Goal: Task Accomplishment & Management: Use online tool/utility

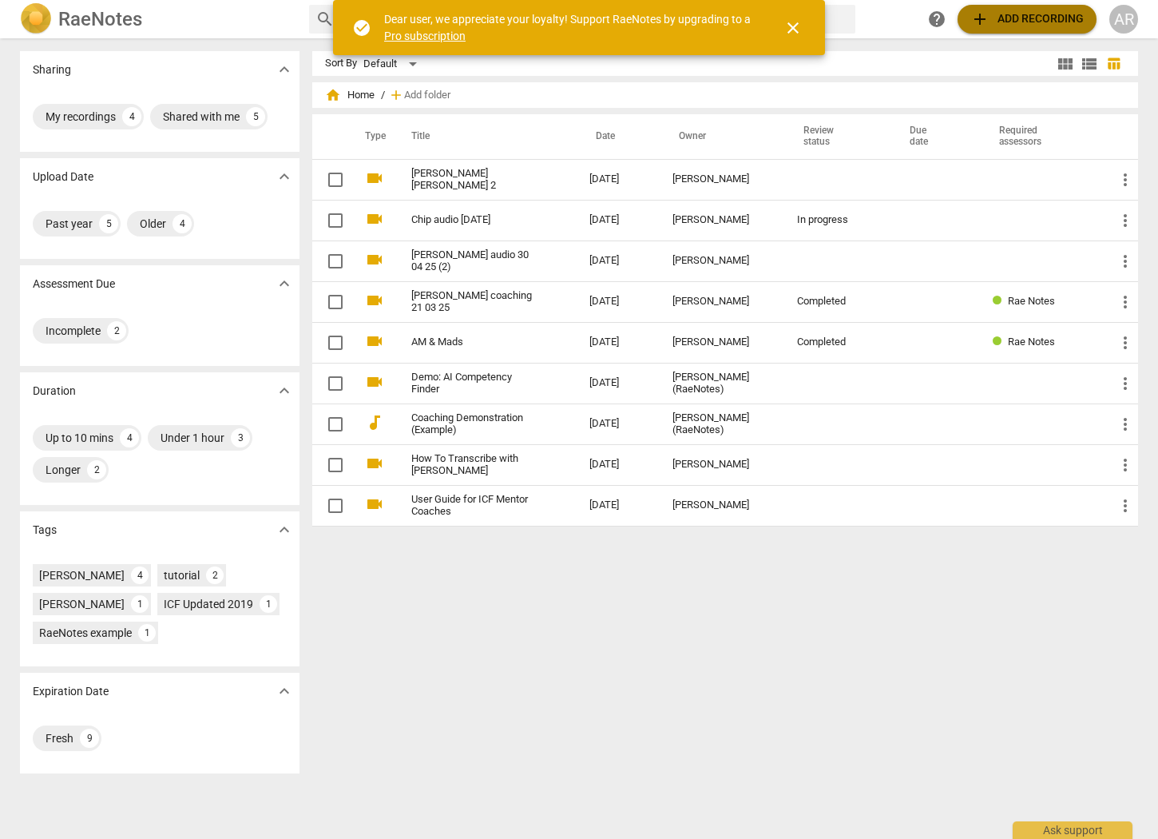
click at [1034, 20] on span "add Add recording" at bounding box center [1026, 19] width 113 height 19
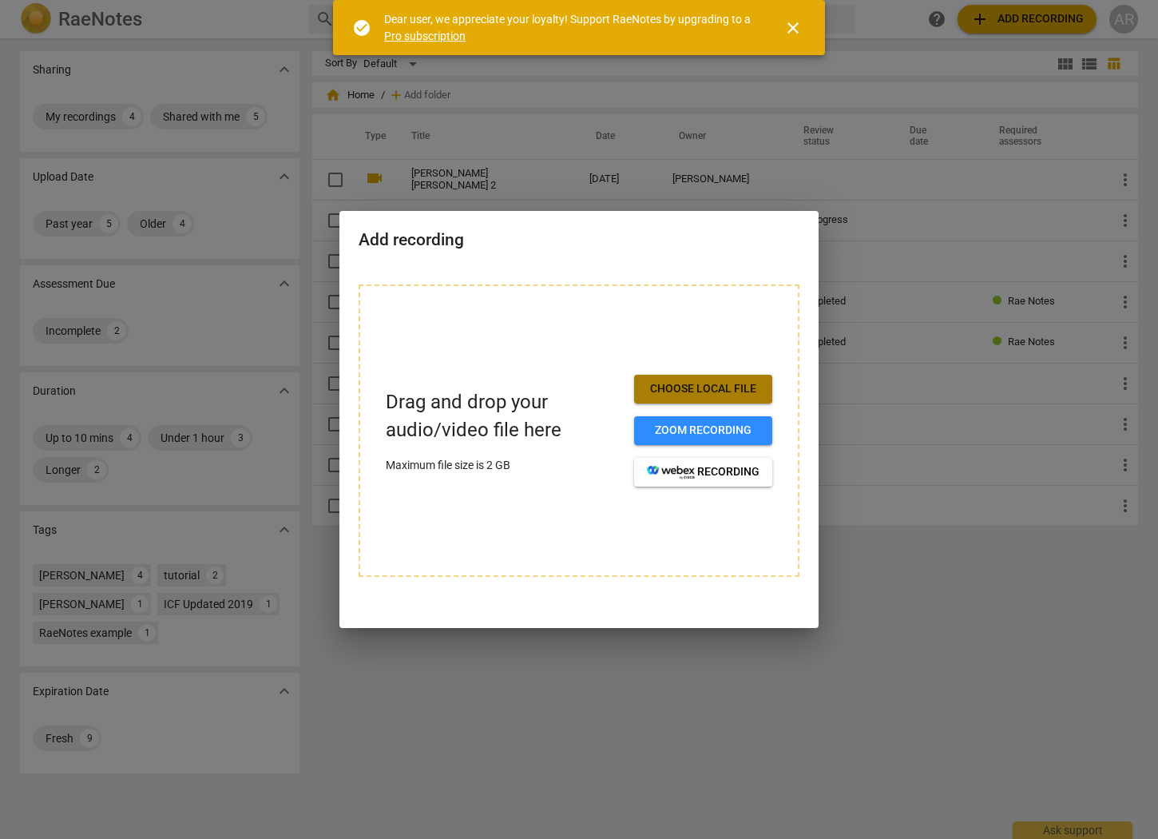
click at [691, 383] on span "Choose local file" at bounding box center [703, 389] width 113 height 16
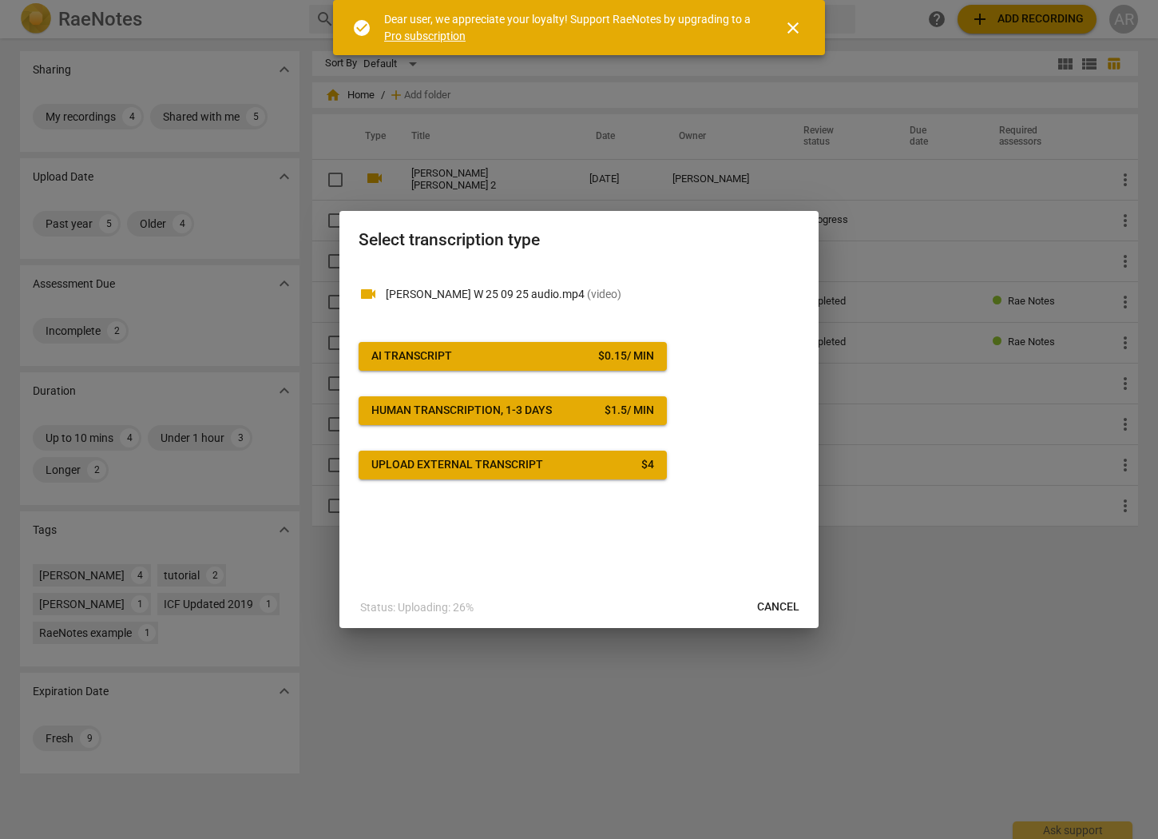
click at [498, 352] on span "AI Transcript $ 0.15 / min" at bounding box center [512, 356] width 283 height 16
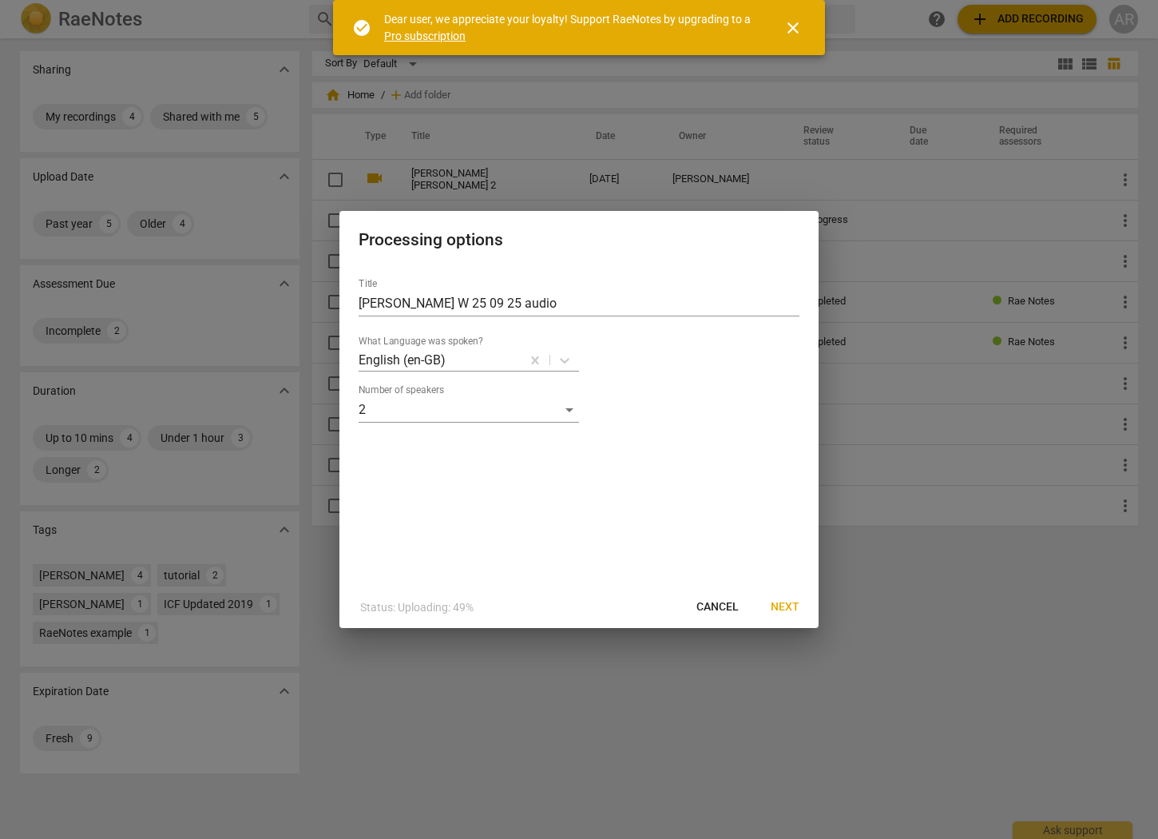
click at [786, 603] on span "Next" at bounding box center [785, 607] width 29 height 16
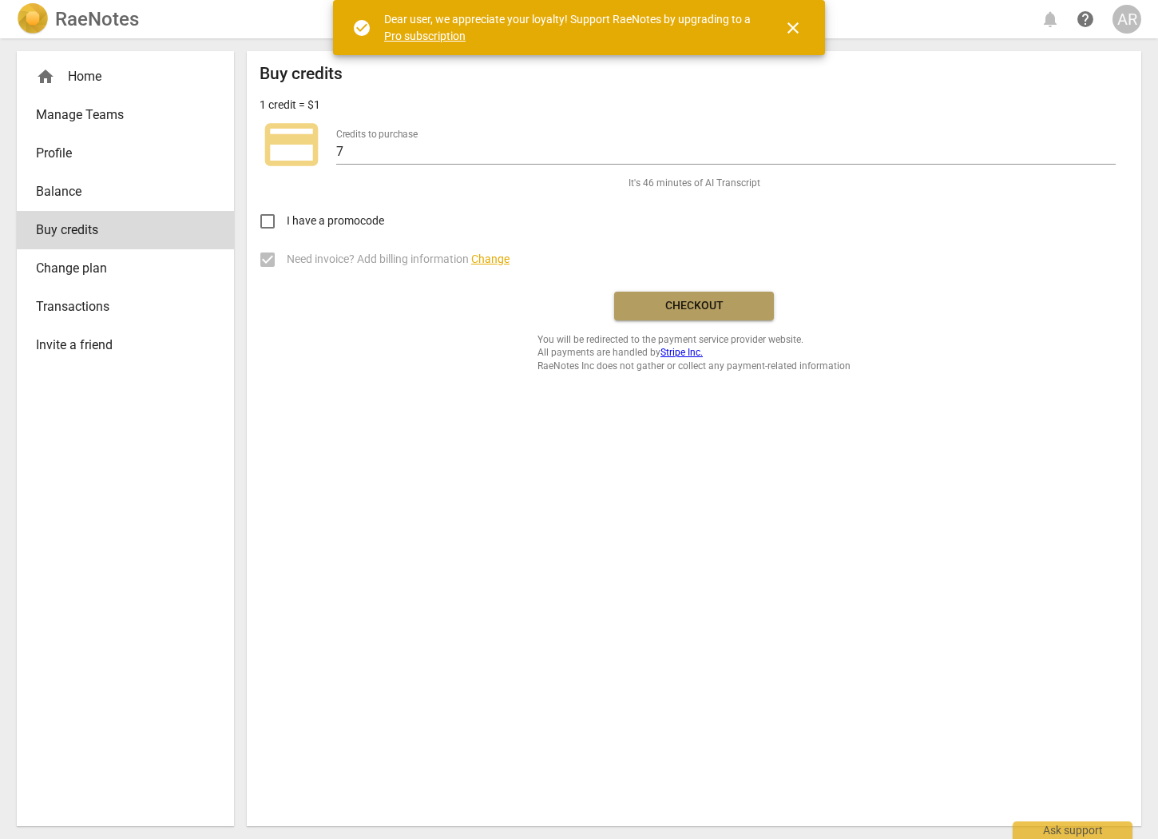
click at [691, 304] on span "Checkout" at bounding box center [694, 306] width 134 height 16
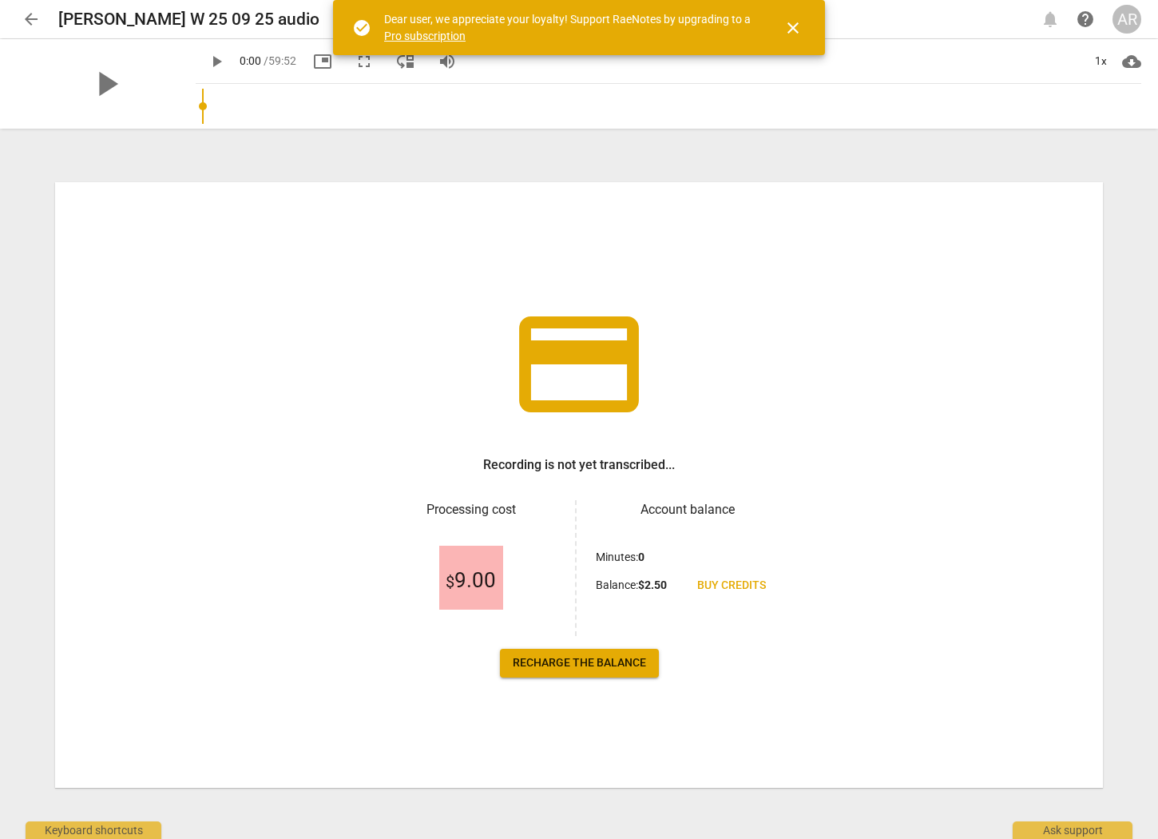
click at [720, 590] on span "Buy credits" at bounding box center [731, 585] width 69 height 16
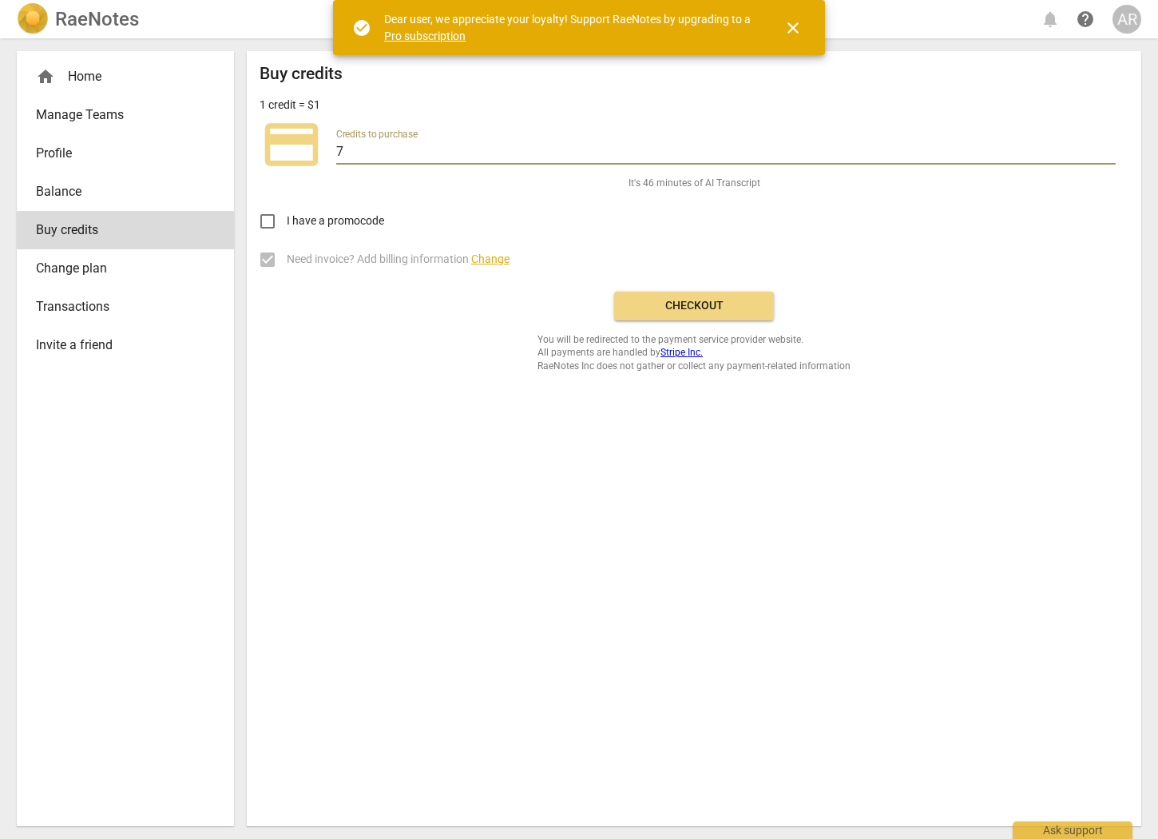
drag, startPoint x: 376, startPoint y: 156, endPoint x: 311, endPoint y: 149, distance: 65.9
click at [311, 149] on div "credit_card Credits to purchase 7" at bounding box center [694, 145] width 869 height 64
type input "1"
type input "20"
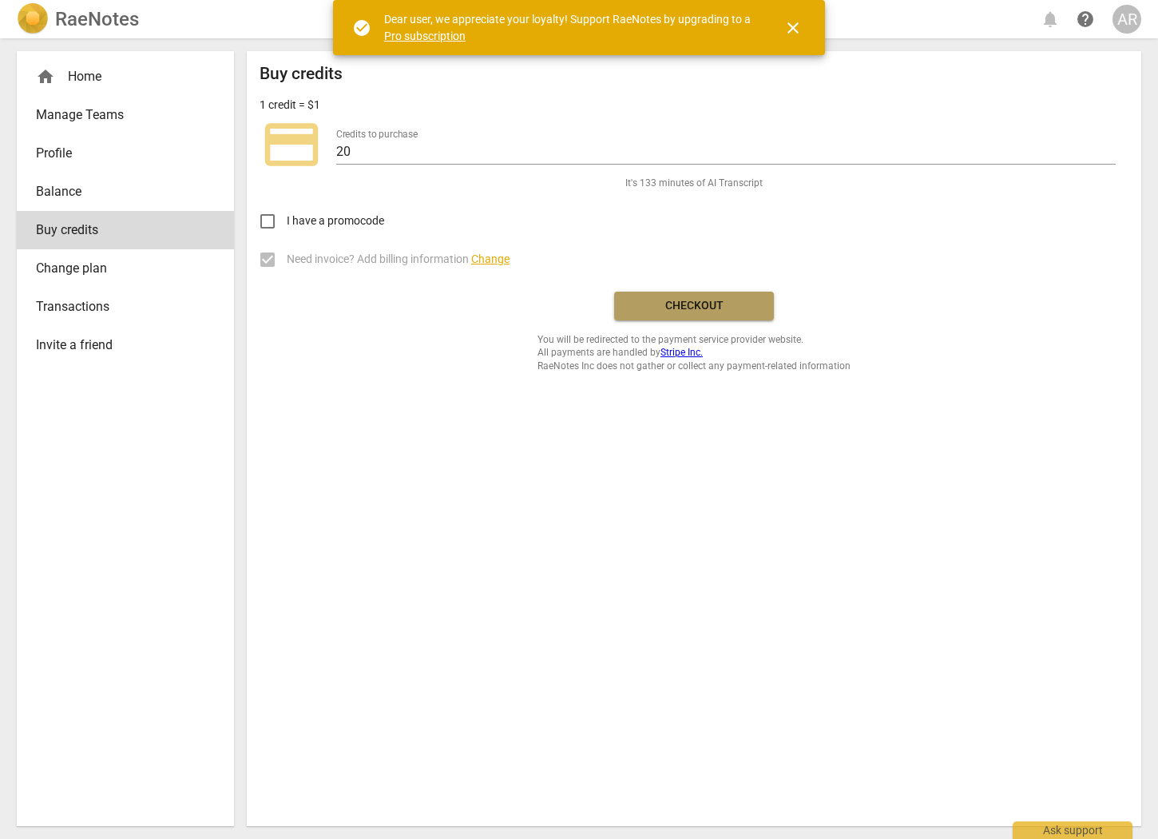
click at [676, 312] on button "Checkout" at bounding box center [694, 306] width 160 height 29
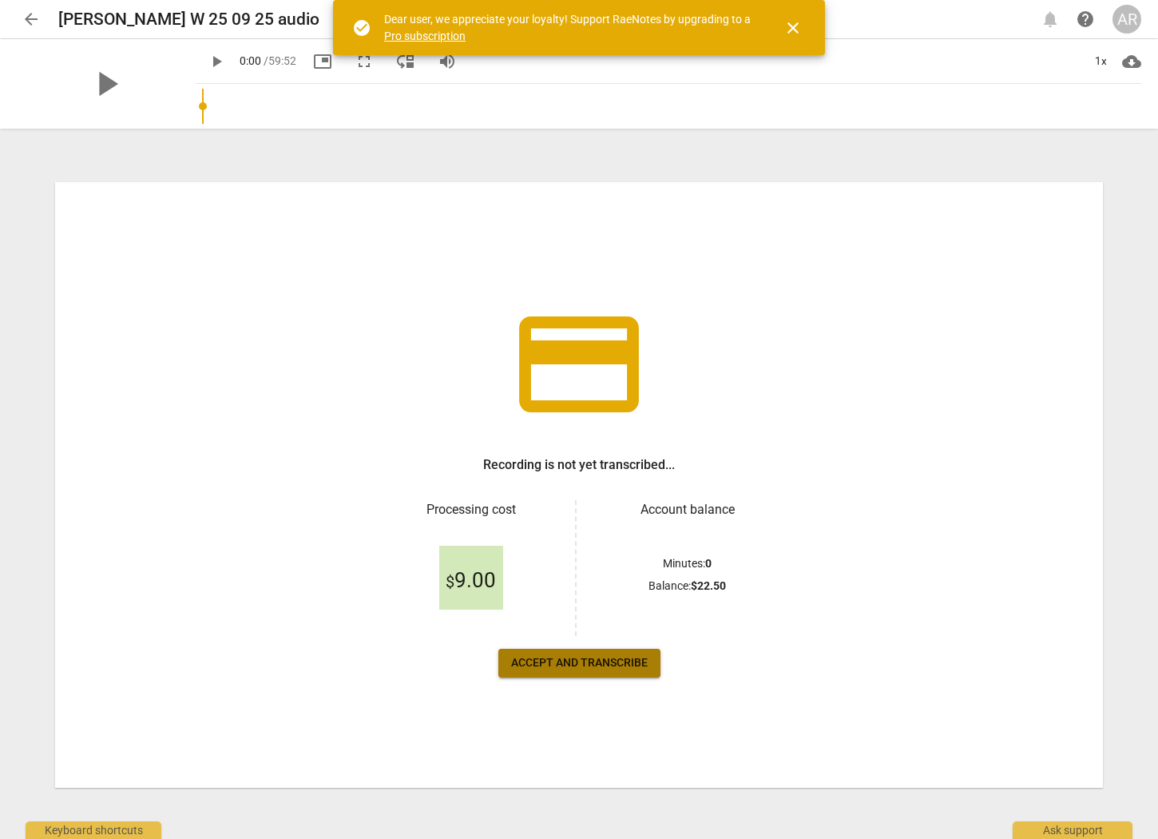
click at [539, 665] on span "Accept and transcribe" at bounding box center [579, 663] width 137 height 16
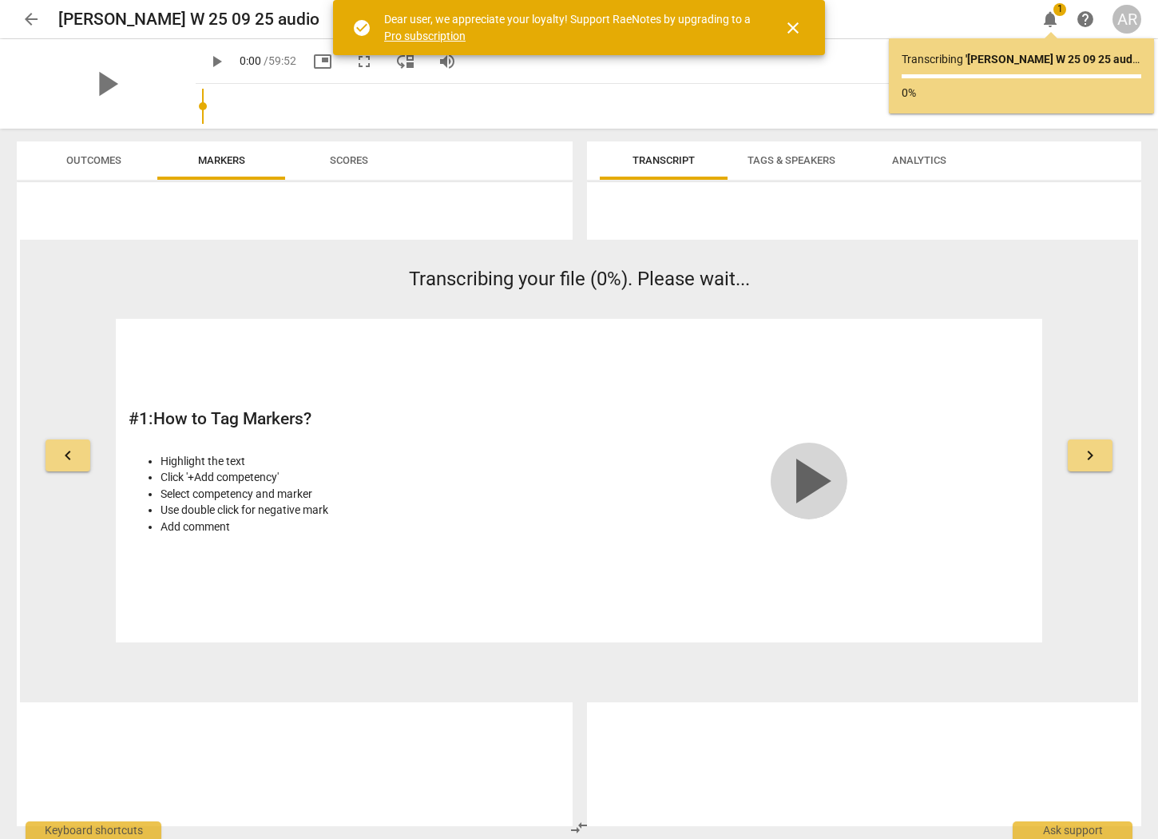
scroll to position [0, 1]
click at [810, 477] on span "play_arrow" at bounding box center [809, 480] width 77 height 77
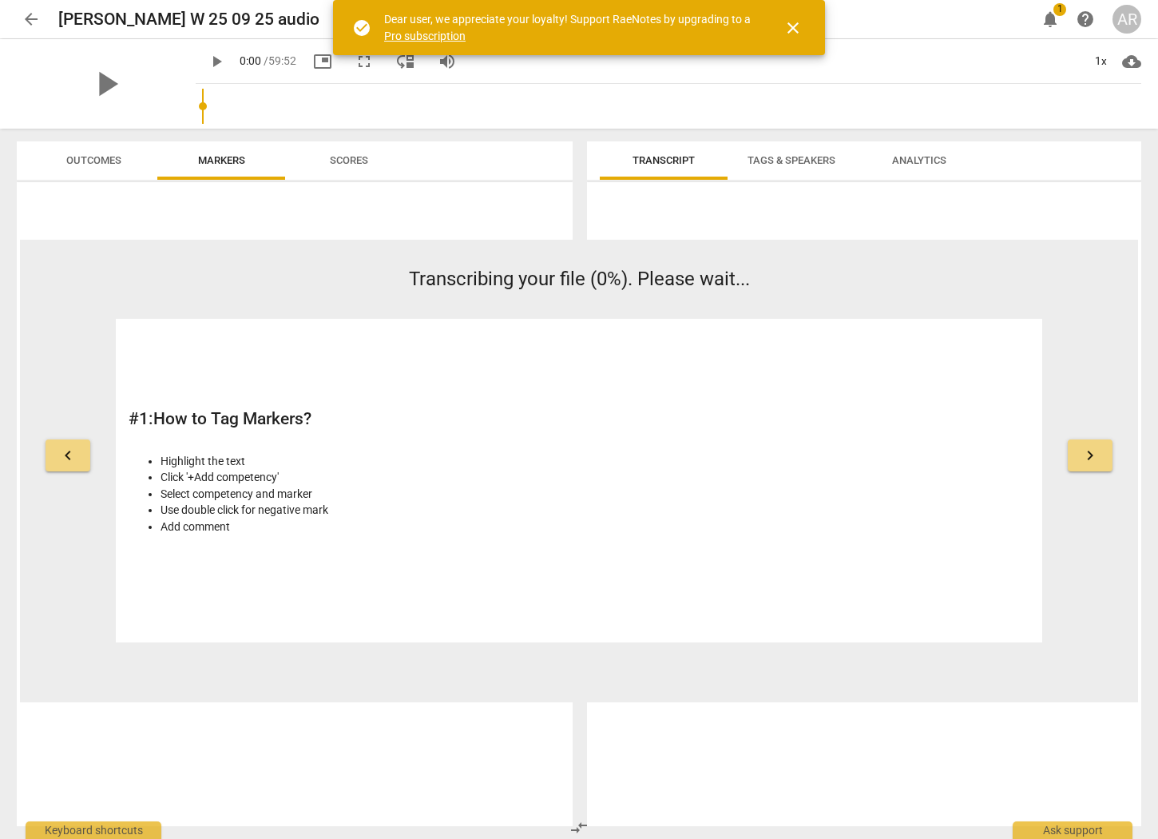
scroll to position [0, 0]
click at [1088, 458] on span "keyboard_arrow_right" at bounding box center [1090, 455] width 19 height 19
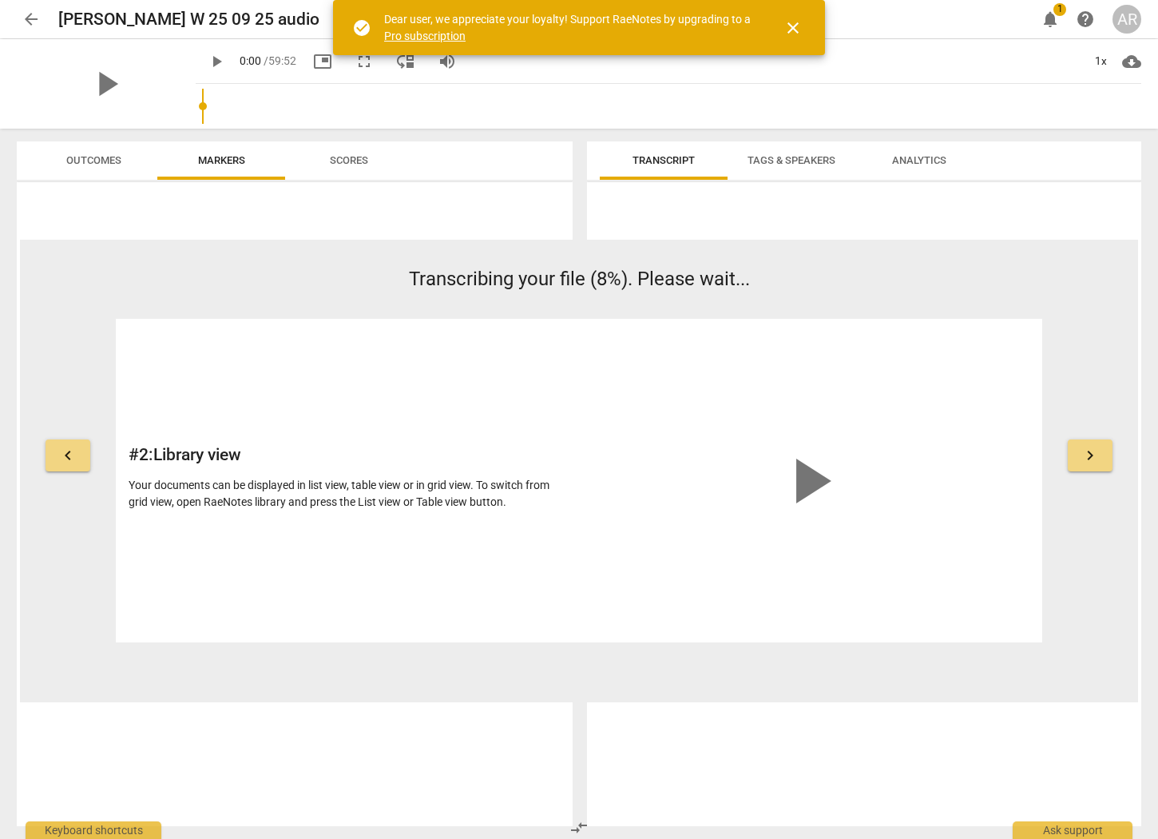
click at [822, 476] on span "play_arrow" at bounding box center [809, 480] width 77 height 77
click at [1100, 459] on button "keyboard_arrow_right" at bounding box center [1090, 455] width 45 height 32
click at [1091, 461] on span "keyboard_arrow_right" at bounding box center [1090, 455] width 19 height 19
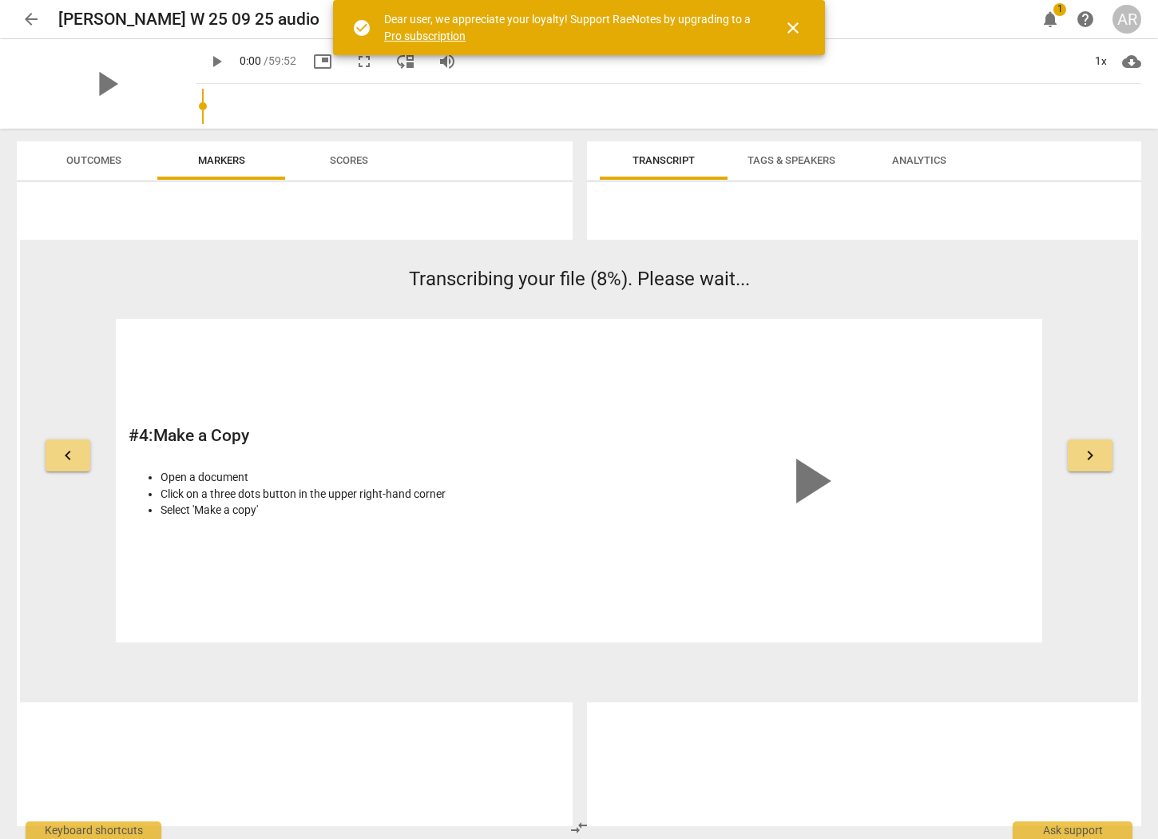
click at [1091, 461] on span "keyboard_arrow_right" at bounding box center [1090, 455] width 19 height 19
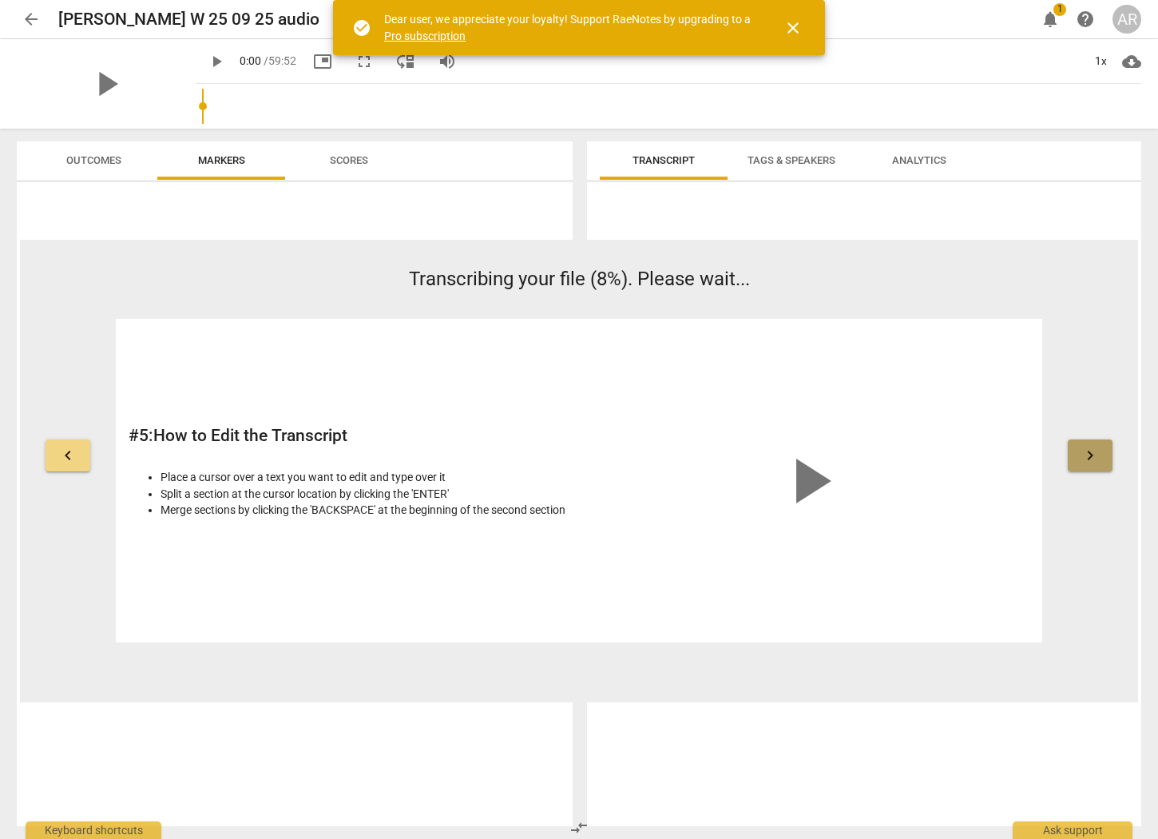
click at [1091, 459] on span "keyboard_arrow_right" at bounding box center [1090, 455] width 19 height 19
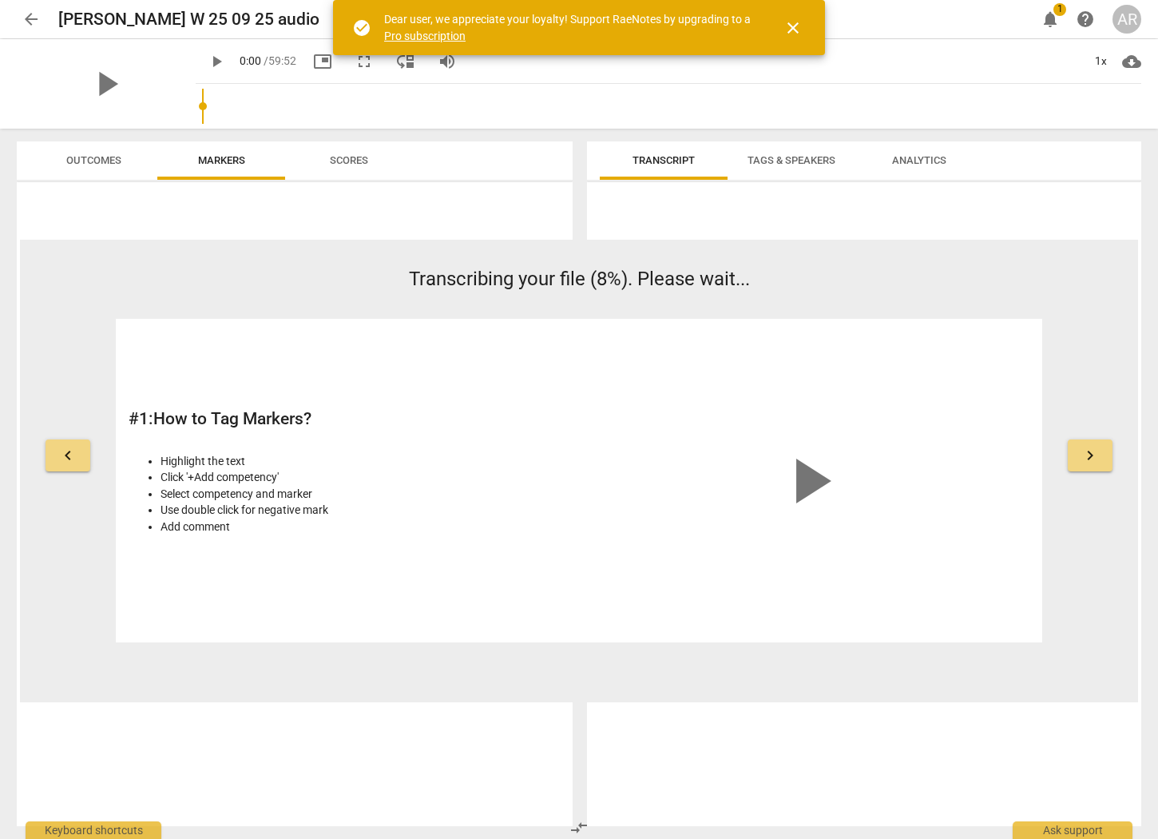
click at [1091, 459] on span "keyboard_arrow_right" at bounding box center [1090, 455] width 19 height 19
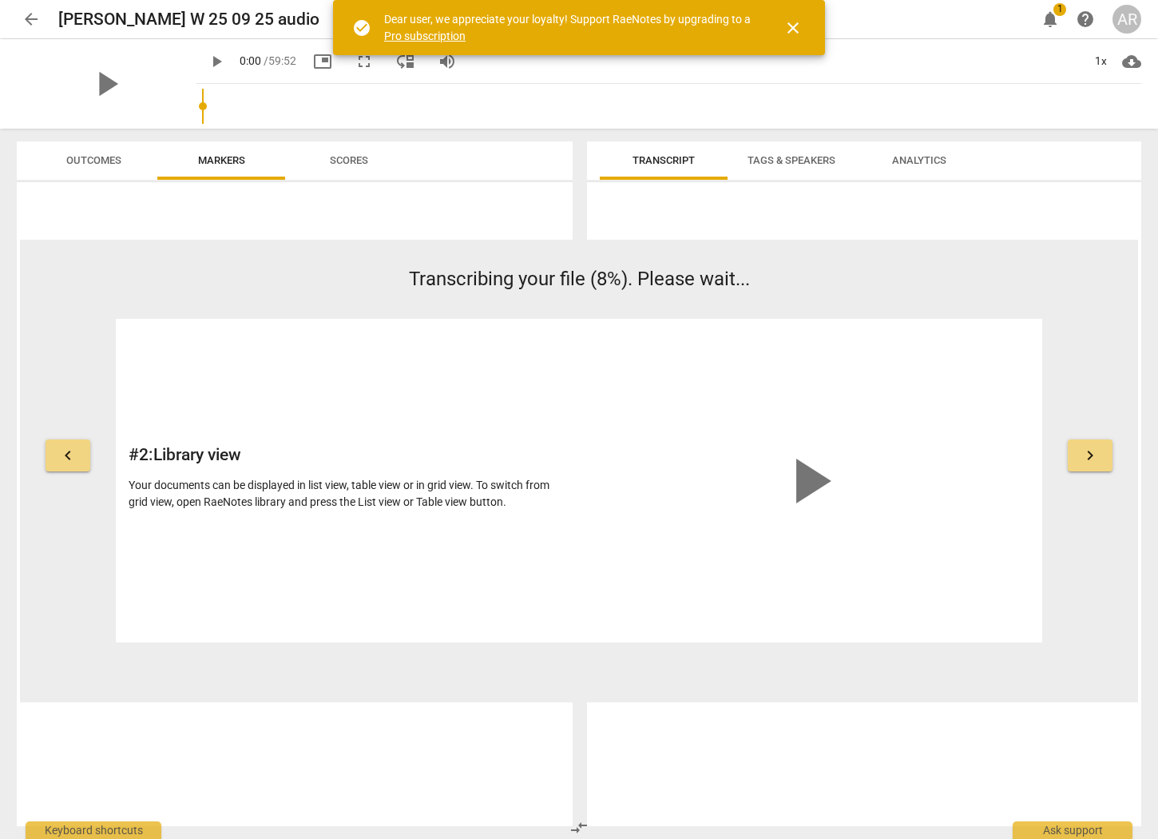
click at [787, 23] on span "close" at bounding box center [793, 27] width 19 height 19
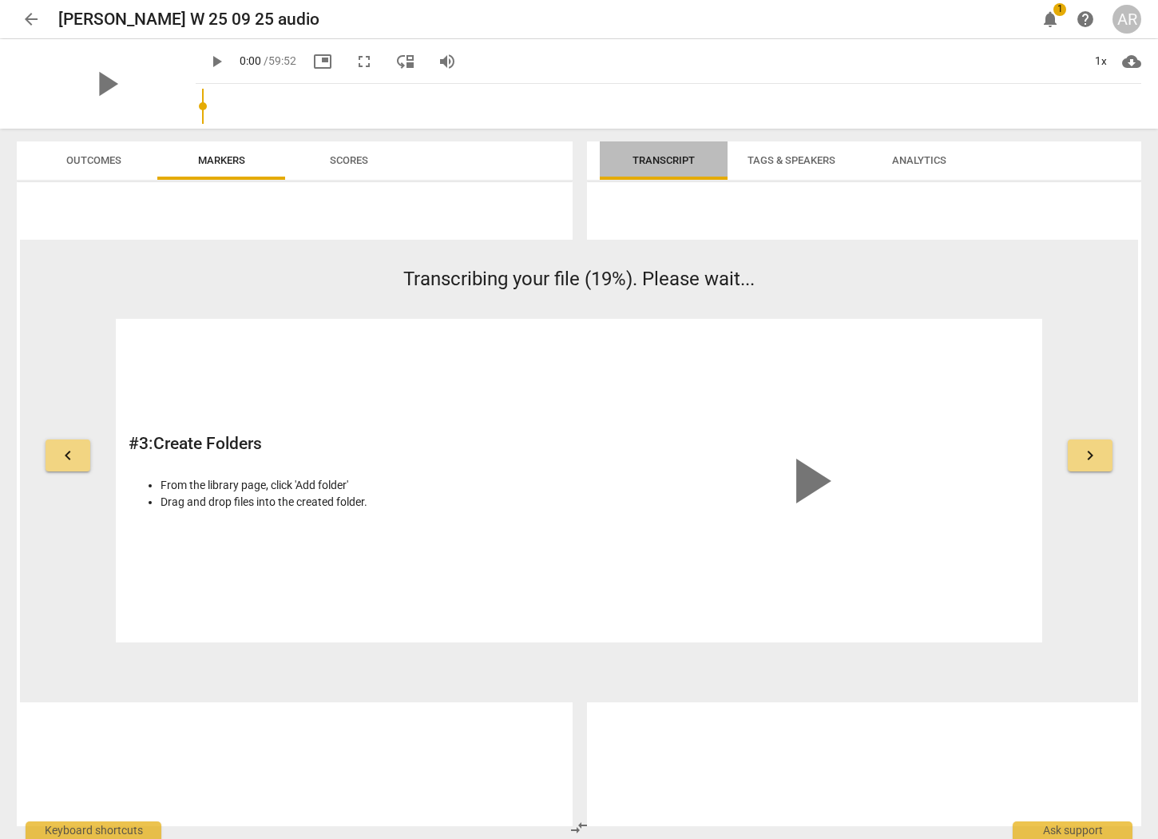
drag, startPoint x: 688, startPoint y: 158, endPoint x: 677, endPoint y: 164, distance: 11.8
click at [688, 159] on span "Transcript" at bounding box center [664, 160] width 62 height 12
click at [33, 20] on span "arrow_back" at bounding box center [31, 19] width 19 height 19
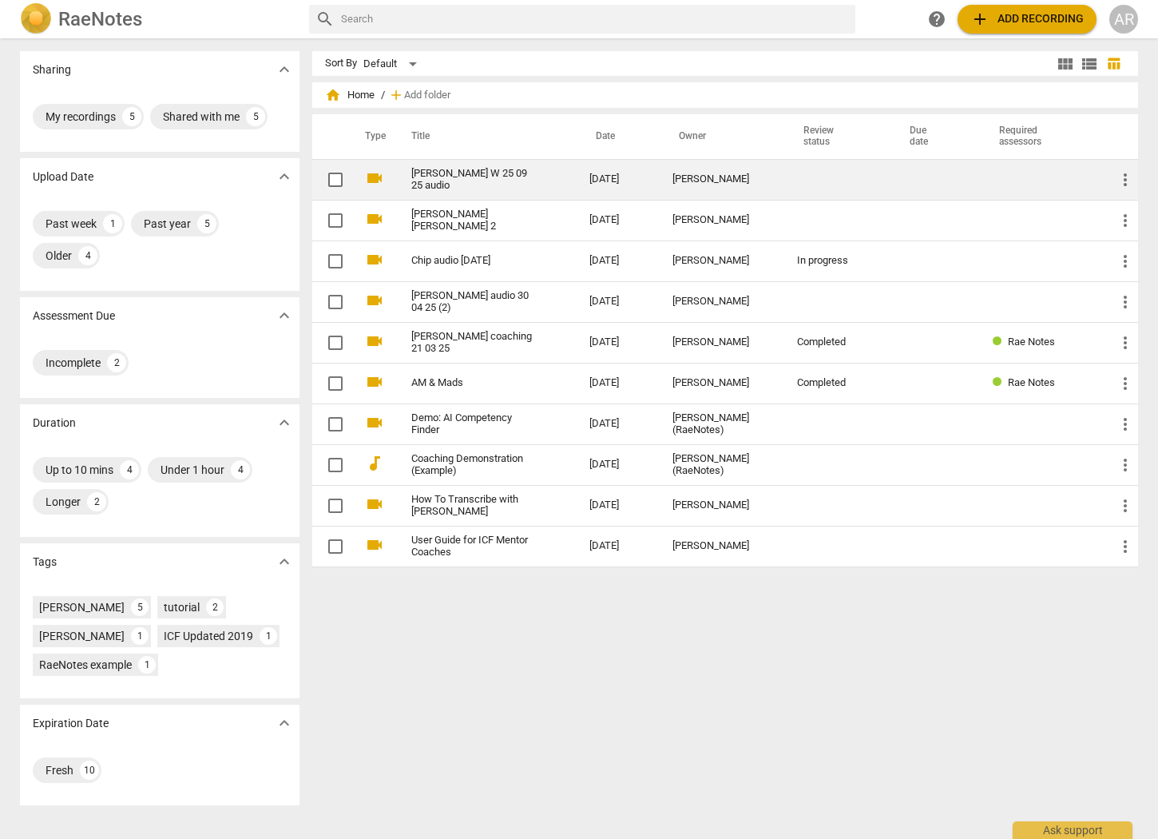
click at [494, 184] on link "[PERSON_NAME] W 25 09 25 audio" at bounding box center [471, 180] width 121 height 24
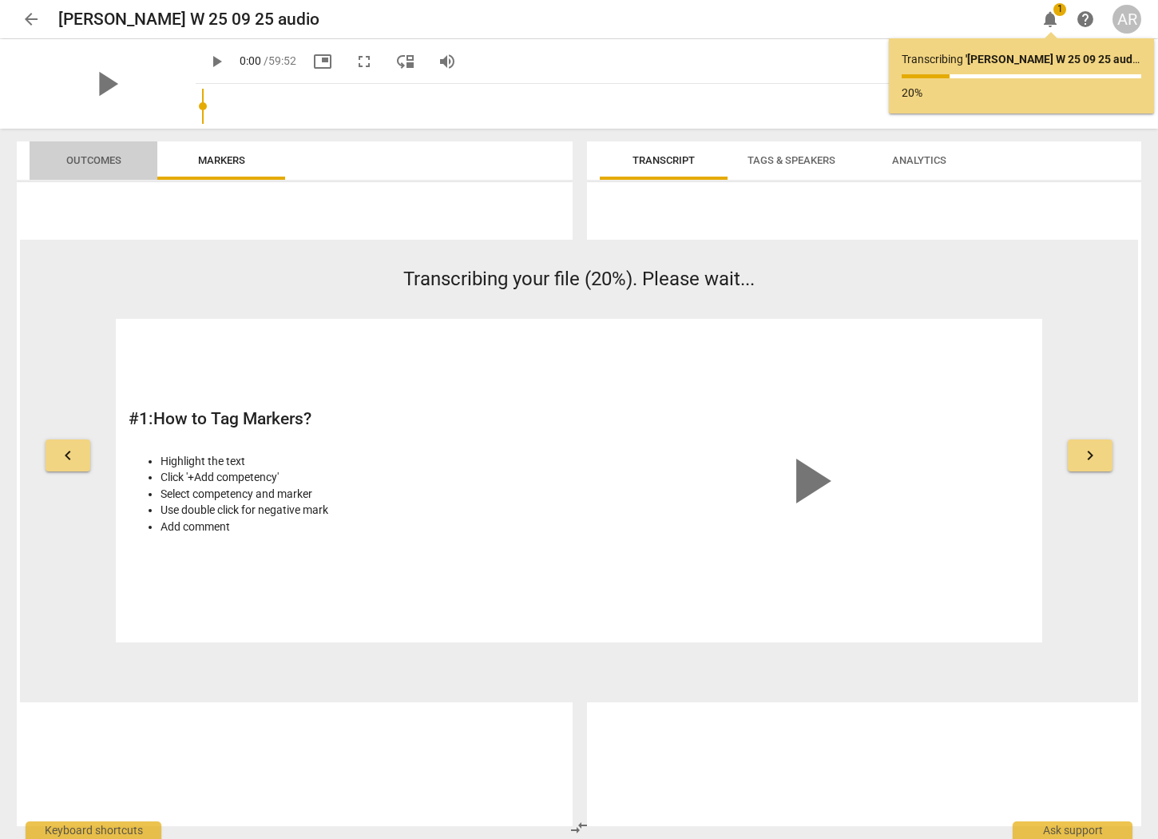
click at [86, 178] on button "Outcomes" at bounding box center [94, 160] width 128 height 38
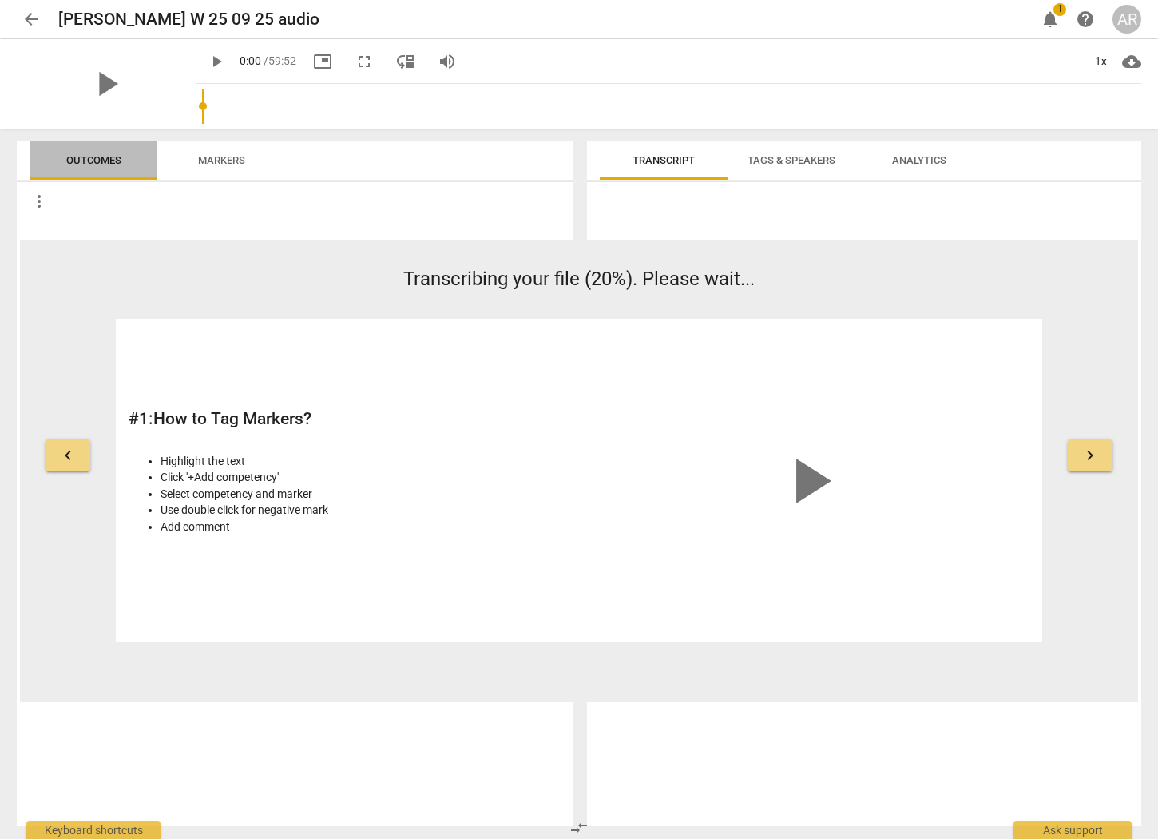
click at [89, 161] on span "Outcomes" at bounding box center [93, 160] width 55 height 12
click at [797, 167] on span "Tags & Speakers" at bounding box center [791, 161] width 126 height 22
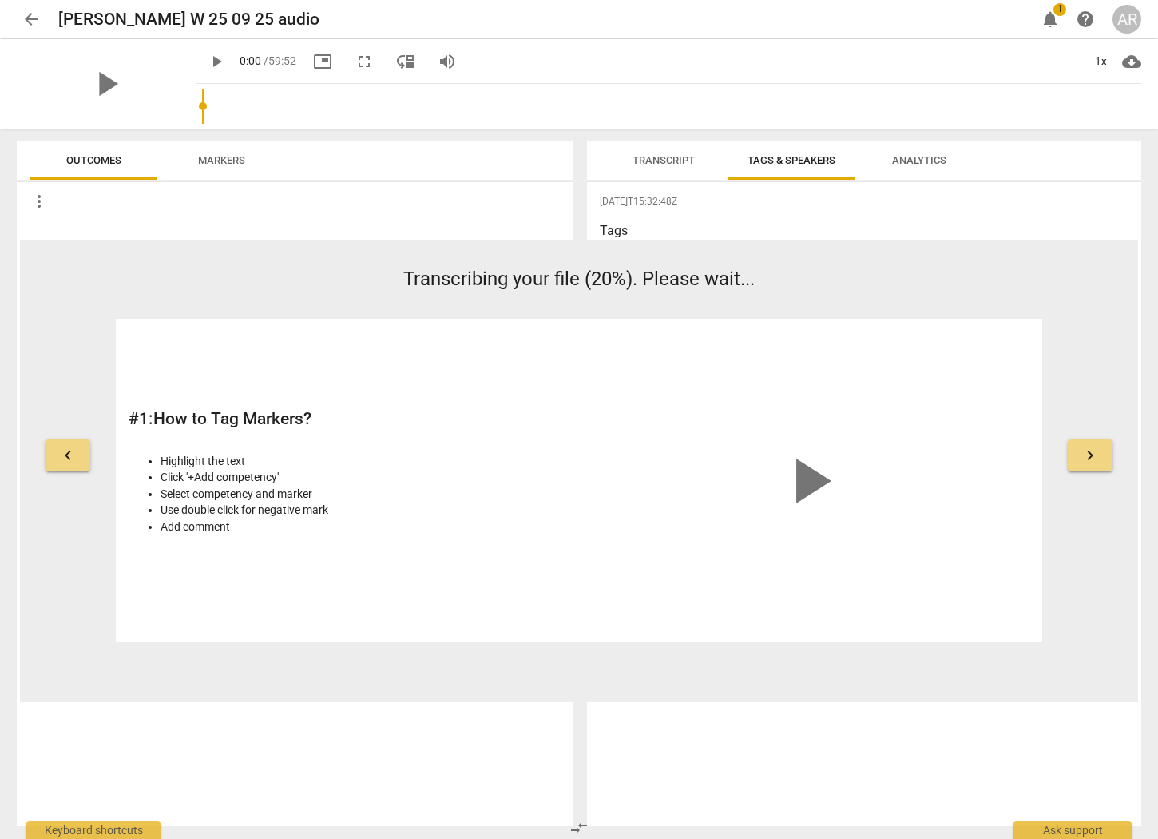
click at [649, 157] on span "Transcript" at bounding box center [664, 160] width 62 height 12
click at [222, 158] on span "Markers" at bounding box center [221, 160] width 47 height 12
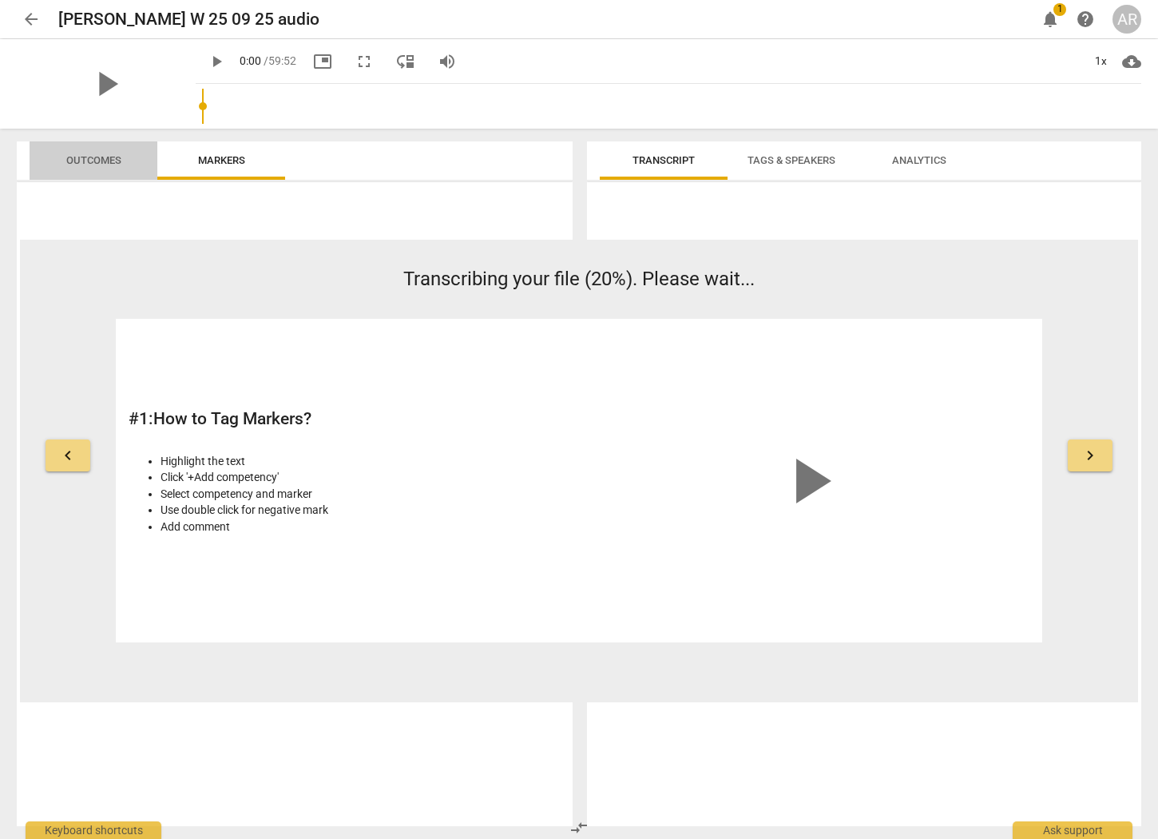
click at [51, 167] on span "Outcomes" at bounding box center [93, 161] width 93 height 22
click at [1040, 12] on span "notifications 1" at bounding box center [1050, 19] width 29 height 19
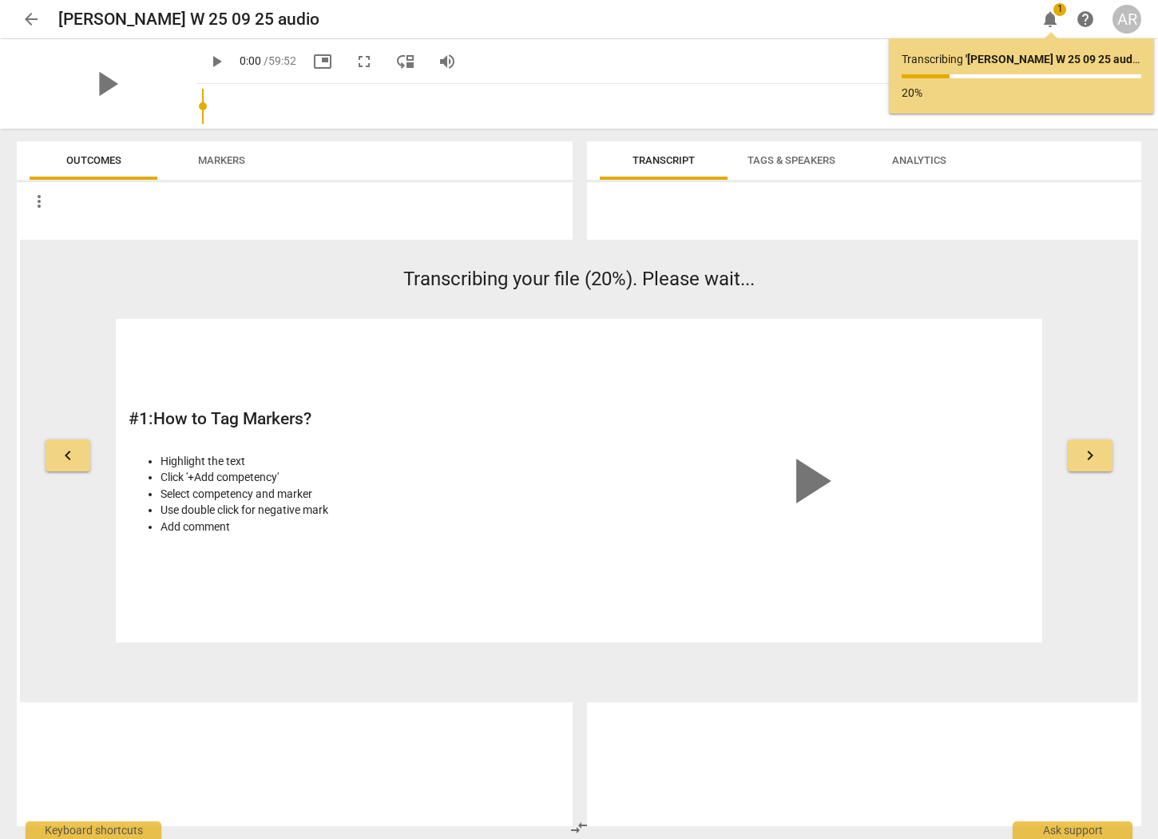
scroll to position [1, 0]
click at [999, 212] on div at bounding box center [864, 506] width 554 height 637
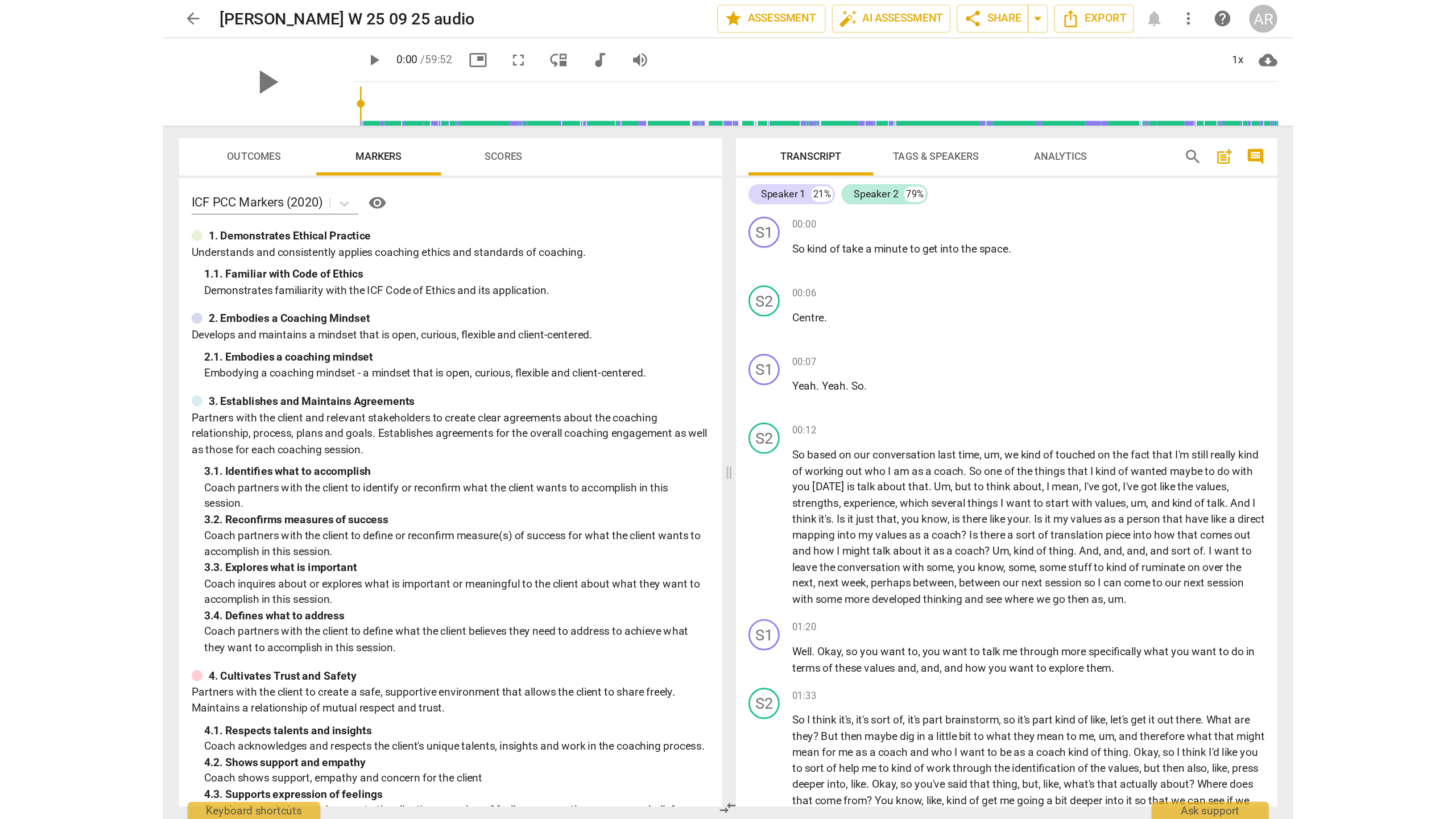
scroll to position [0, 0]
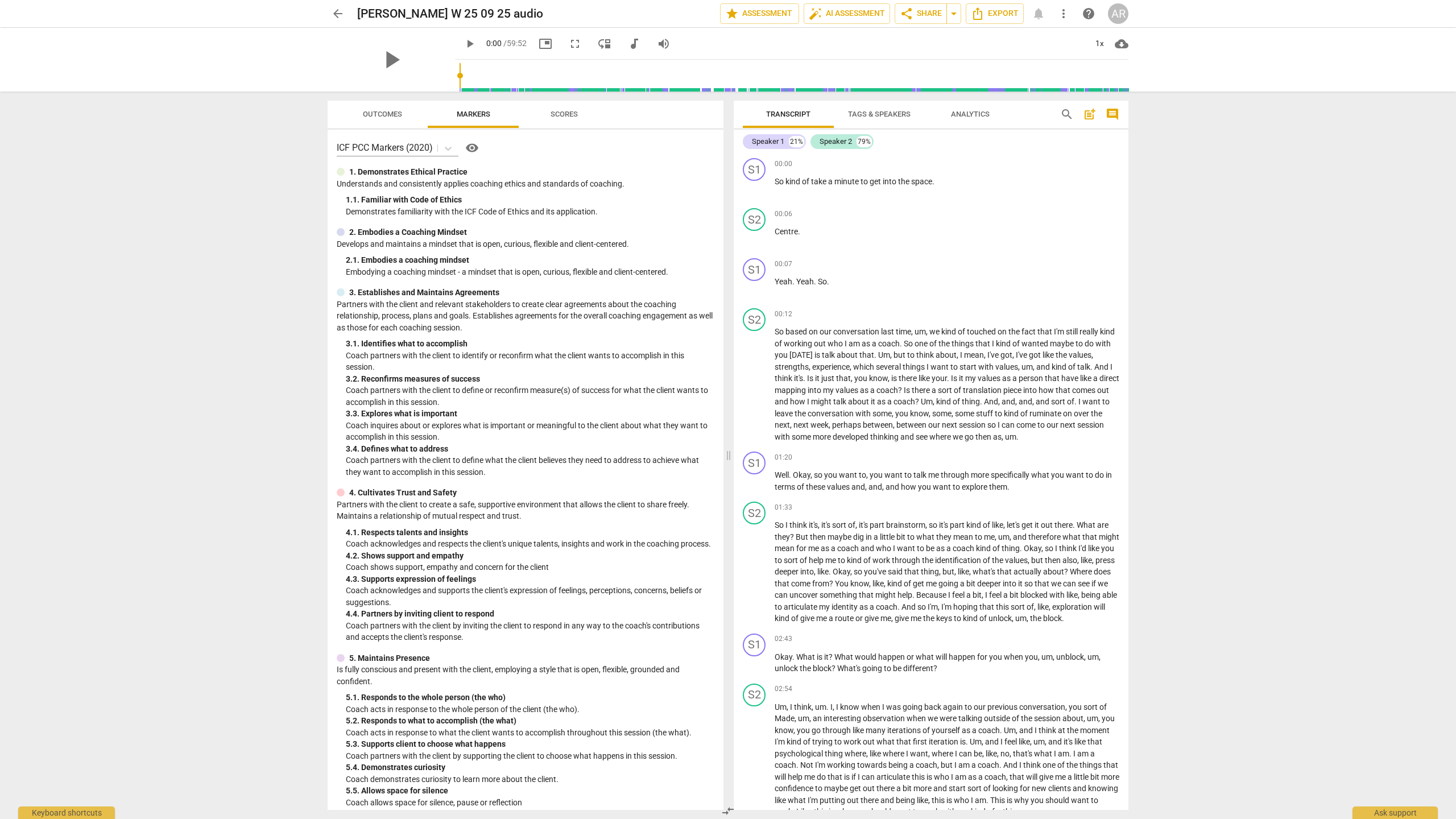
click at [536, 125] on button "Scores" at bounding box center [564, 114] width 91 height 27
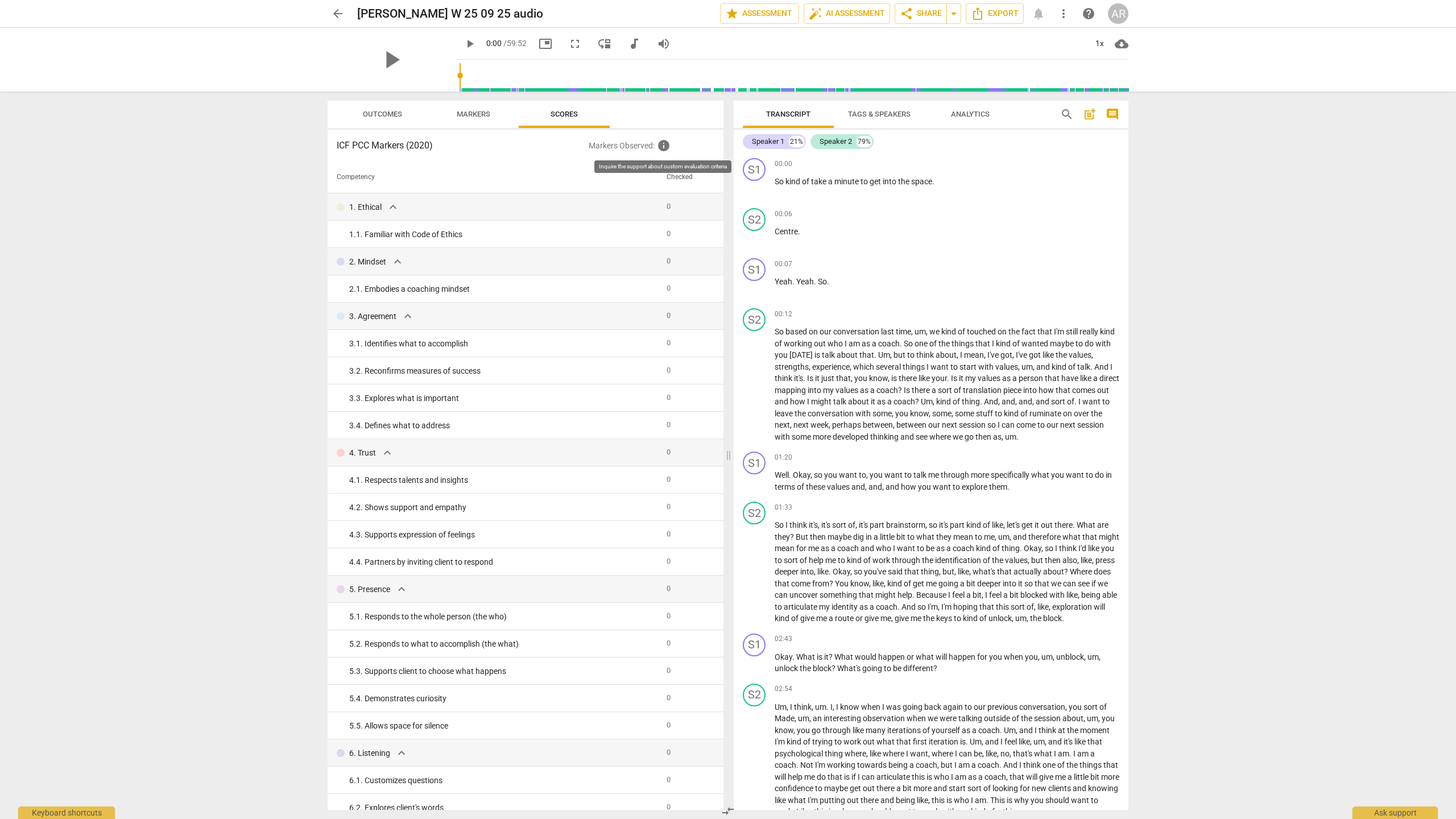
click at [665, 146] on span "info" at bounding box center [663, 145] width 14 height 14
click at [824, 110] on span "Tags & Speakers" at bounding box center [879, 114] width 63 height 9
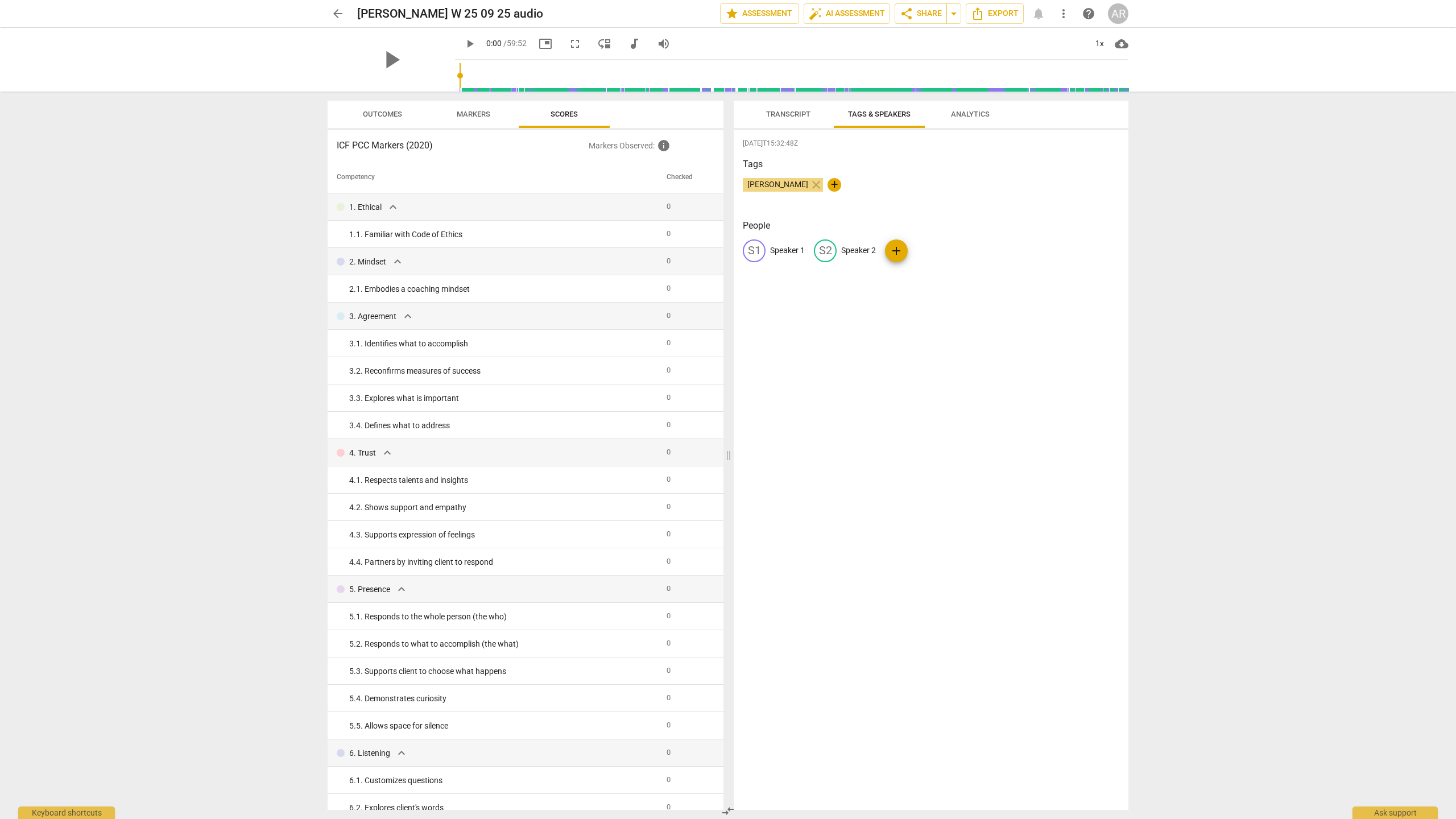
click at [751, 254] on div "S1" at bounding box center [754, 251] width 23 height 23
type input "[PERSON_NAME]"
click at [824, 249] on p "Speaker 2" at bounding box center [932, 250] width 35 height 12
type input "A"
type input "[PERSON_NAME]"
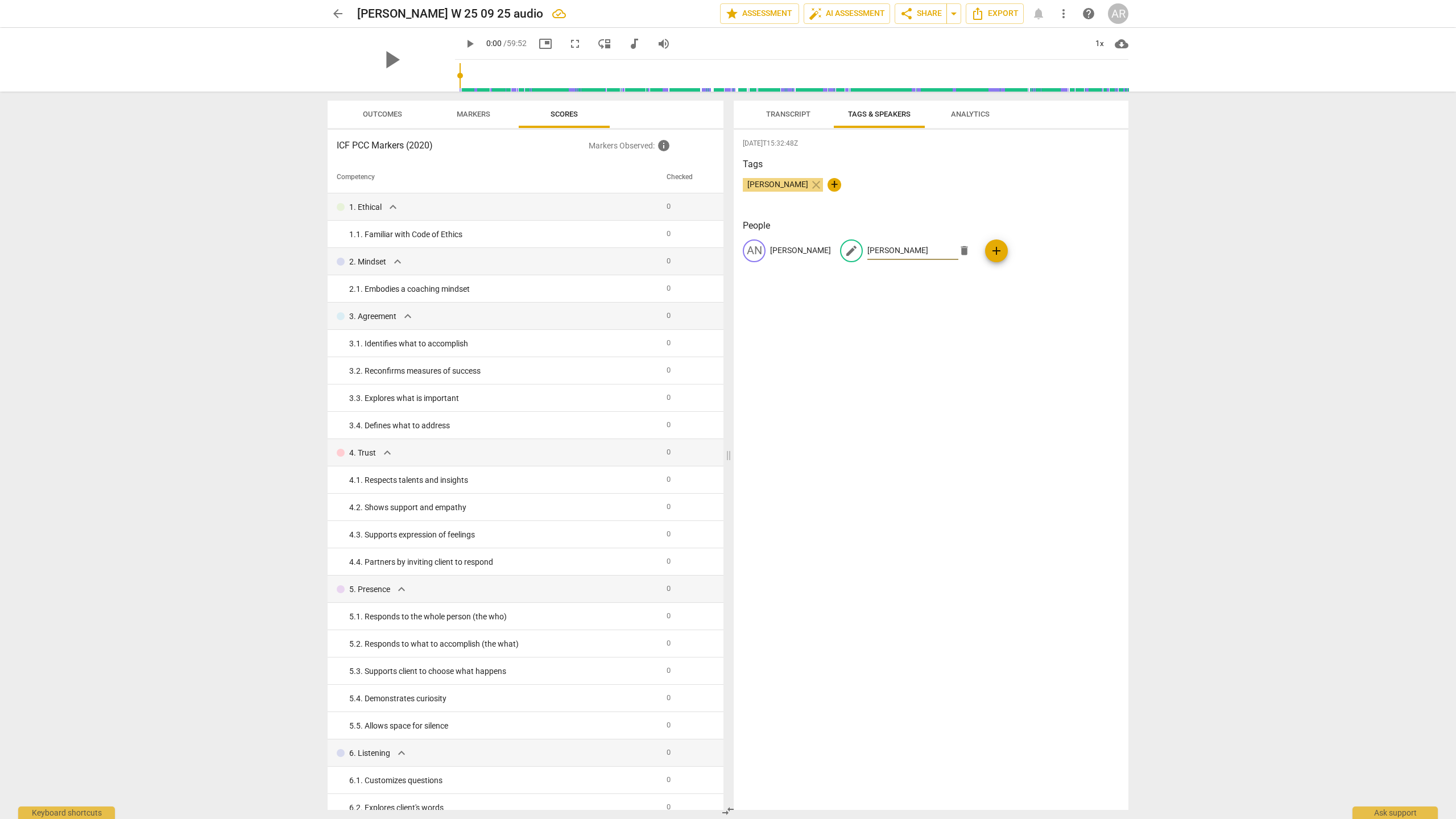
click at [824, 319] on div "2025-09-25T15:32:48Z Tags Anne-Marie Rodriguez close + People AN Anne-Marie edi…" at bounding box center [931, 469] width 394 height 680
click at [824, 112] on span "Analytics" at bounding box center [970, 114] width 38 height 9
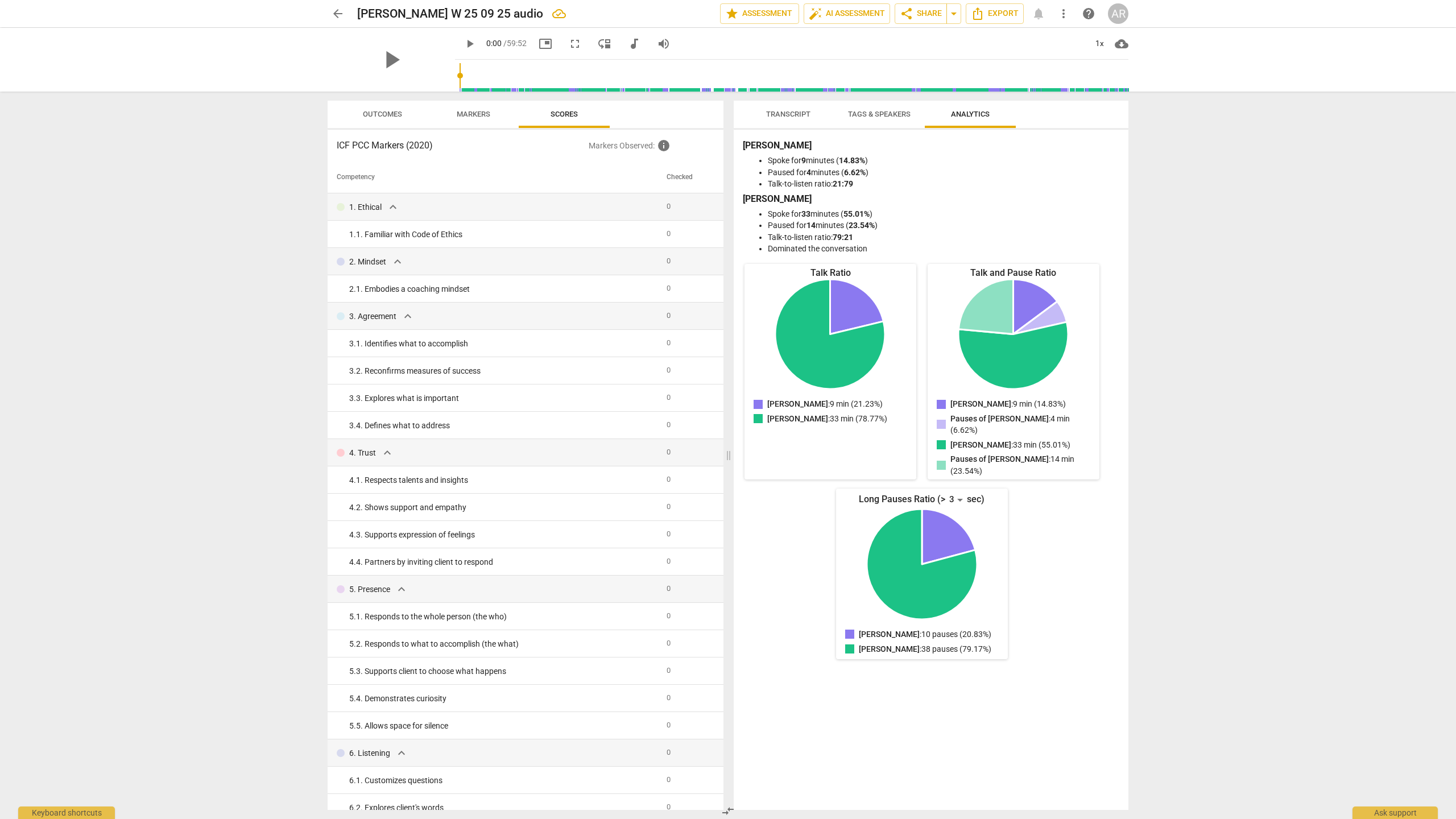
click at [784, 110] on span "Transcript" at bounding box center [788, 114] width 44 height 9
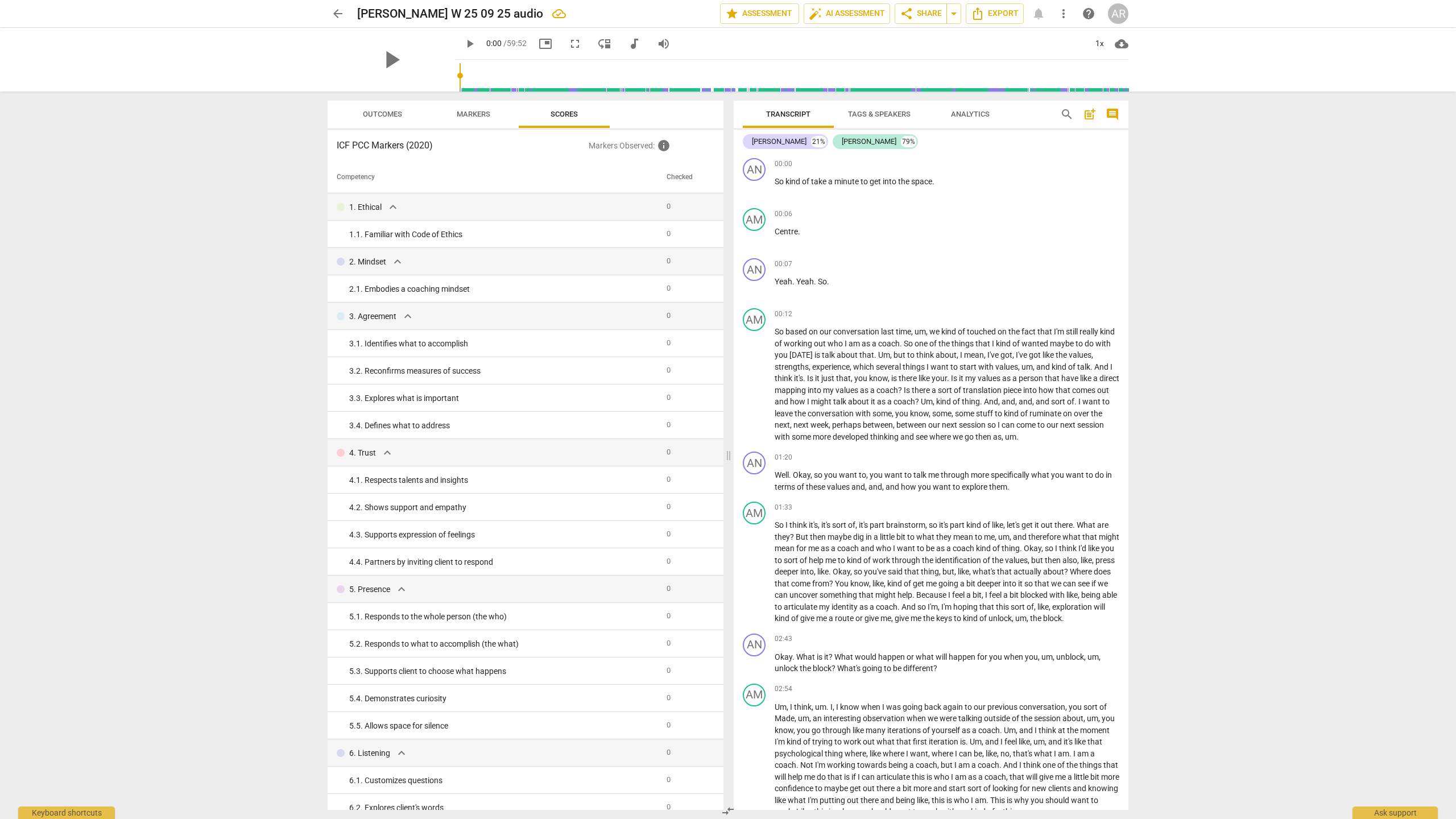
click at [557, 111] on span "Scores" at bounding box center [564, 114] width 27 height 9
click at [459, 113] on span "Markers" at bounding box center [473, 114] width 33 height 9
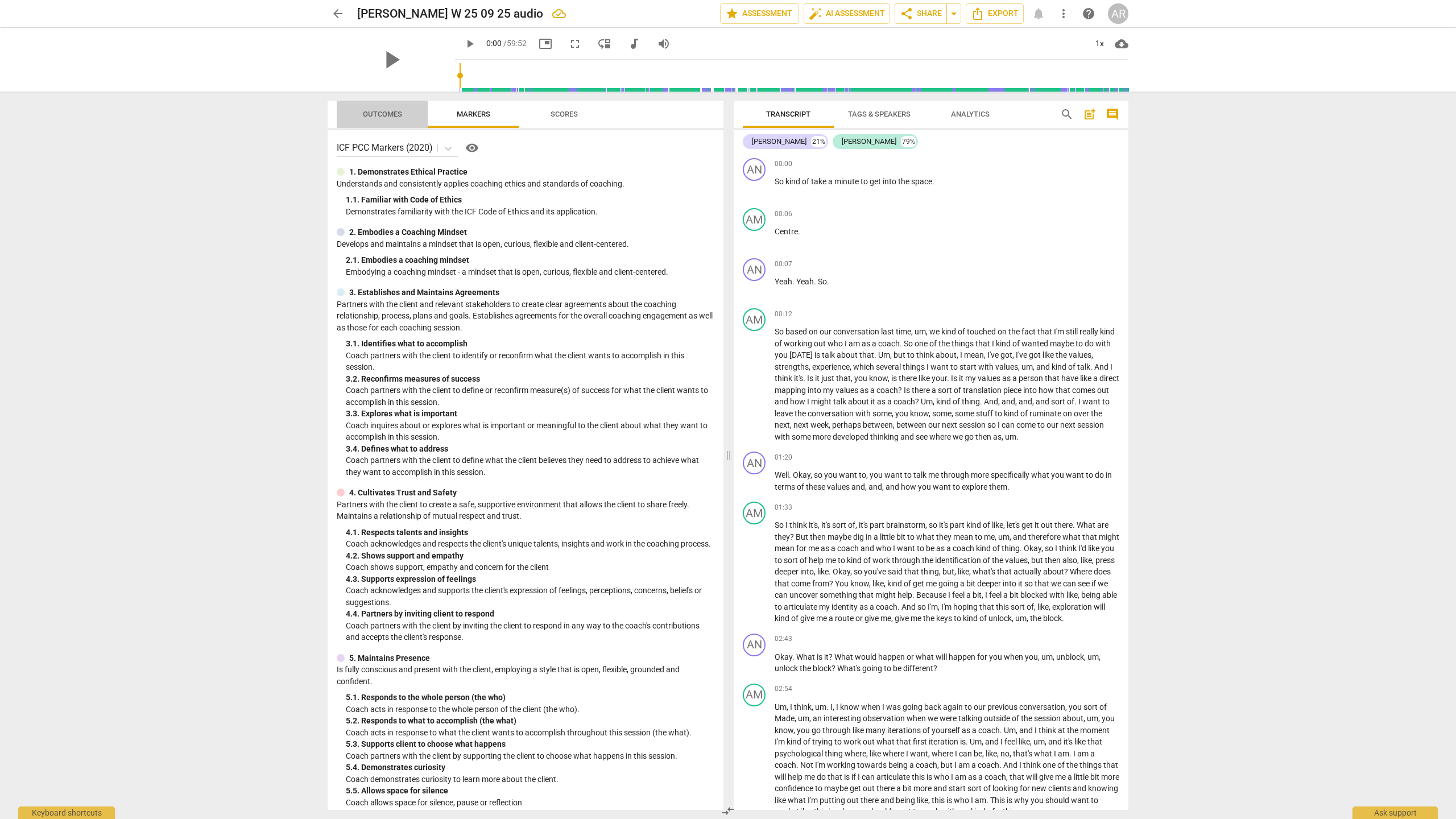
click at [379, 110] on span "Outcomes" at bounding box center [382, 114] width 39 height 9
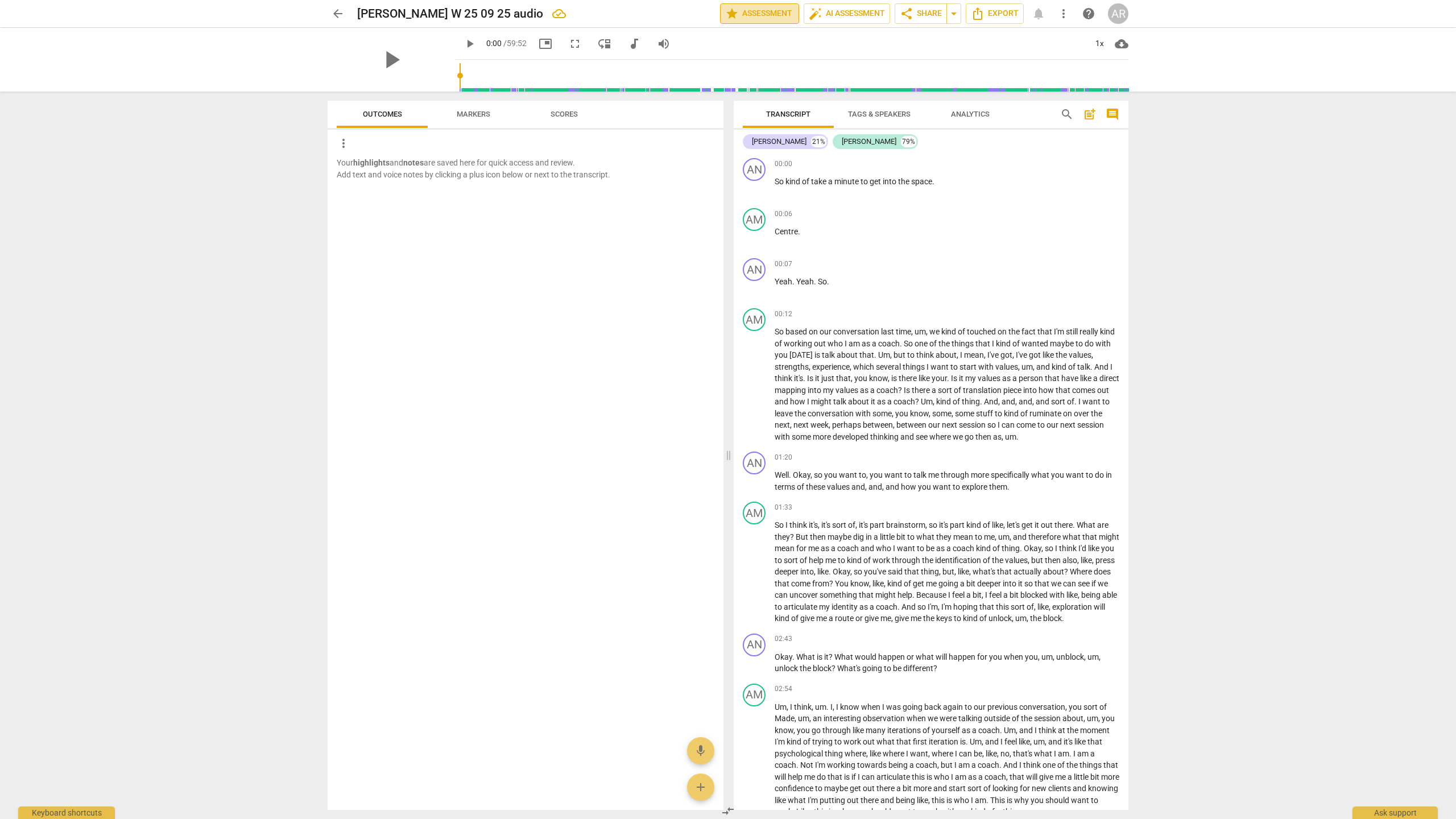
click at [736, 14] on span "star Assessment" at bounding box center [759, 14] width 69 height 14
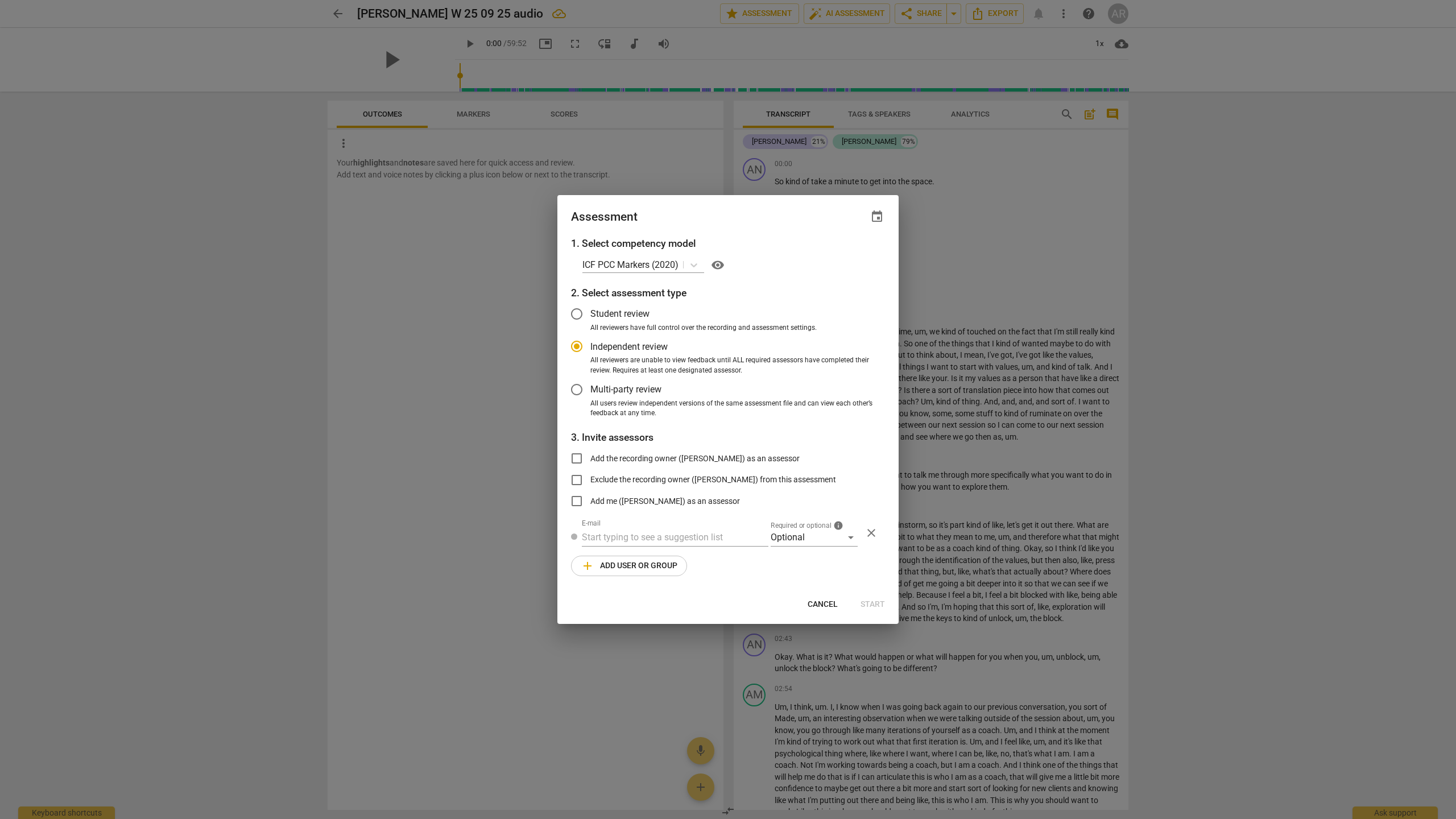
radio input "false"
click at [578, 312] on input "Student review" at bounding box center [577, 314] width 27 height 27
radio input "false"
click at [650, 343] on span "Independent review" at bounding box center [629, 347] width 78 height 13
click at [590, 343] on input "Independent review" at bounding box center [577, 346] width 27 height 27
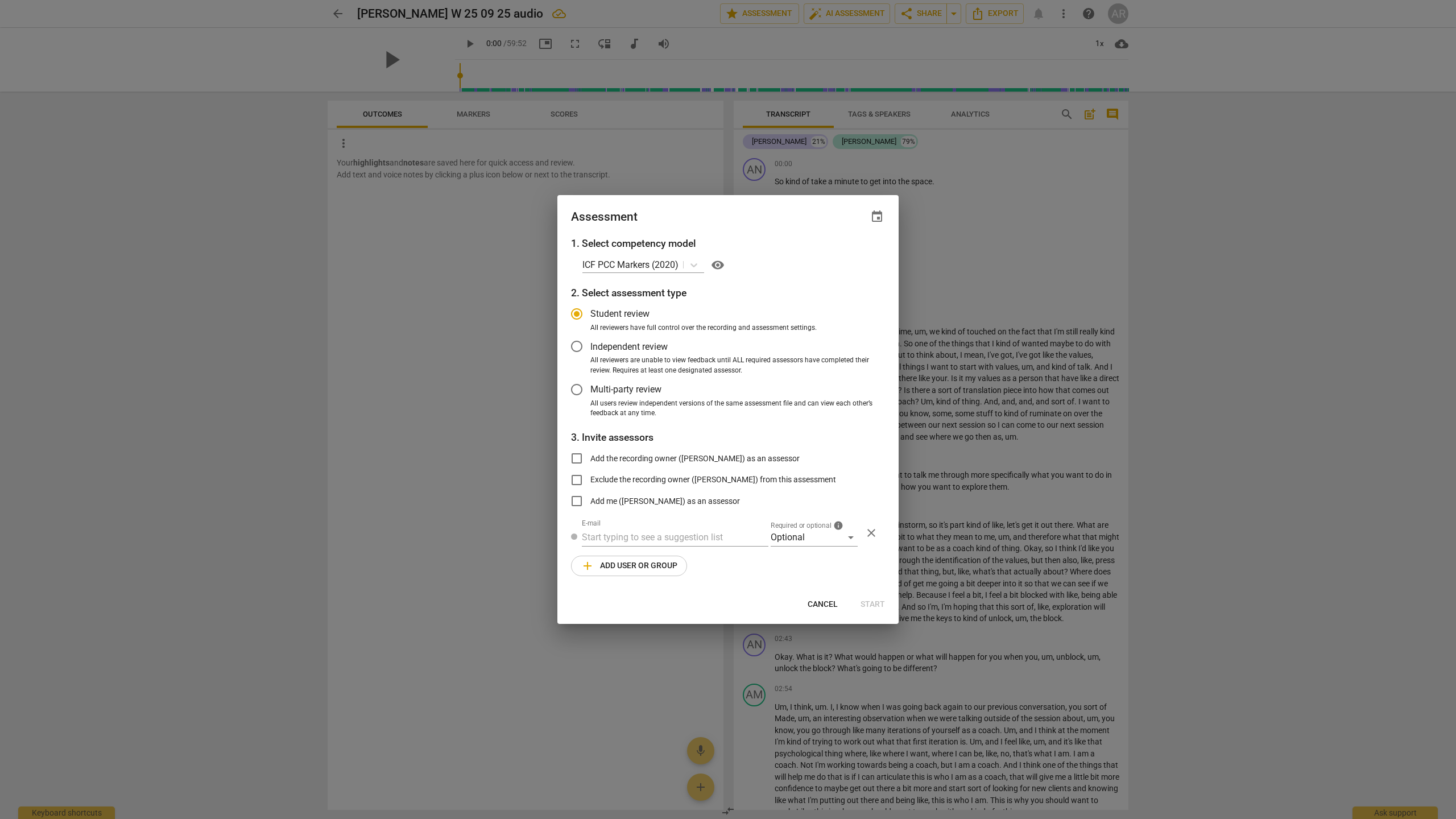
radio input "false"
click at [646, 388] on span "Multi-party review" at bounding box center [626, 390] width 71 height 13
click at [590, 388] on input "Multi-party review" at bounding box center [577, 390] width 27 height 27
radio input "false"
click at [640, 305] on label "Student review" at bounding box center [719, 314] width 313 height 27
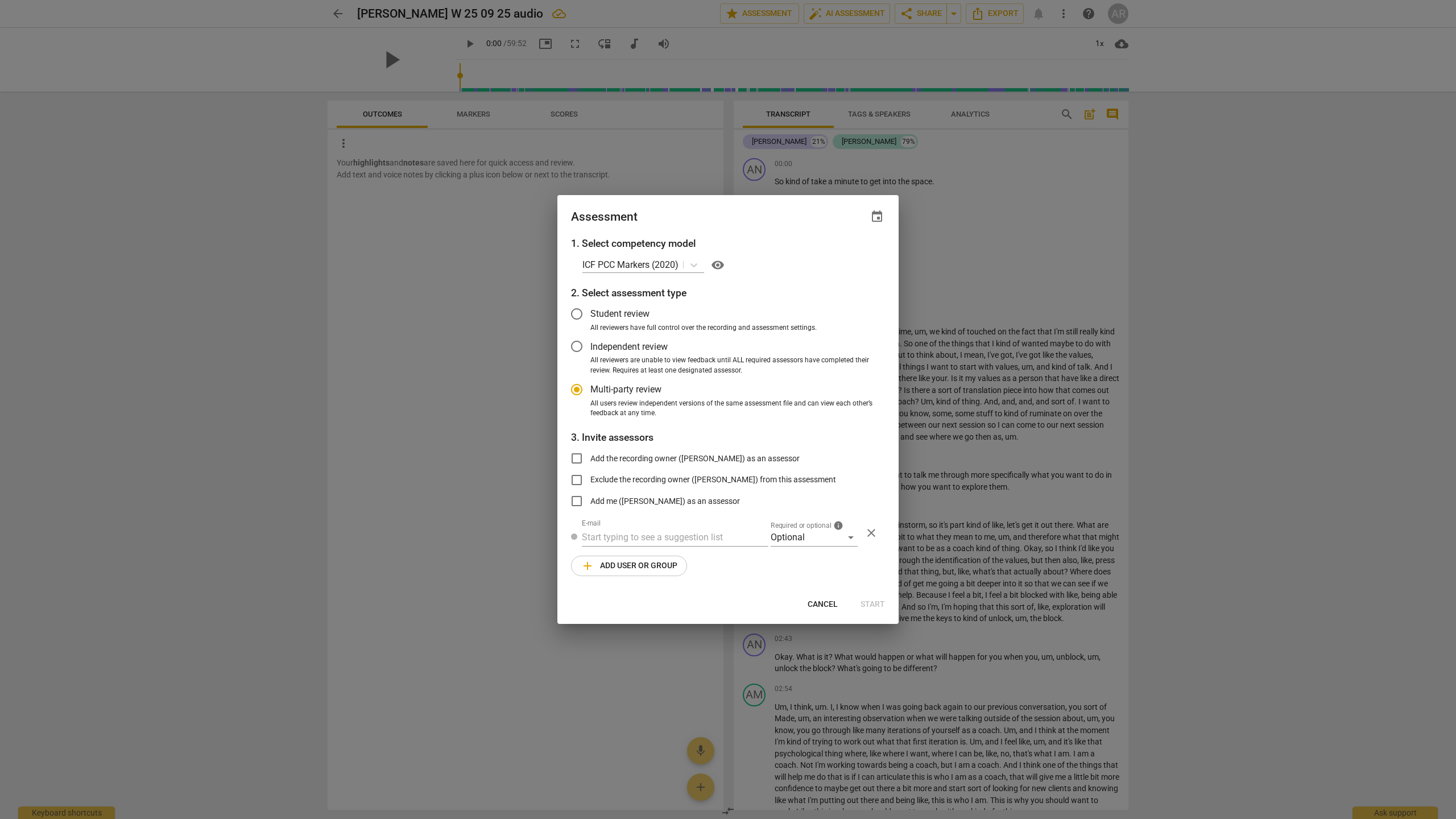
click at [590, 305] on input "Student review" at bounding box center [577, 314] width 27 height 27
click at [697, 264] on icon at bounding box center [693, 265] width 11 height 11
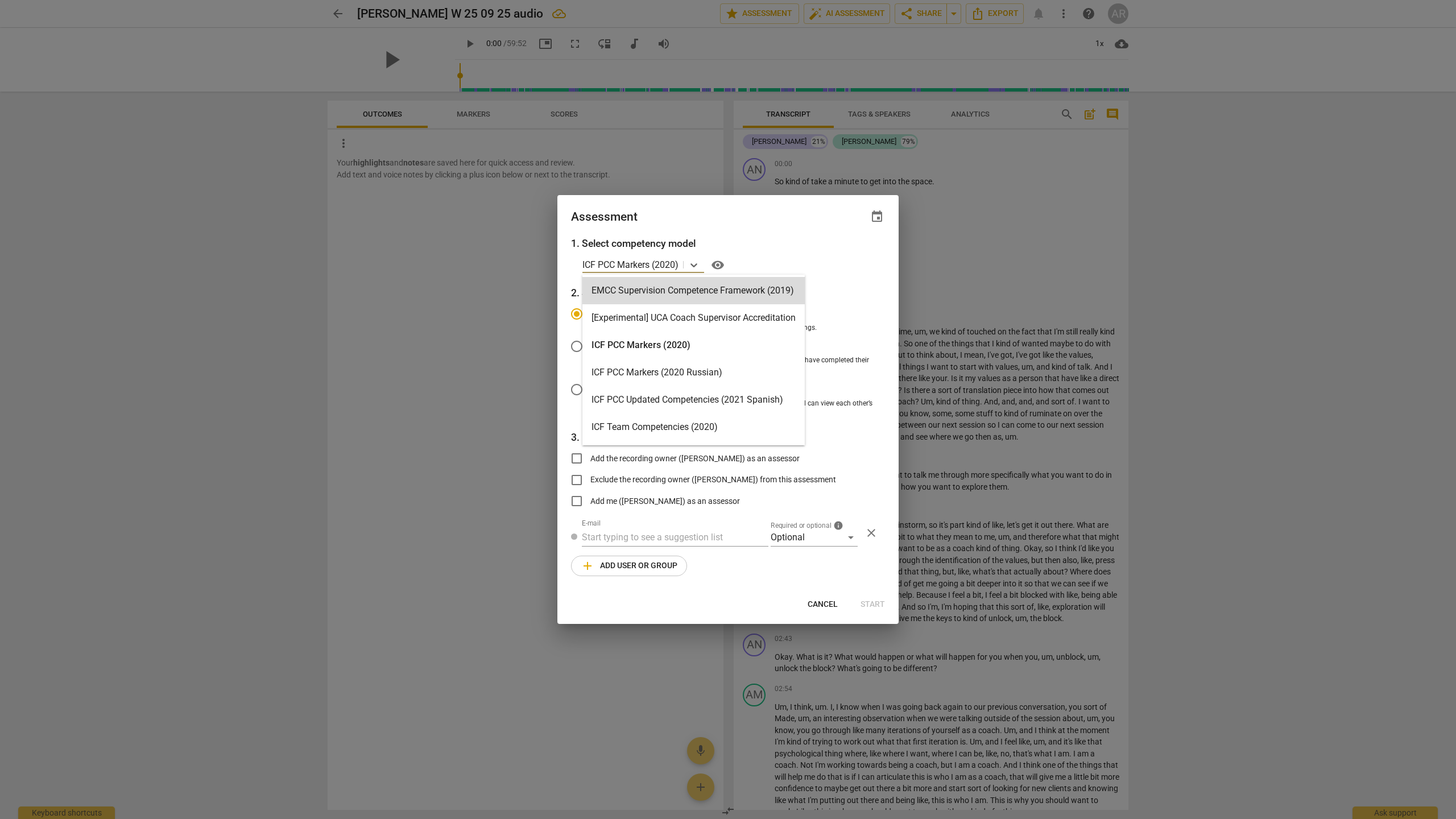
click at [824, 250] on h3 "1. Select competency model" at bounding box center [728, 243] width 314 height 15
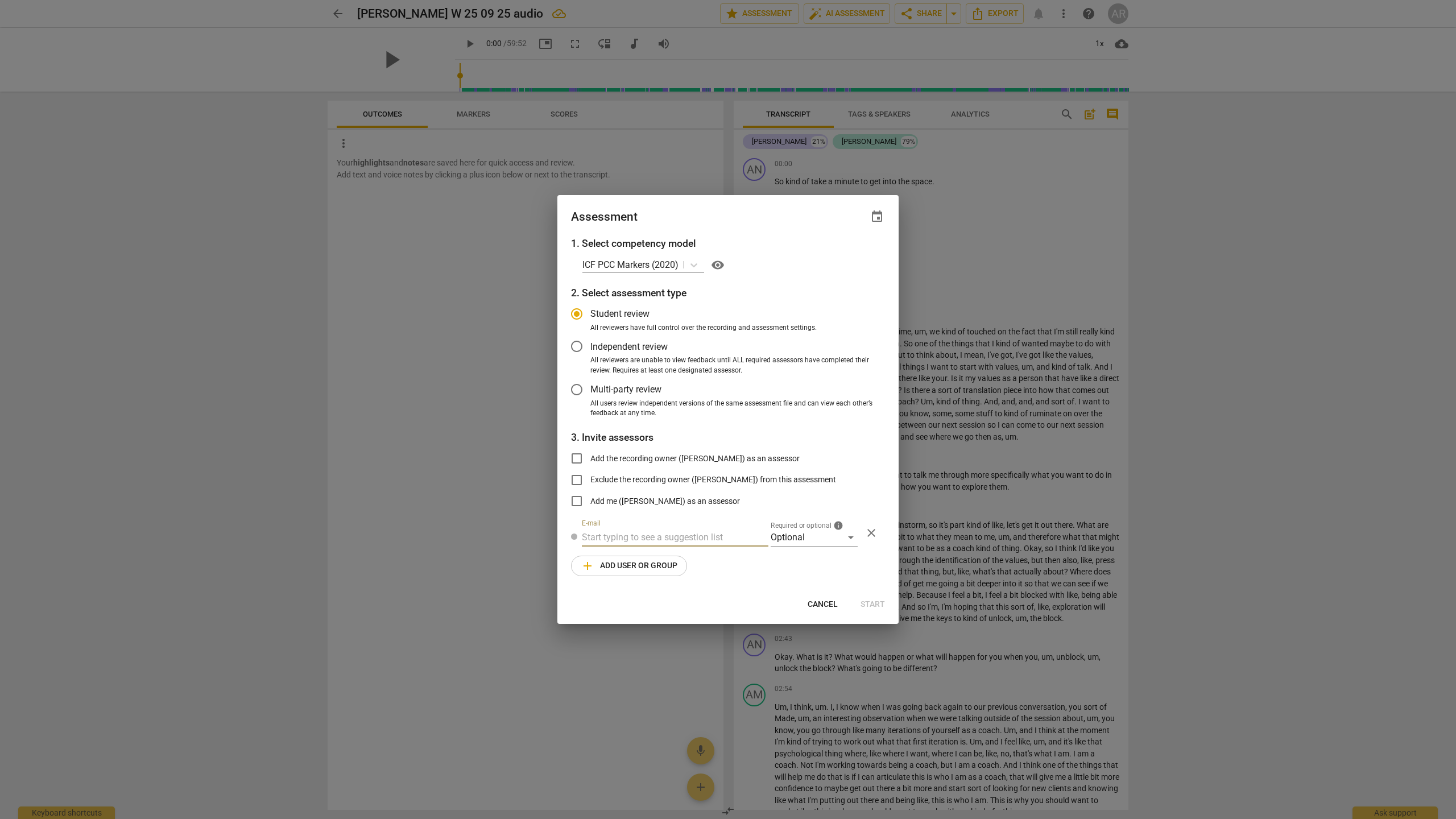
click at [683, 538] on input "text" at bounding box center [675, 538] width 187 height 19
drag, startPoint x: 821, startPoint y: 602, endPoint x: 758, endPoint y: 547, distance: 83.6
click at [659, 546] on div "Assessment event 1. Select competency model ICF PCC Markers (2020) visibility 2…" at bounding box center [728, 410] width 341 height 429
click at [824, 537] on div "Optional" at bounding box center [814, 538] width 87 height 19
click at [739, 571] on div at bounding box center [728, 410] width 1456 height 819
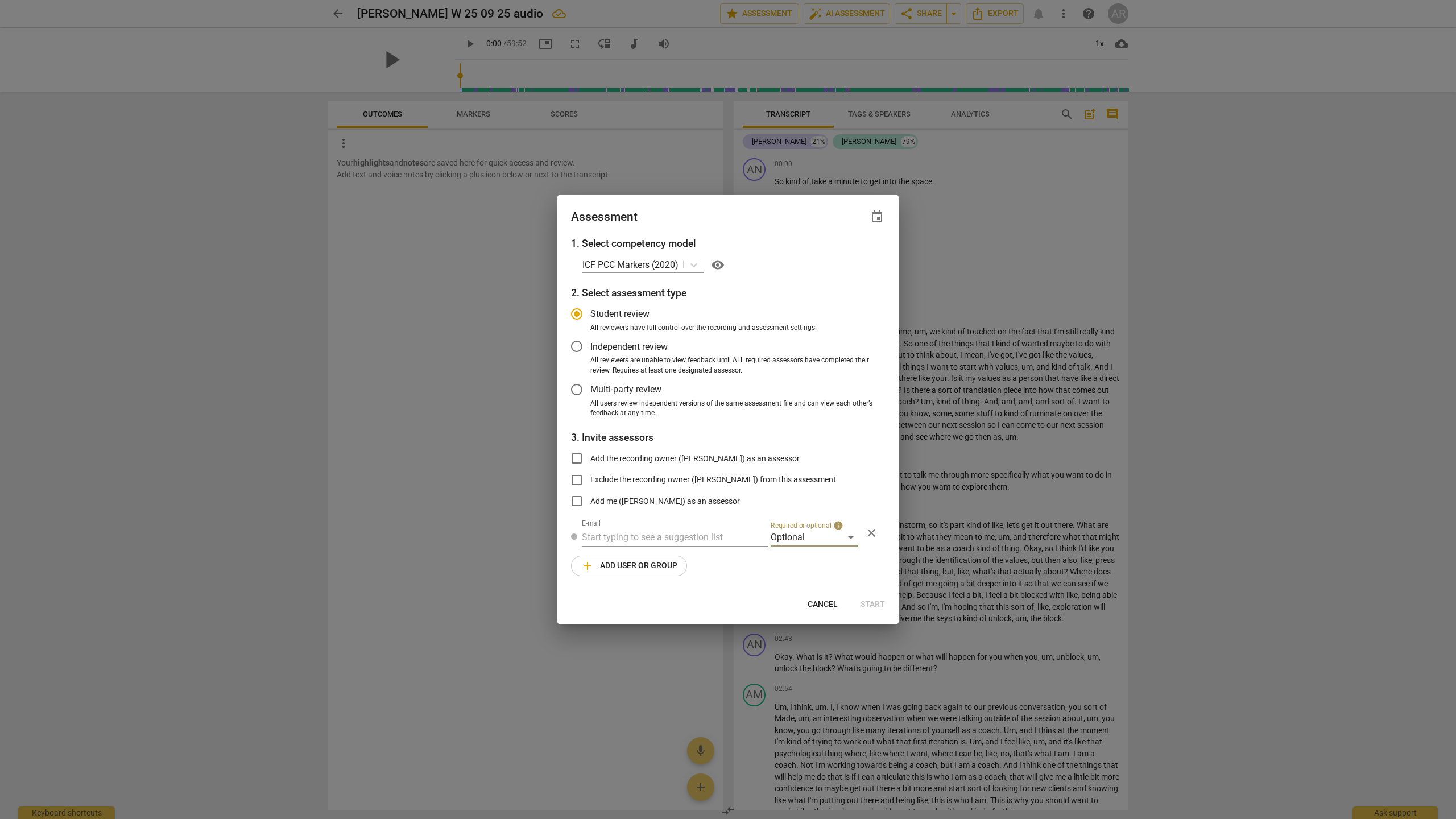
click at [824, 597] on span "Cancel" at bounding box center [822, 605] width 30 height 11
radio input "false"
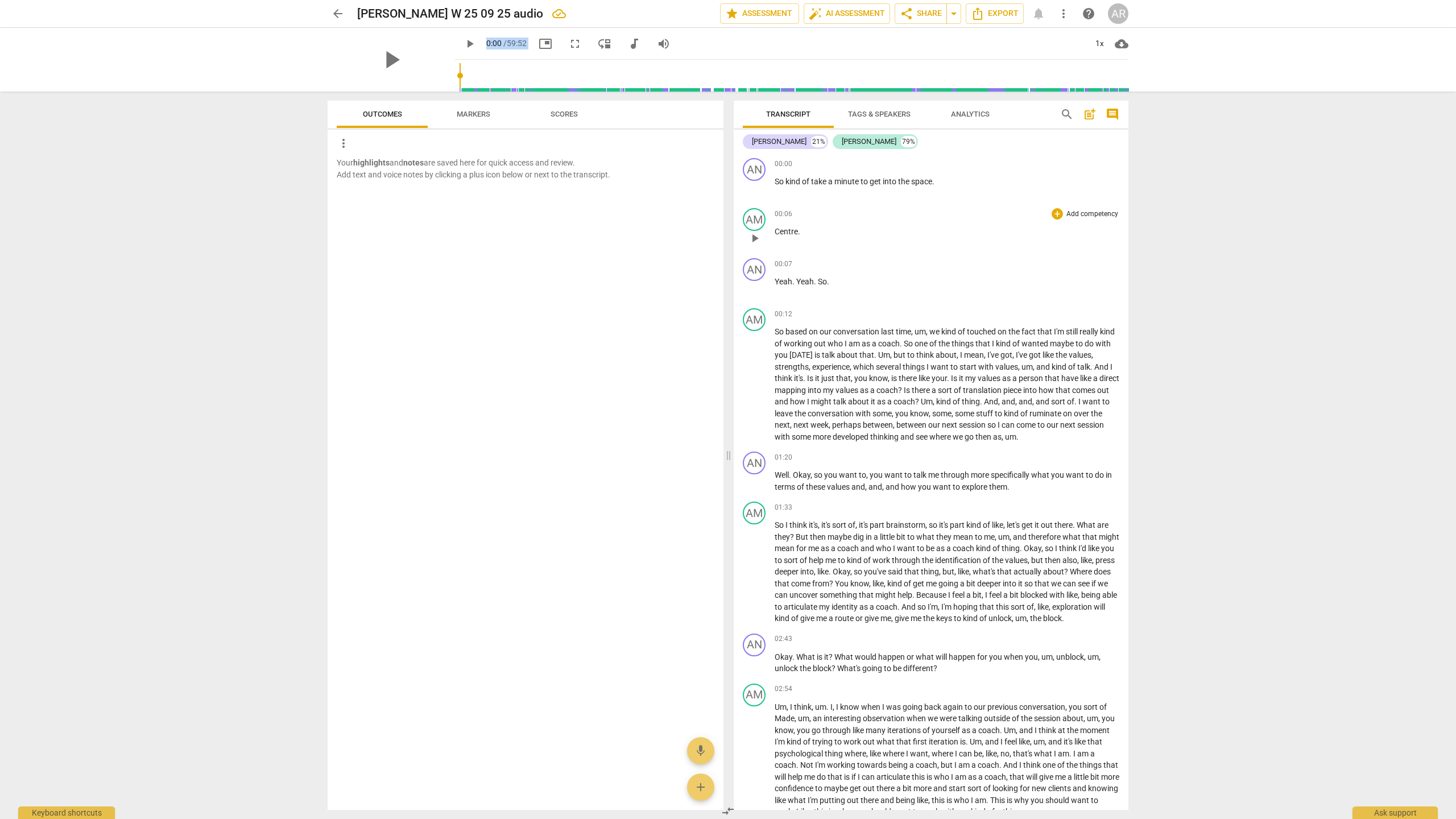
scroll to position [1, 0]
drag, startPoint x: 686, startPoint y: 14, endPoint x: 875, endPoint y: 252, distance: 303.9
click at [735, 89] on div "arrow_back Amy W 25 09 25 audio edit star Assessment auto_fix_high AI Assessmen…" at bounding box center [728, 46] width 1456 height 92
click at [824, 16] on span "auto_fix_high AI Assessment" at bounding box center [847, 14] width 76 height 14
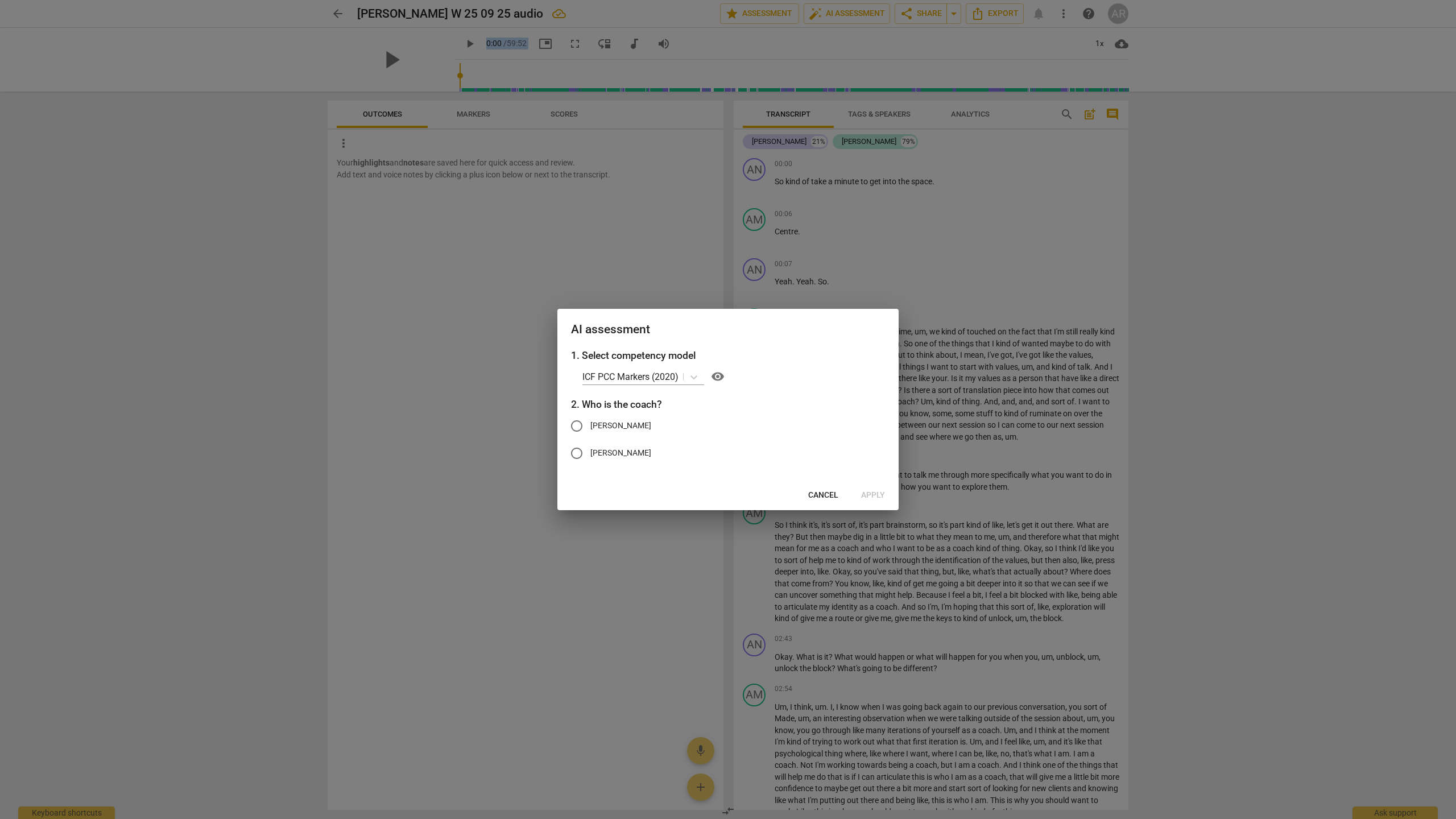
click at [573, 425] on input "[PERSON_NAME]" at bounding box center [577, 426] width 27 height 27
radio input "true"
click at [824, 496] on span "Apply" at bounding box center [873, 496] width 24 height 11
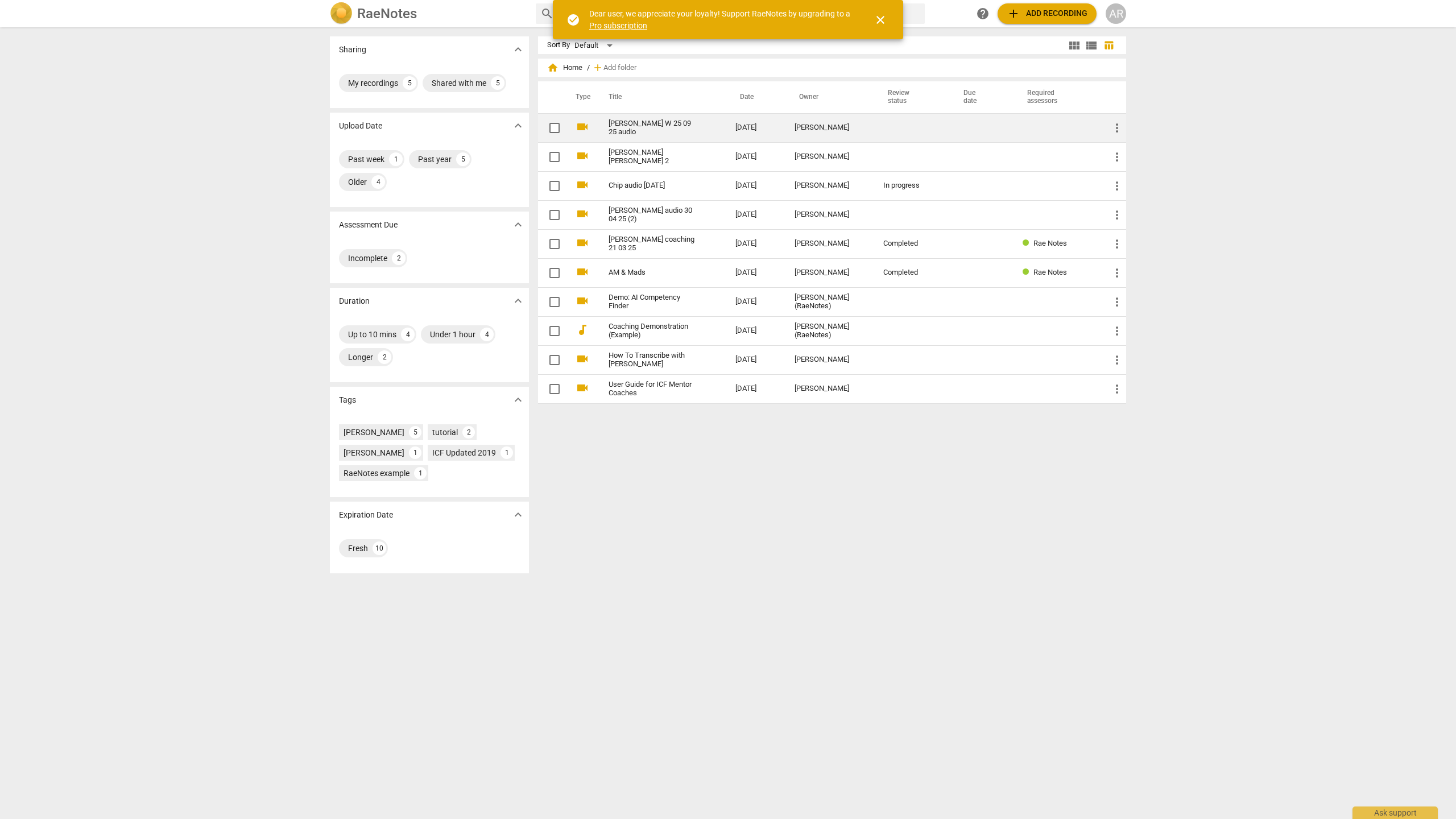
click at [637, 130] on link "[PERSON_NAME] W 25 09 25 audio" at bounding box center [651, 128] width 86 height 17
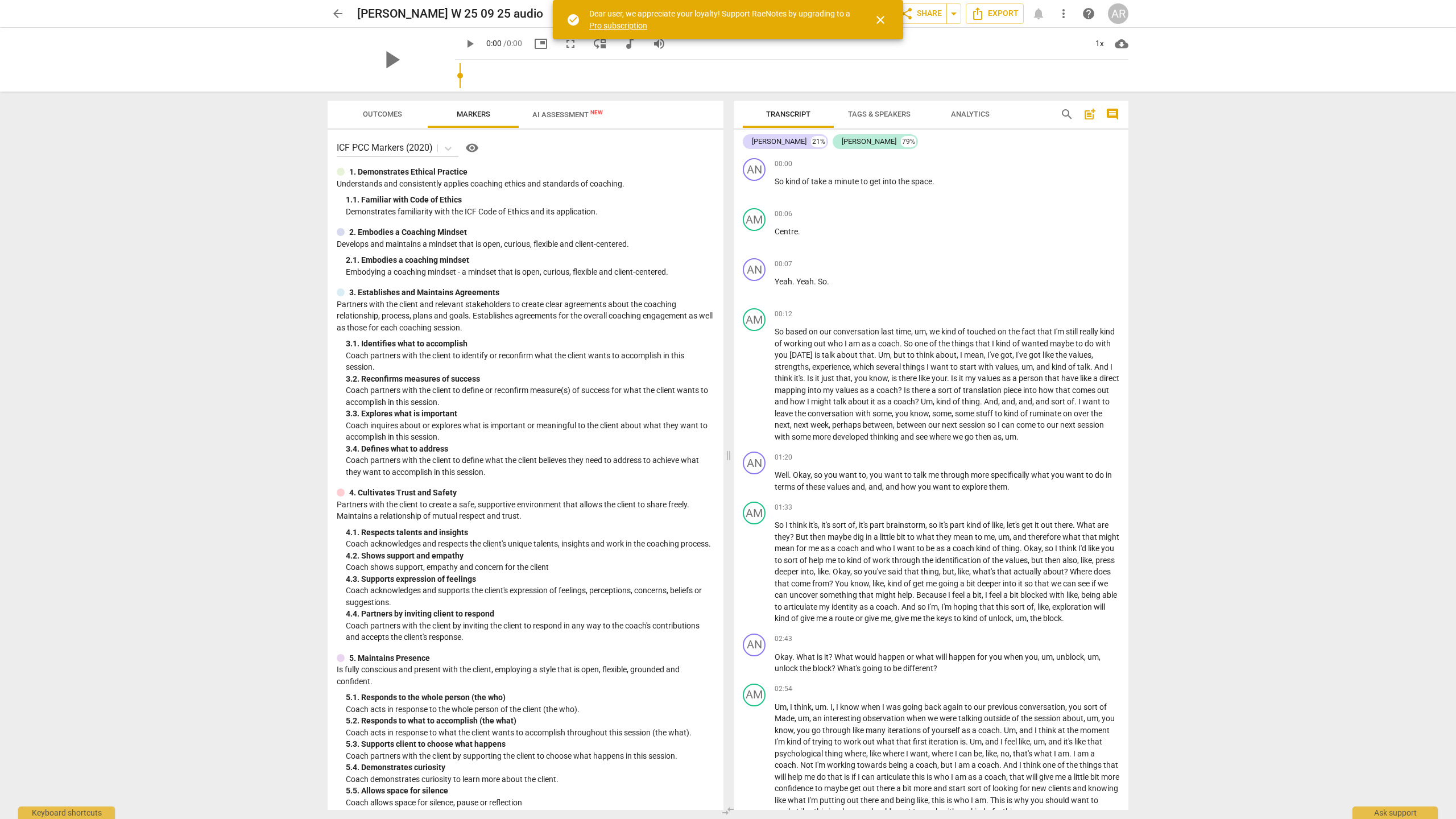
click at [880, 21] on span "close" at bounding box center [880, 19] width 14 height 14
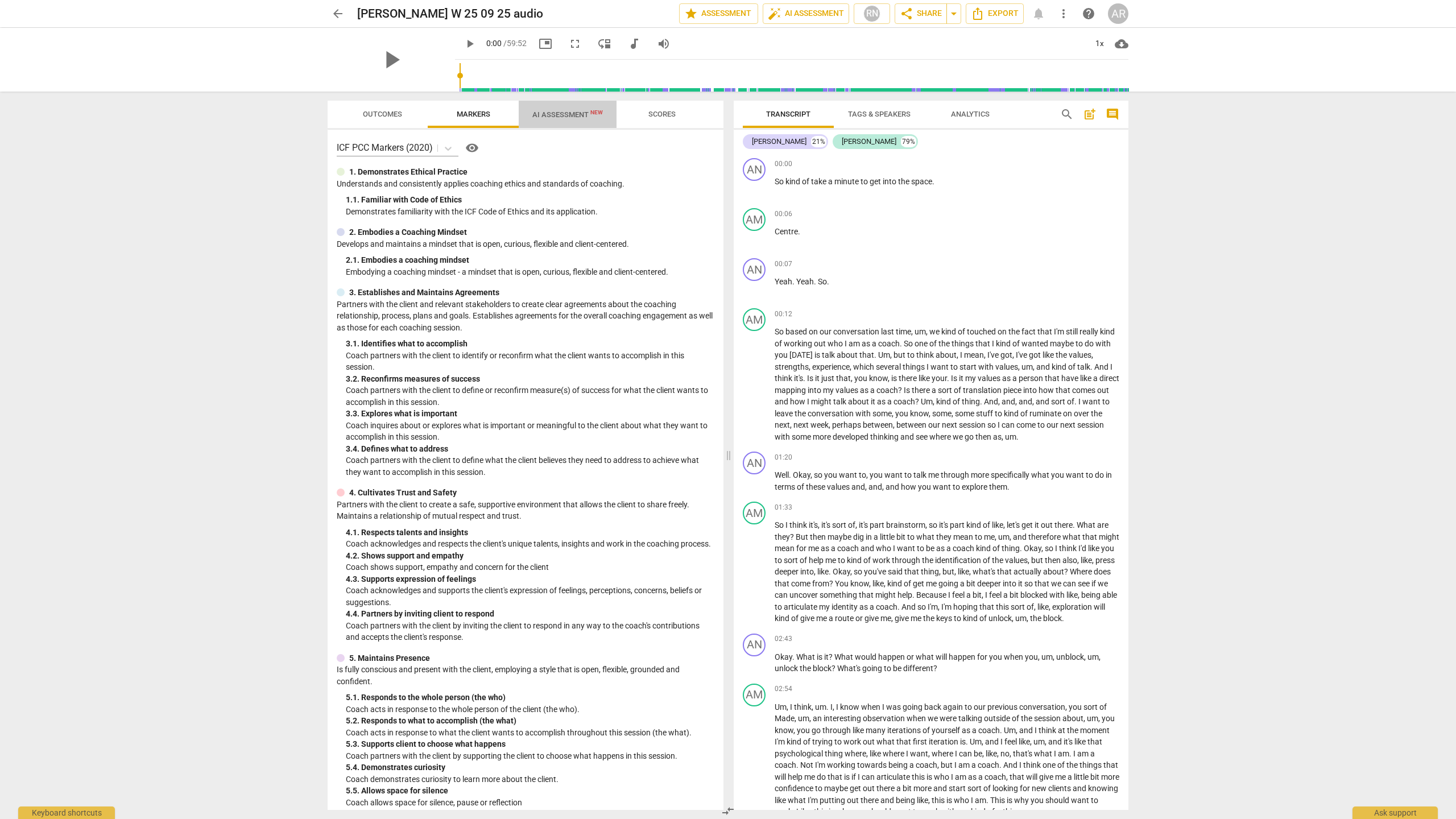
click at [571, 113] on span "AI Assessment New" at bounding box center [567, 115] width 70 height 9
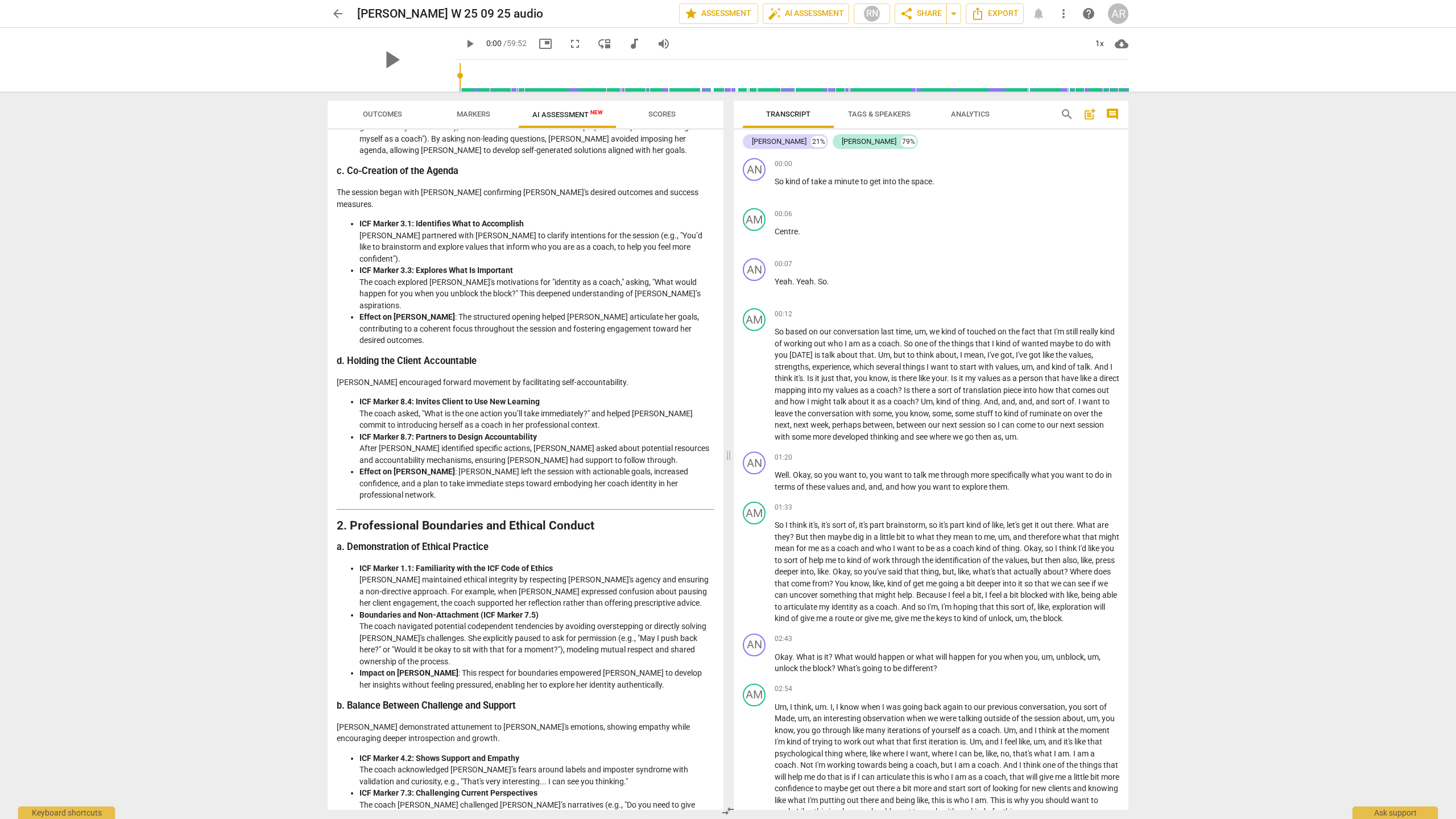
scroll to position [469, 0]
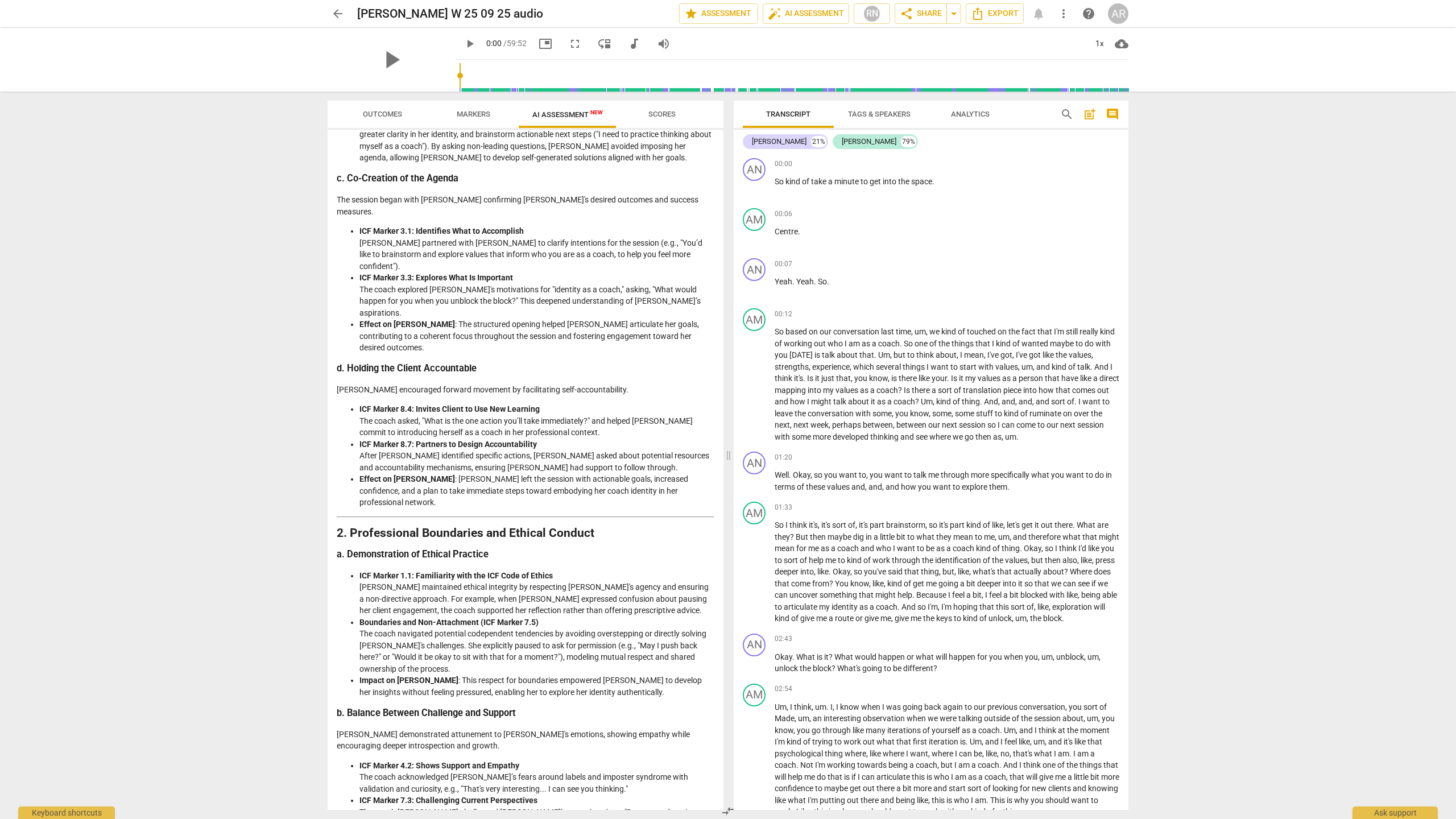
click at [335, 10] on span "arrow_back" at bounding box center [337, 14] width 14 height 14
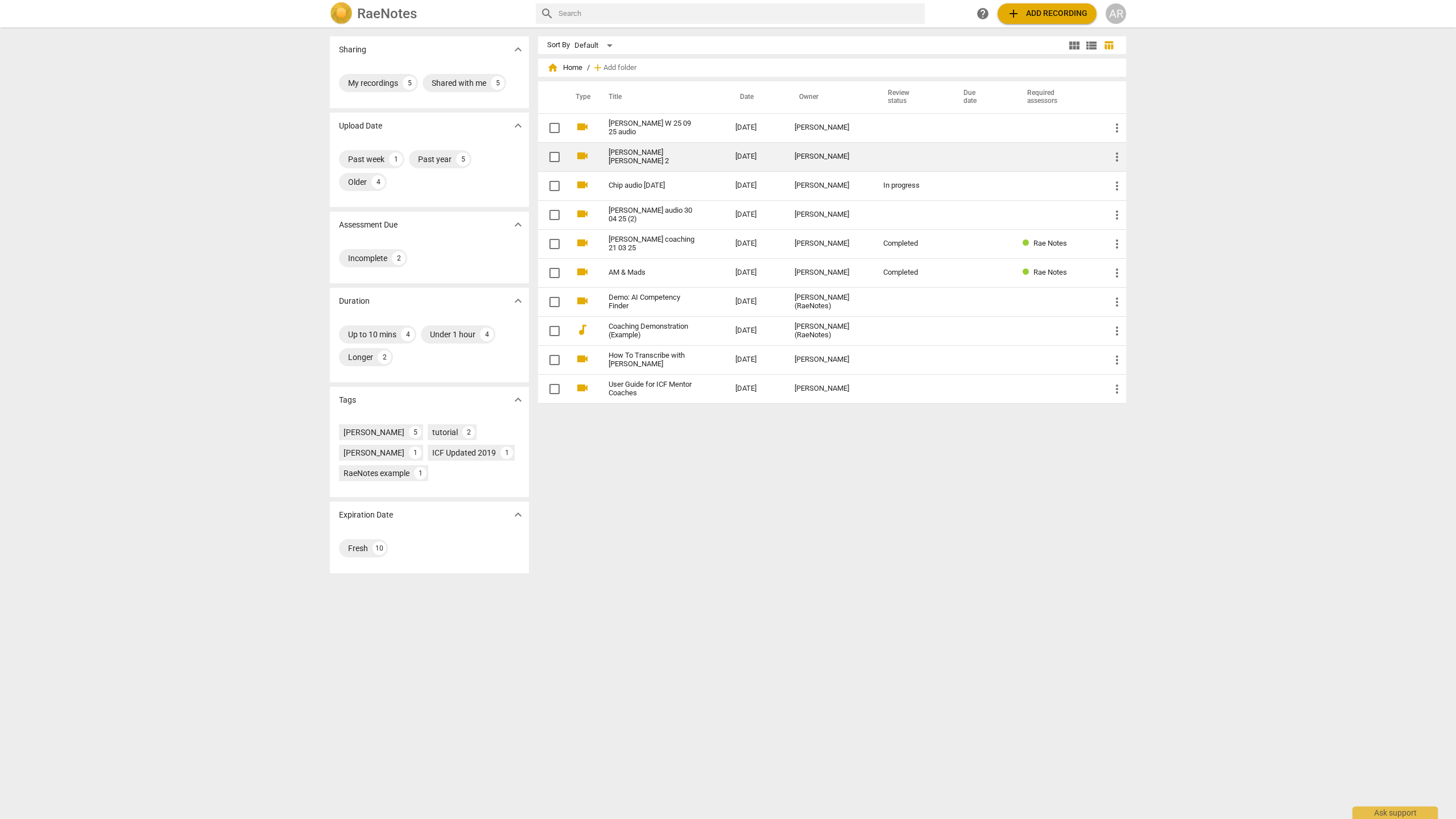
click at [623, 153] on link "[PERSON_NAME] [PERSON_NAME] 2" at bounding box center [651, 157] width 86 height 17
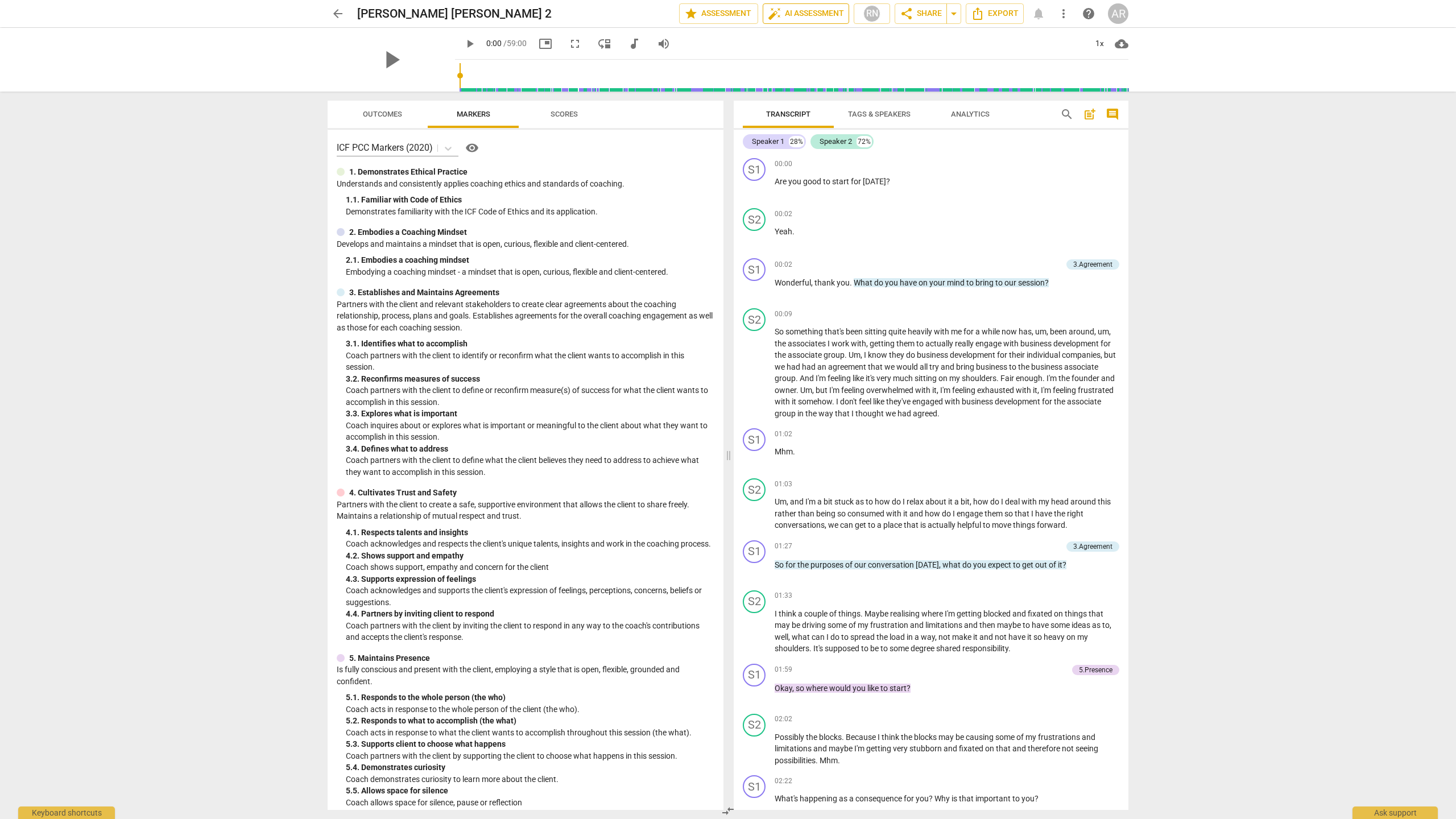
click at [815, 13] on span "auto_fix_high AI Assessment" at bounding box center [805, 14] width 76 height 14
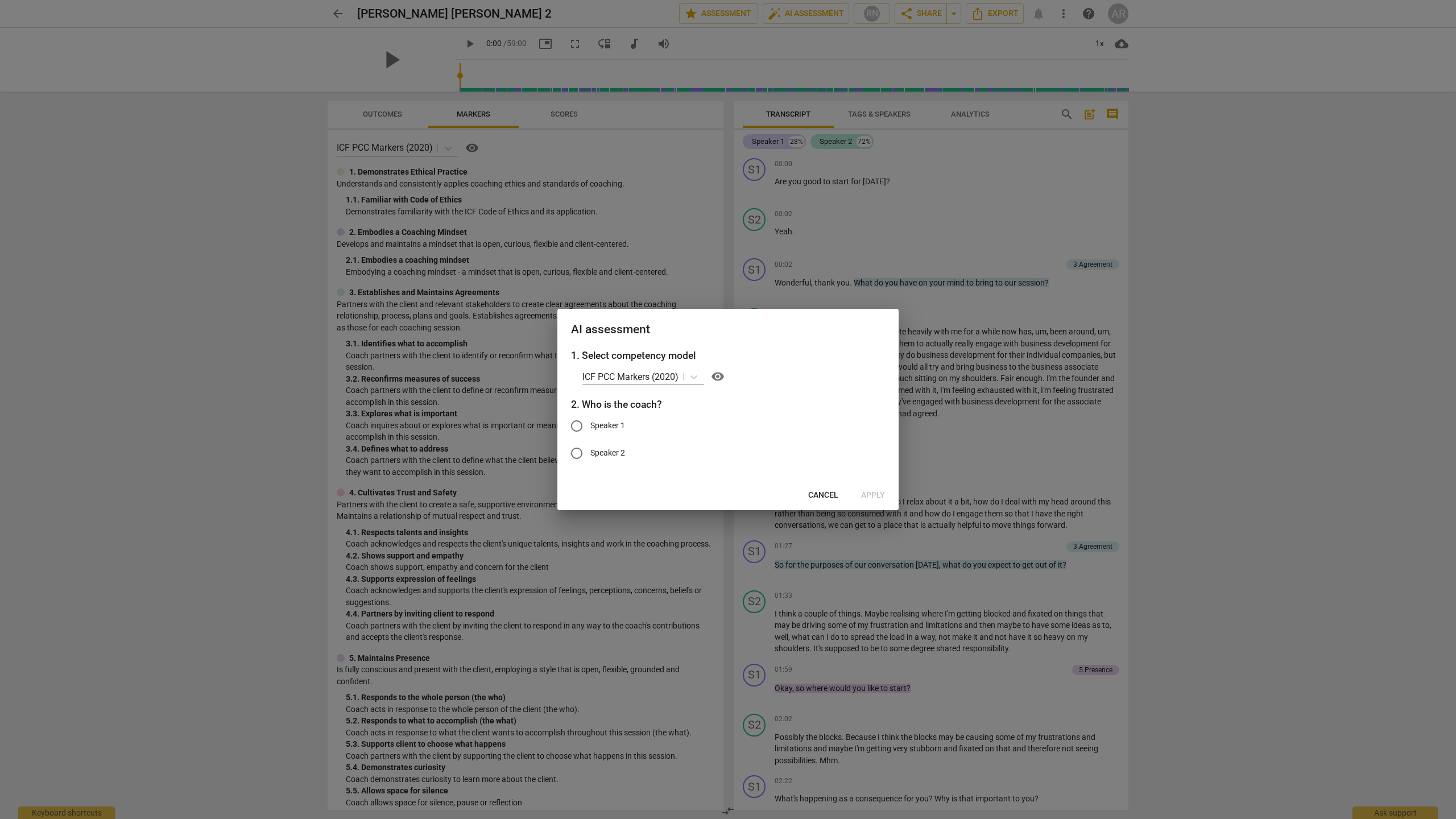
click at [595, 428] on span "Speaker 1" at bounding box center [607, 425] width 35 height 12
click at [590, 428] on input "Speaker 1" at bounding box center [577, 426] width 27 height 27
radio input "true"
click at [872, 496] on span "Apply" at bounding box center [873, 496] width 24 height 11
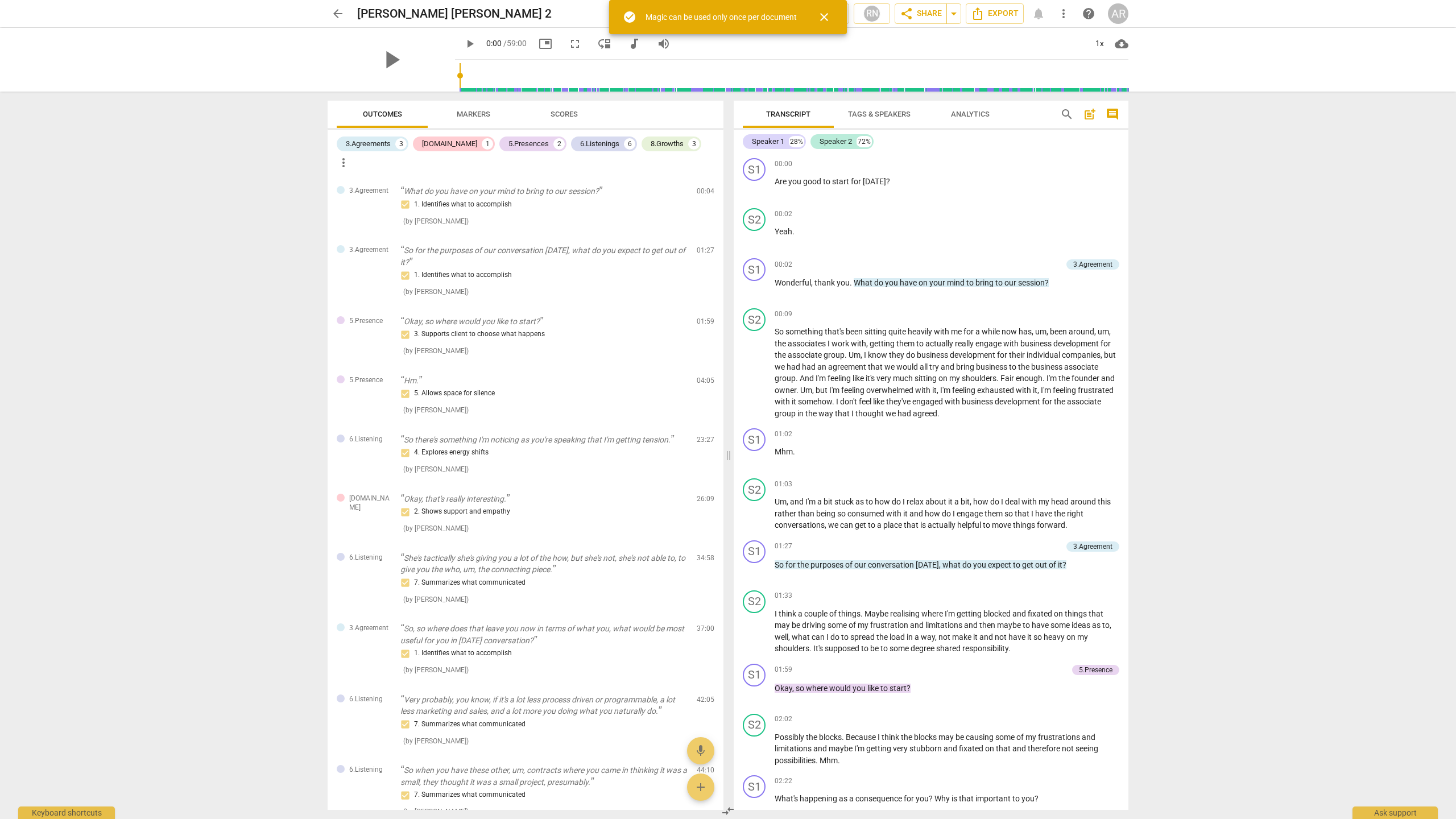
click at [824, 19] on span "close" at bounding box center [824, 16] width 14 height 14
click at [881, 113] on span "Tags & Speakers" at bounding box center [879, 114] width 63 height 9
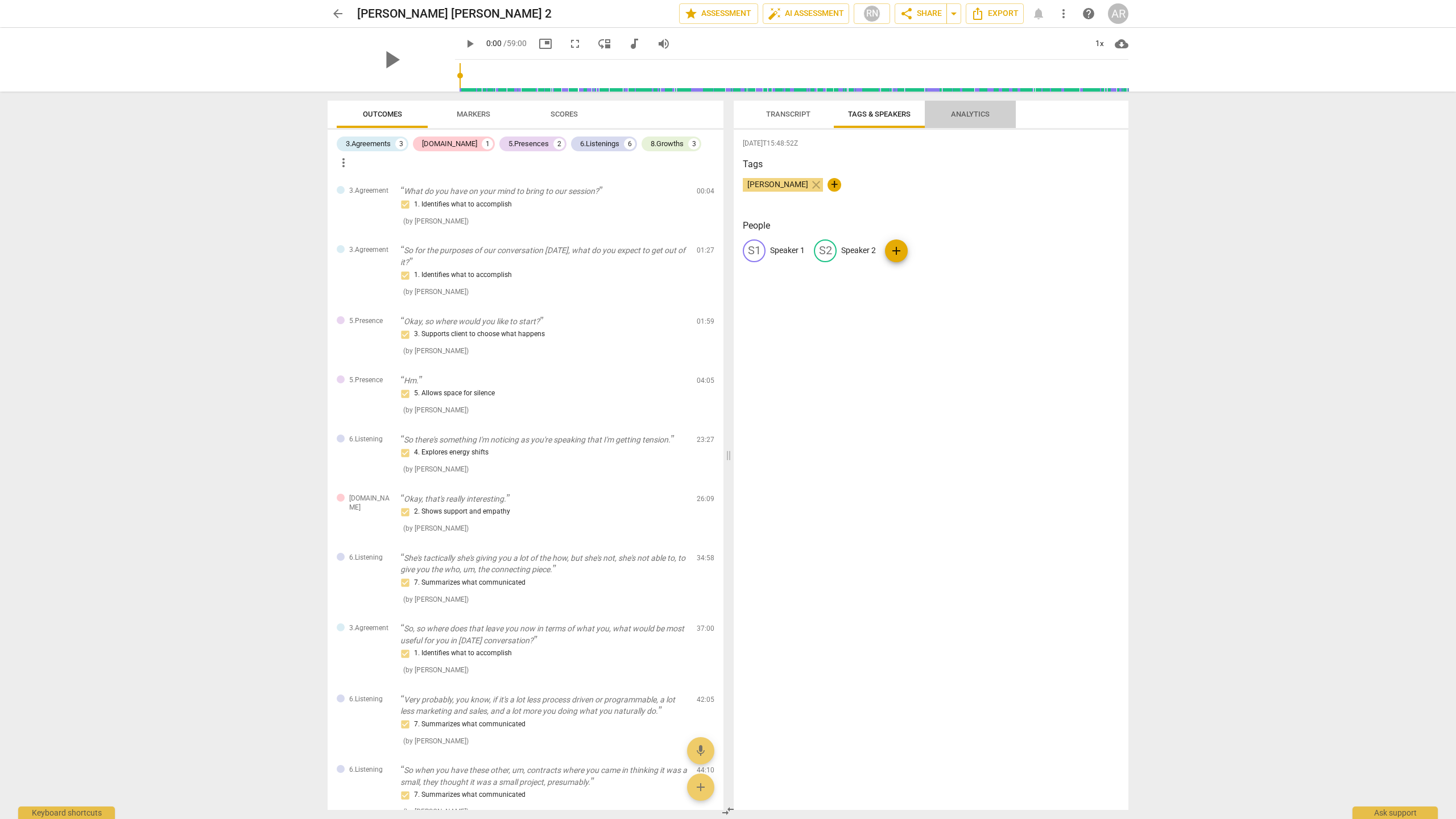
click at [963, 113] on span "Analytics" at bounding box center [970, 114] width 38 height 9
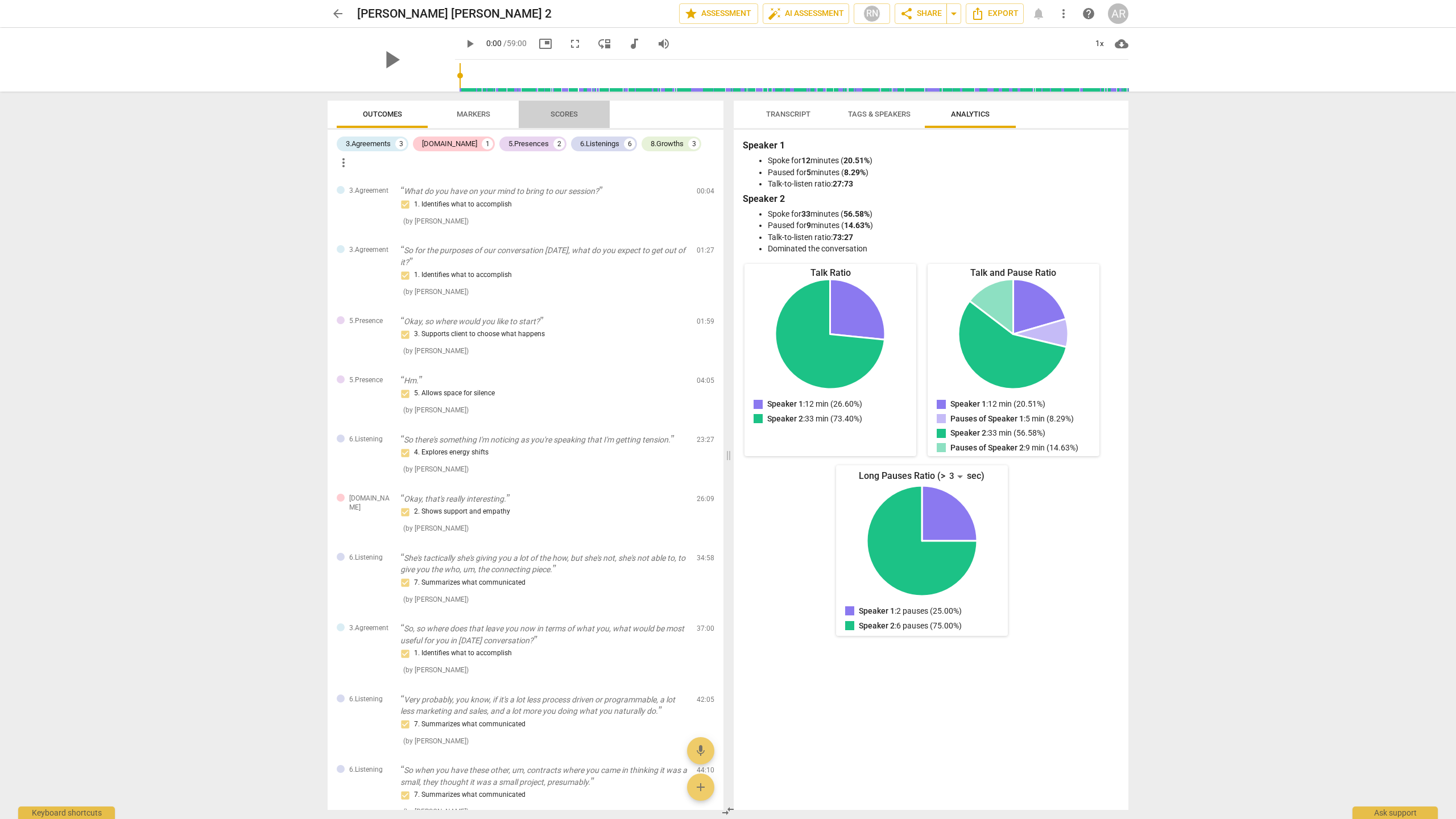
click at [555, 108] on span "Scores" at bounding box center [564, 115] width 55 height 16
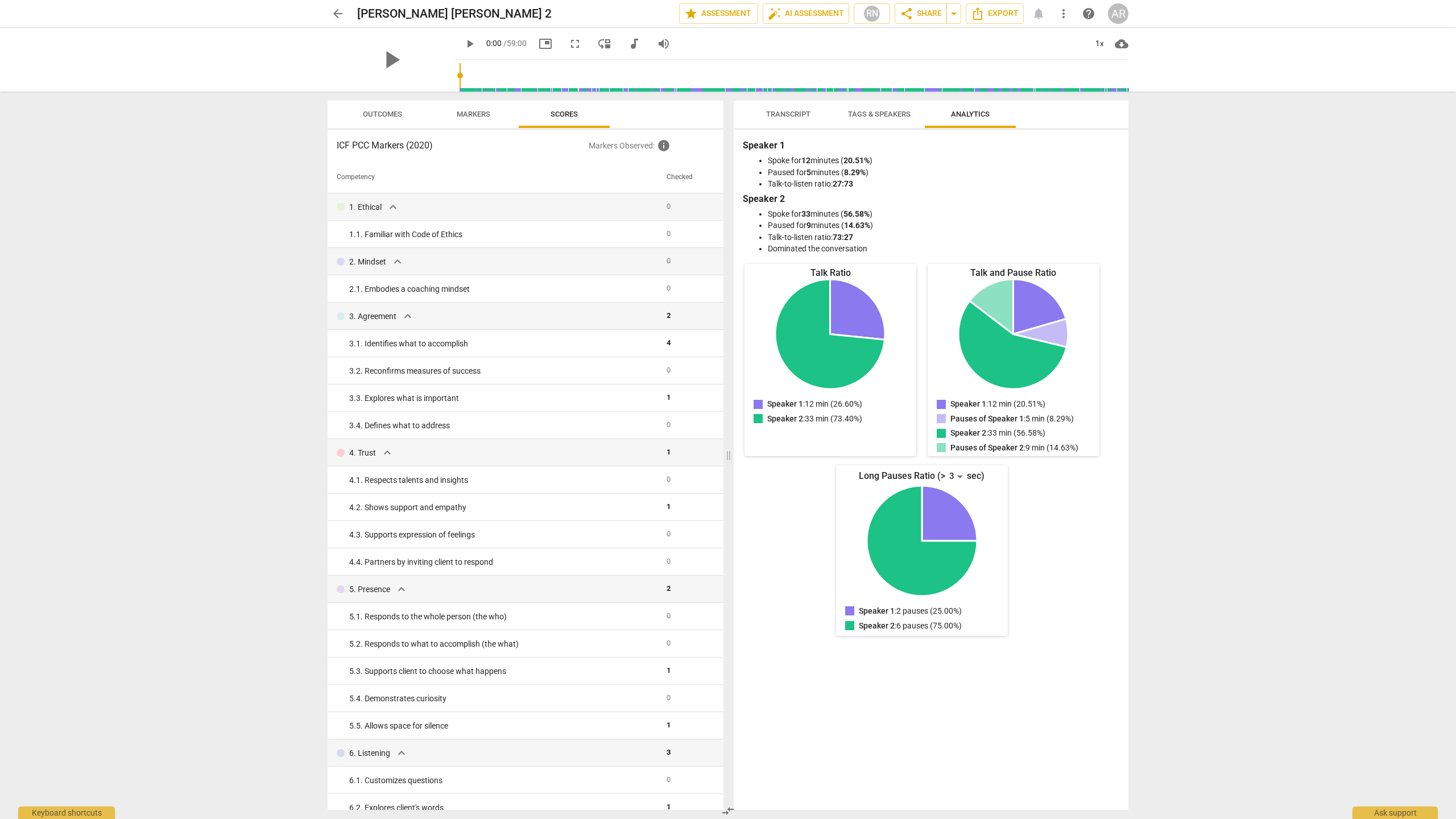
click at [485, 115] on span "Markers" at bounding box center [473, 114] width 33 height 9
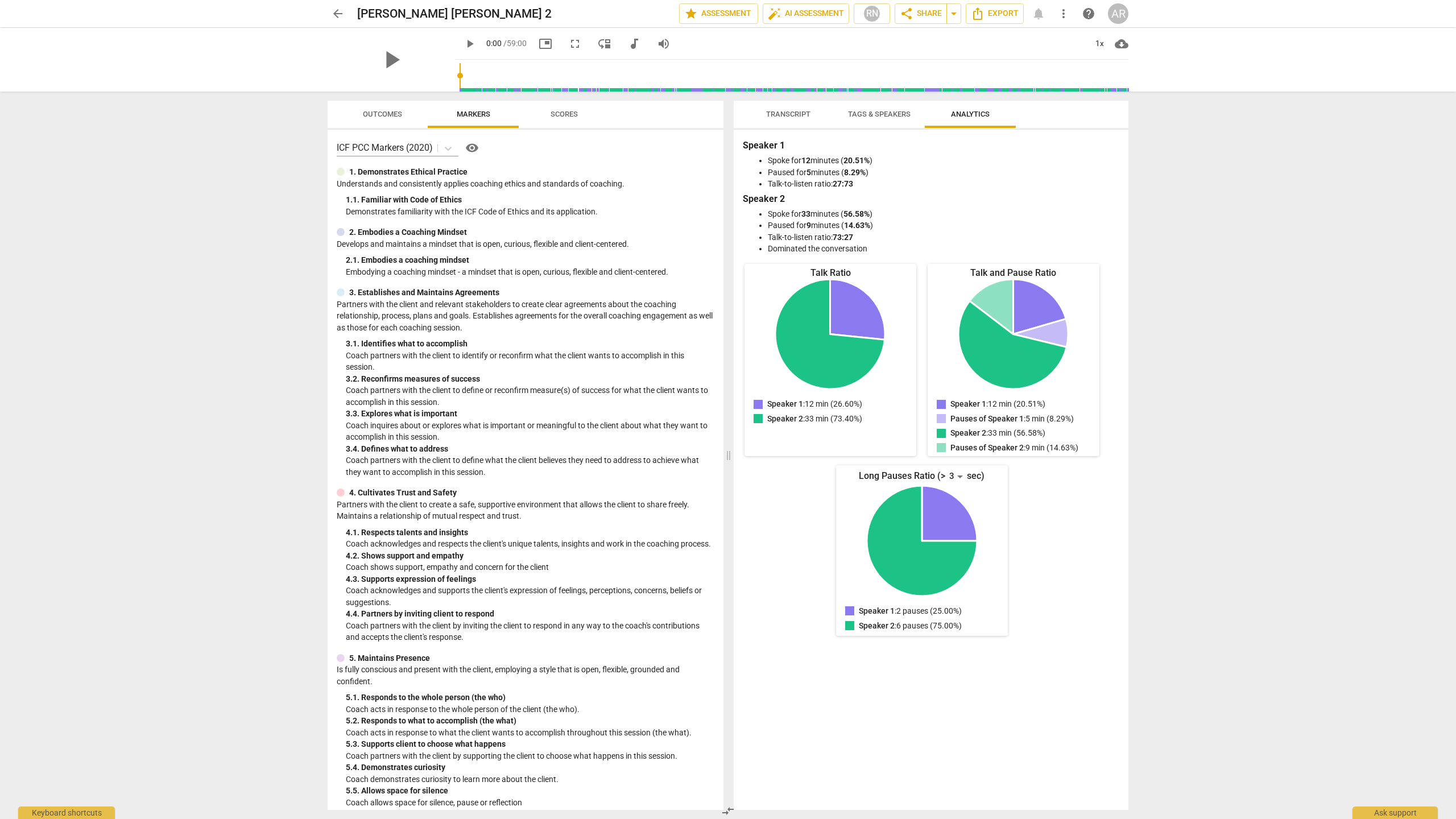
click at [339, 18] on span "arrow_back" at bounding box center [337, 14] width 14 height 14
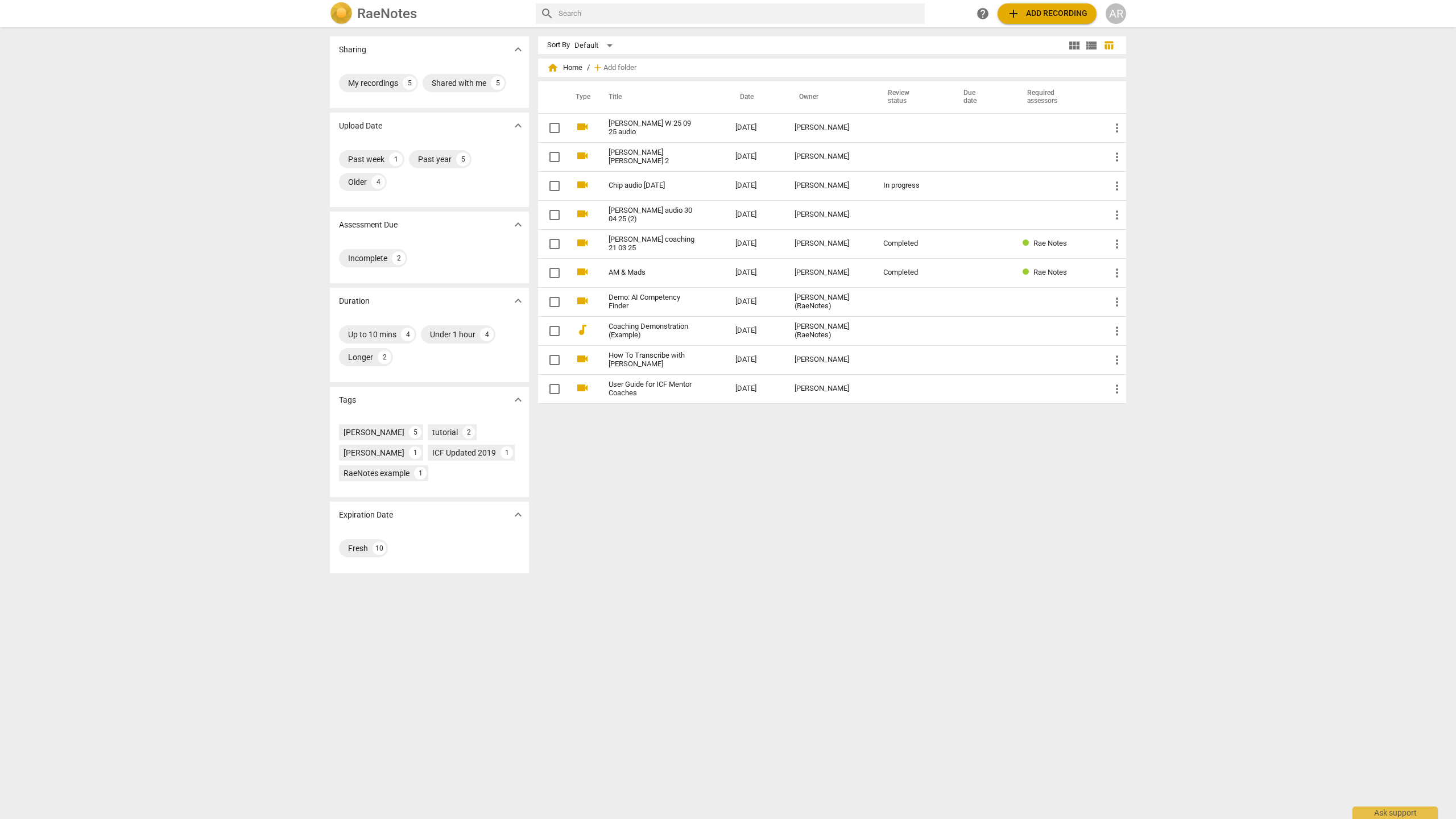
click at [1016, 14] on span "add" at bounding box center [1013, 14] width 14 height 14
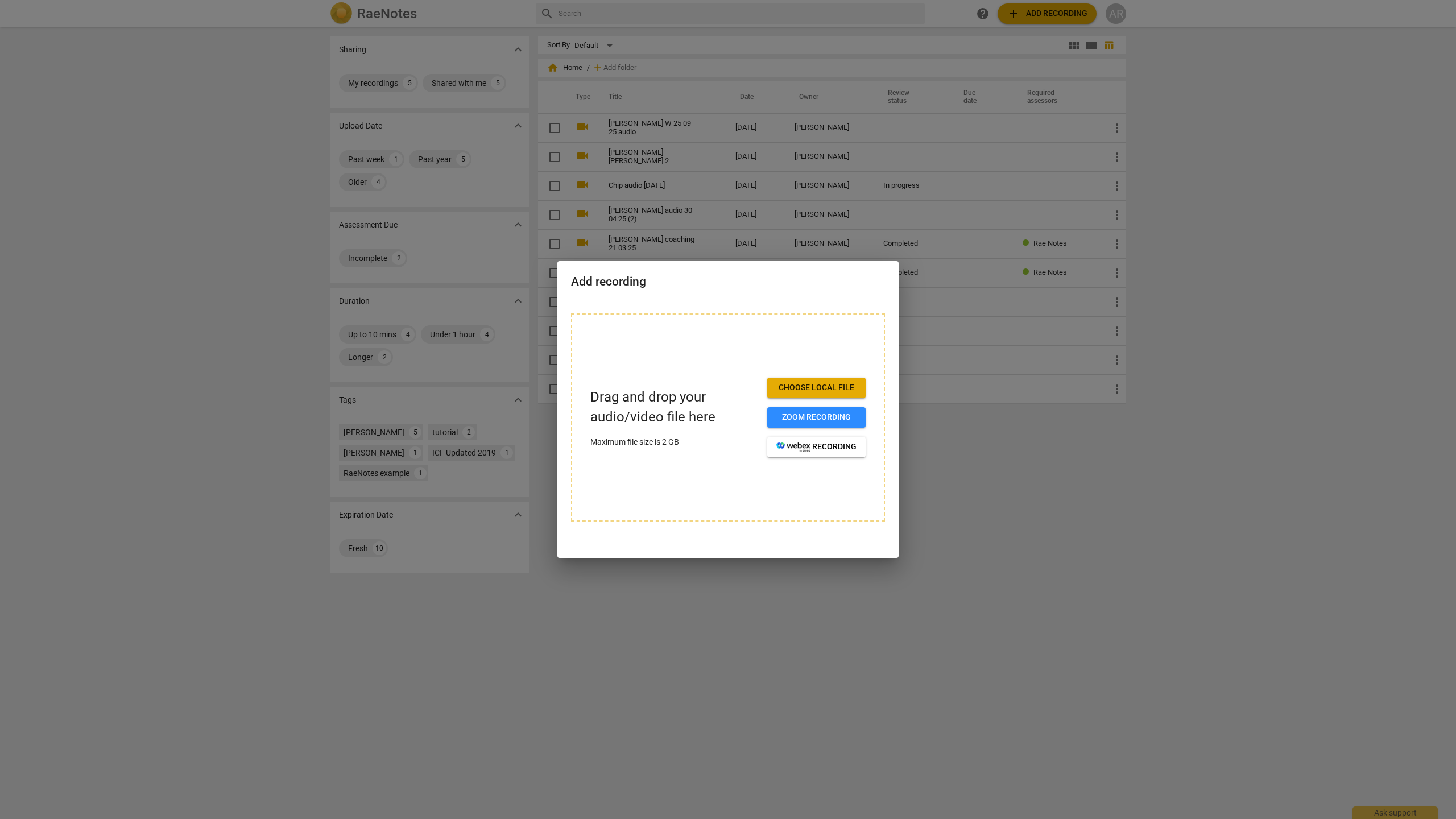
click at [812, 385] on span "Choose local file" at bounding box center [816, 388] width 80 height 11
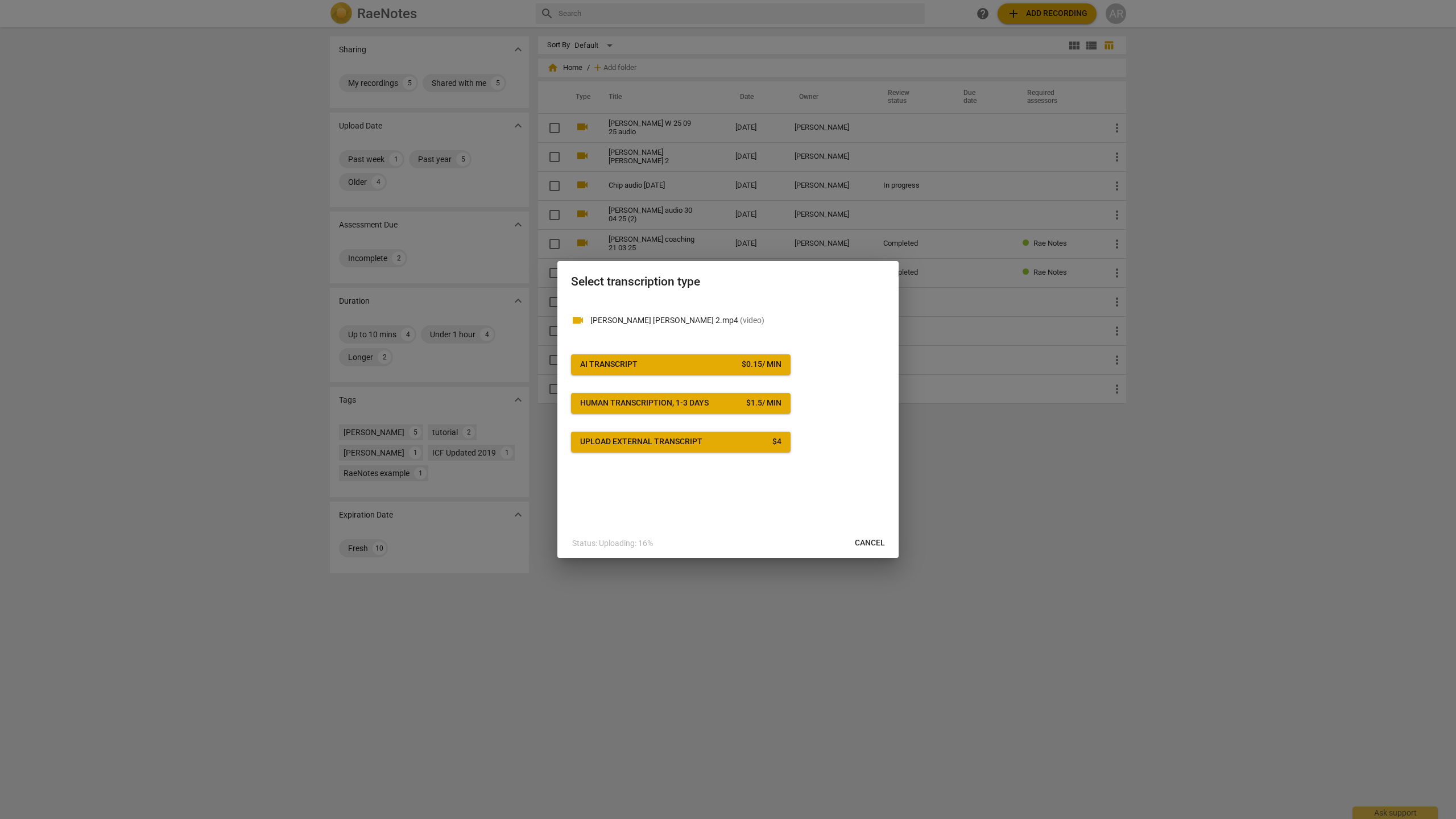
click at [637, 445] on div "Upload external transcript" at bounding box center [641, 442] width 122 height 11
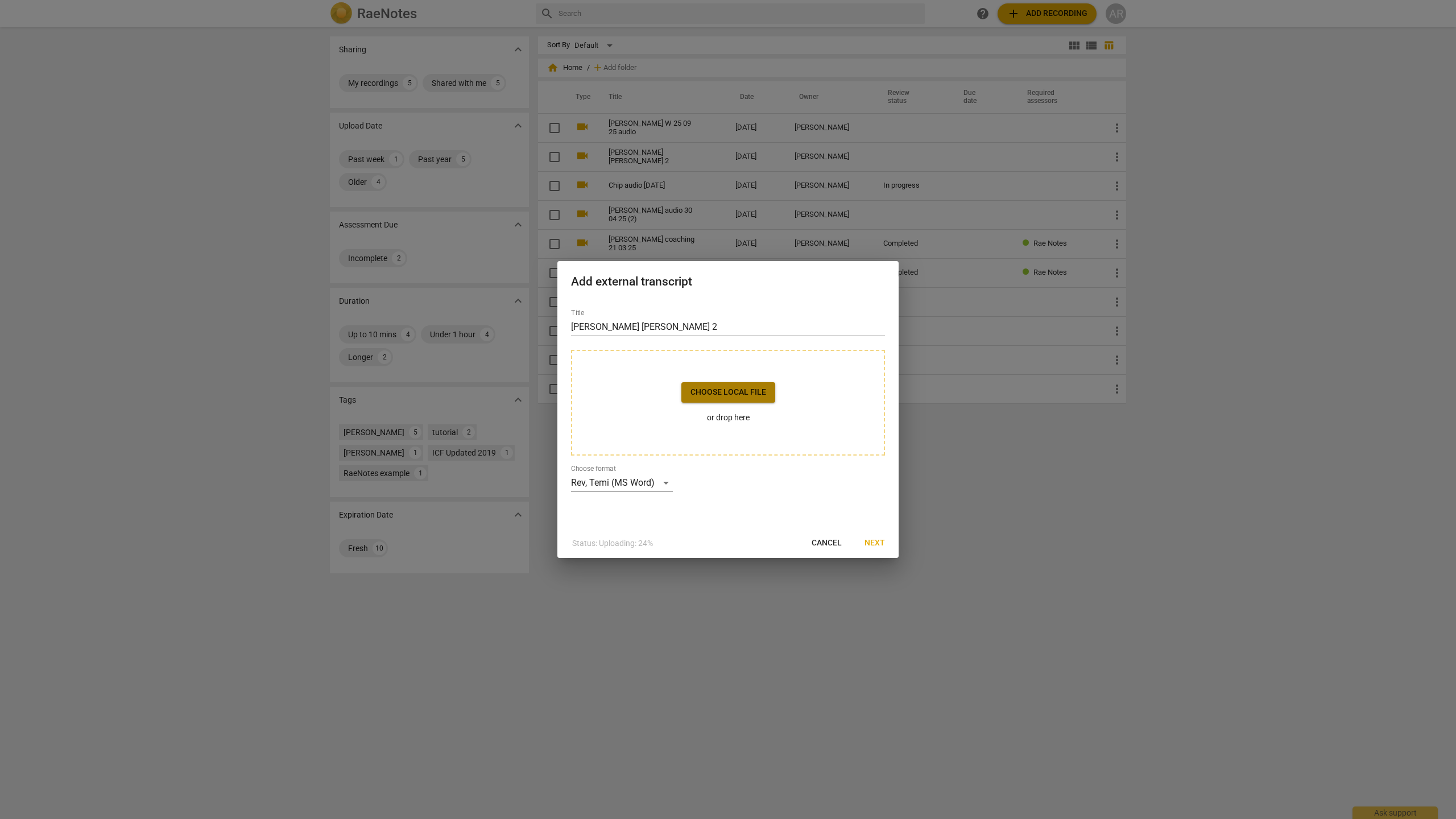
click at [711, 397] on span "Choose local file" at bounding box center [728, 392] width 75 height 11
click at [874, 543] on span "Next" at bounding box center [874, 543] width 21 height 11
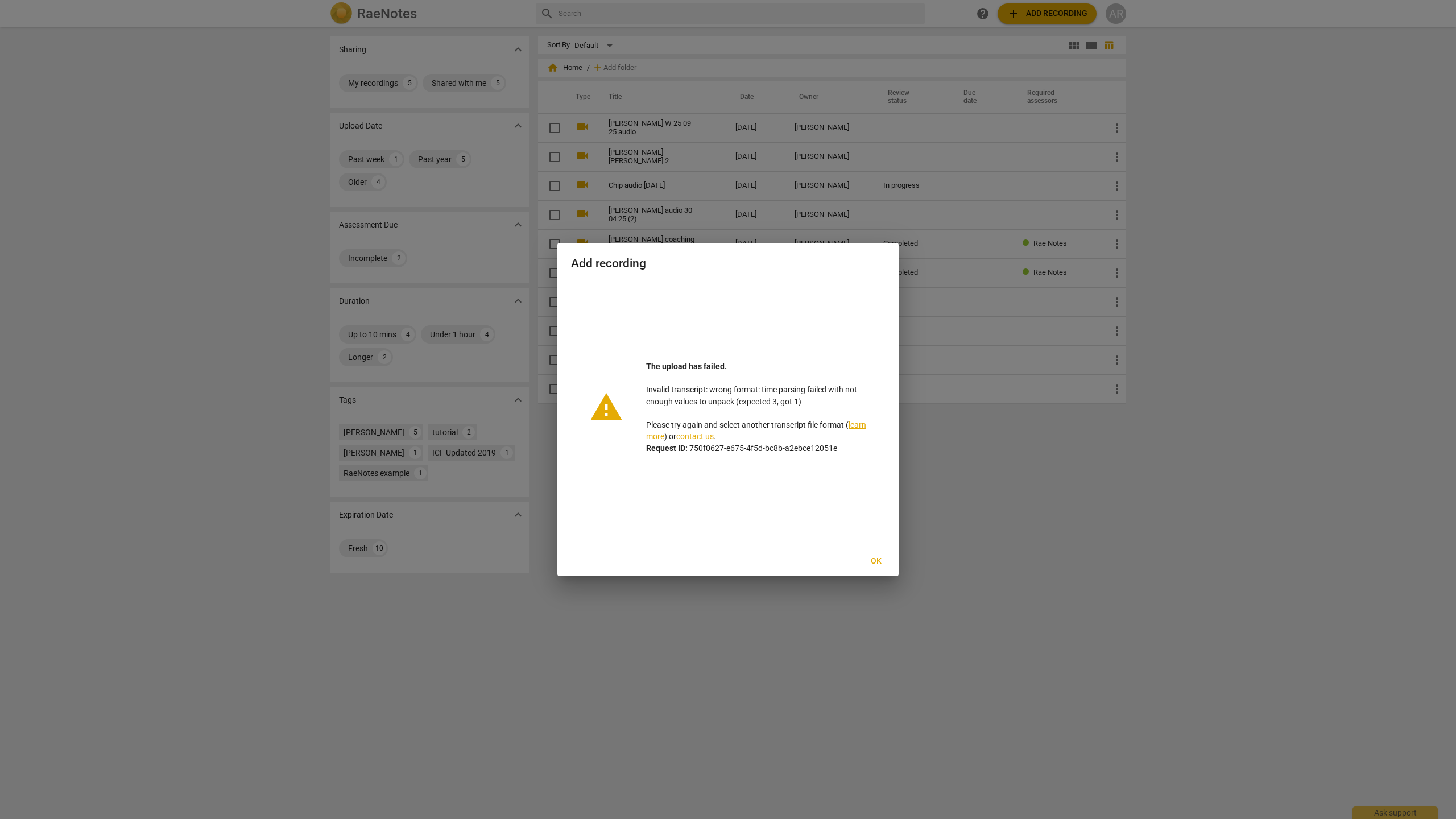
click at [875, 556] on span "Ok" at bounding box center [876, 561] width 19 height 11
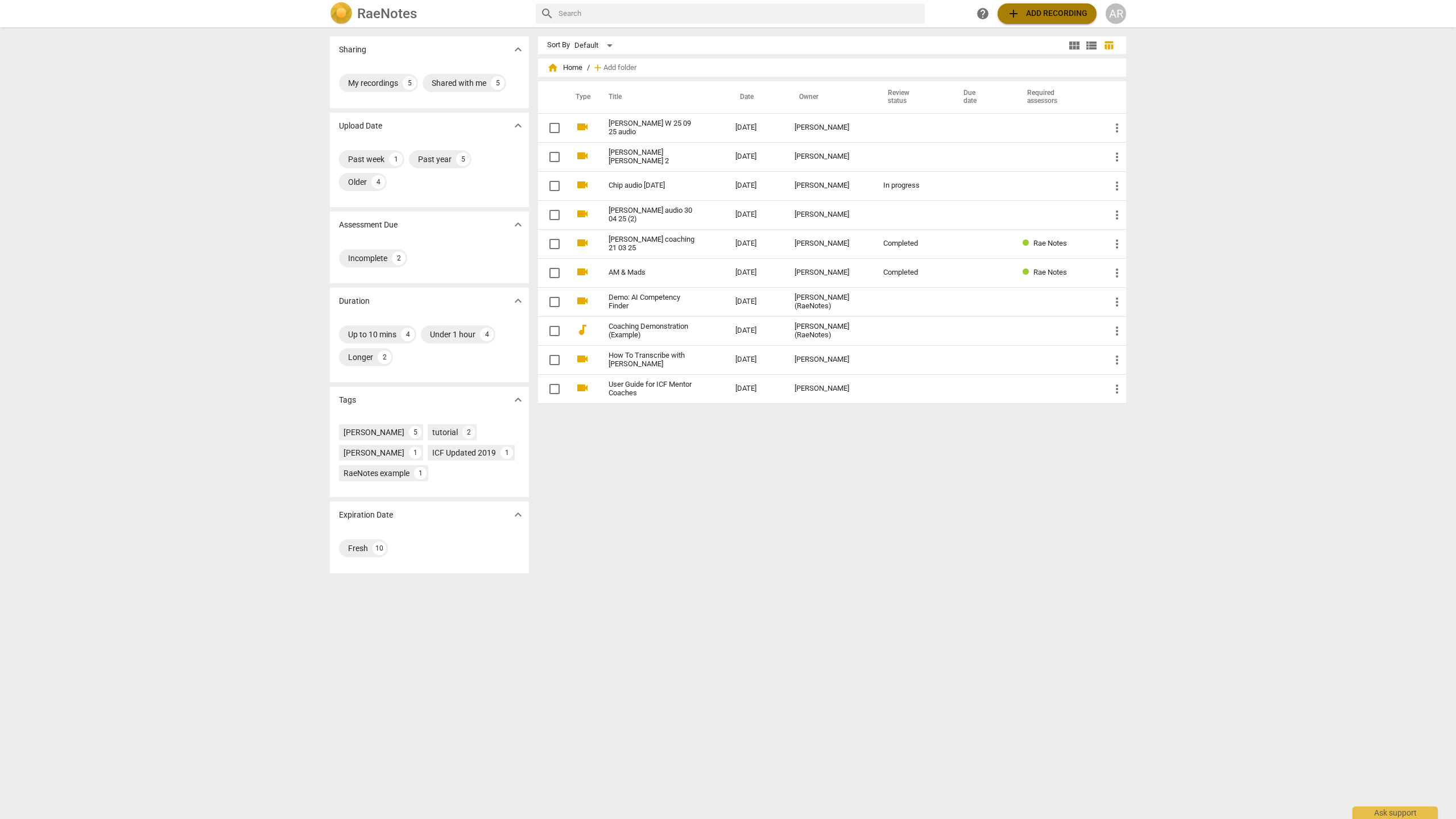
click at [1033, 14] on span "add Add recording" at bounding box center [1047, 14] width 80 height 14
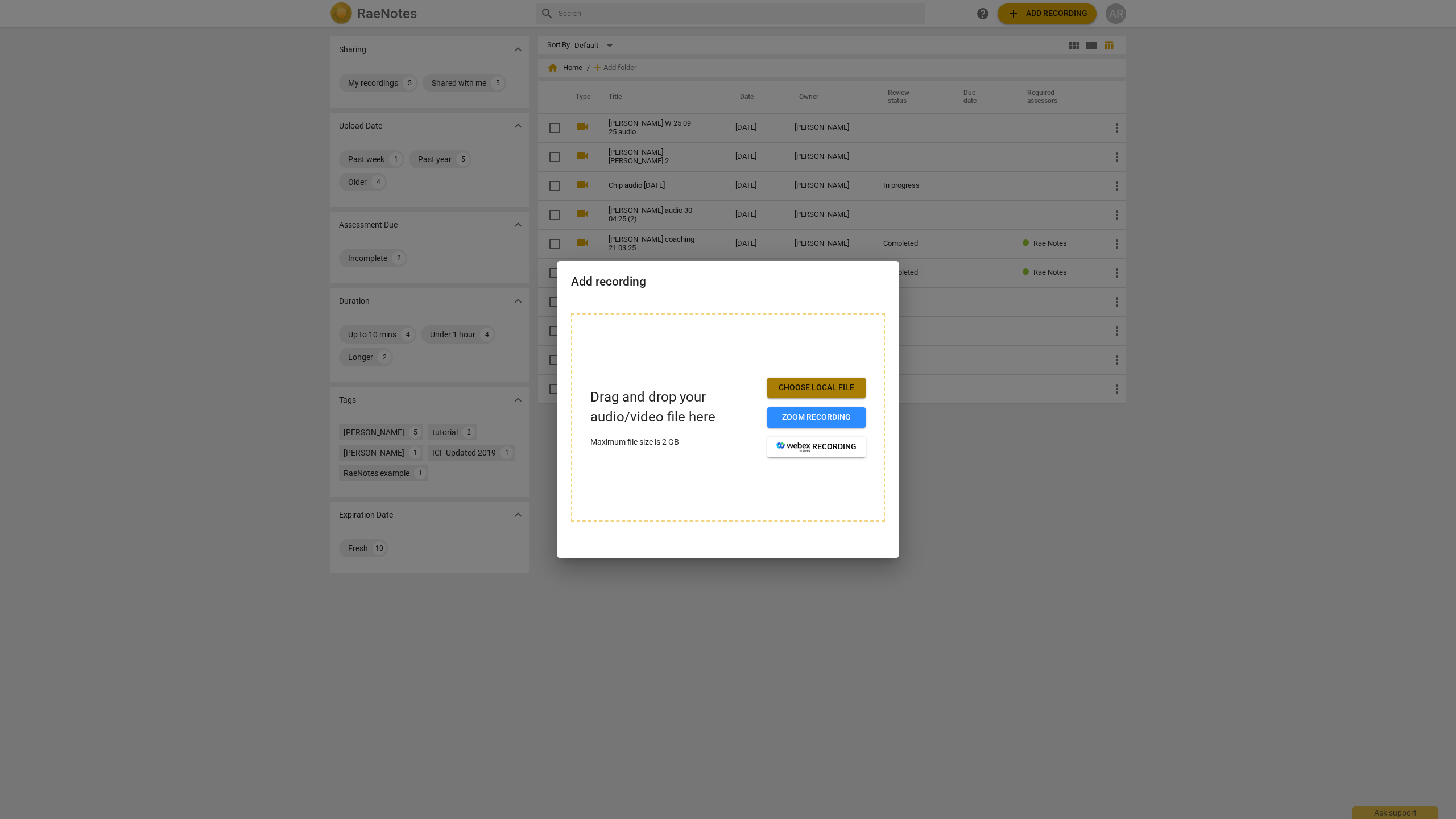
click at [815, 389] on span "Choose local file" at bounding box center [816, 388] width 80 height 11
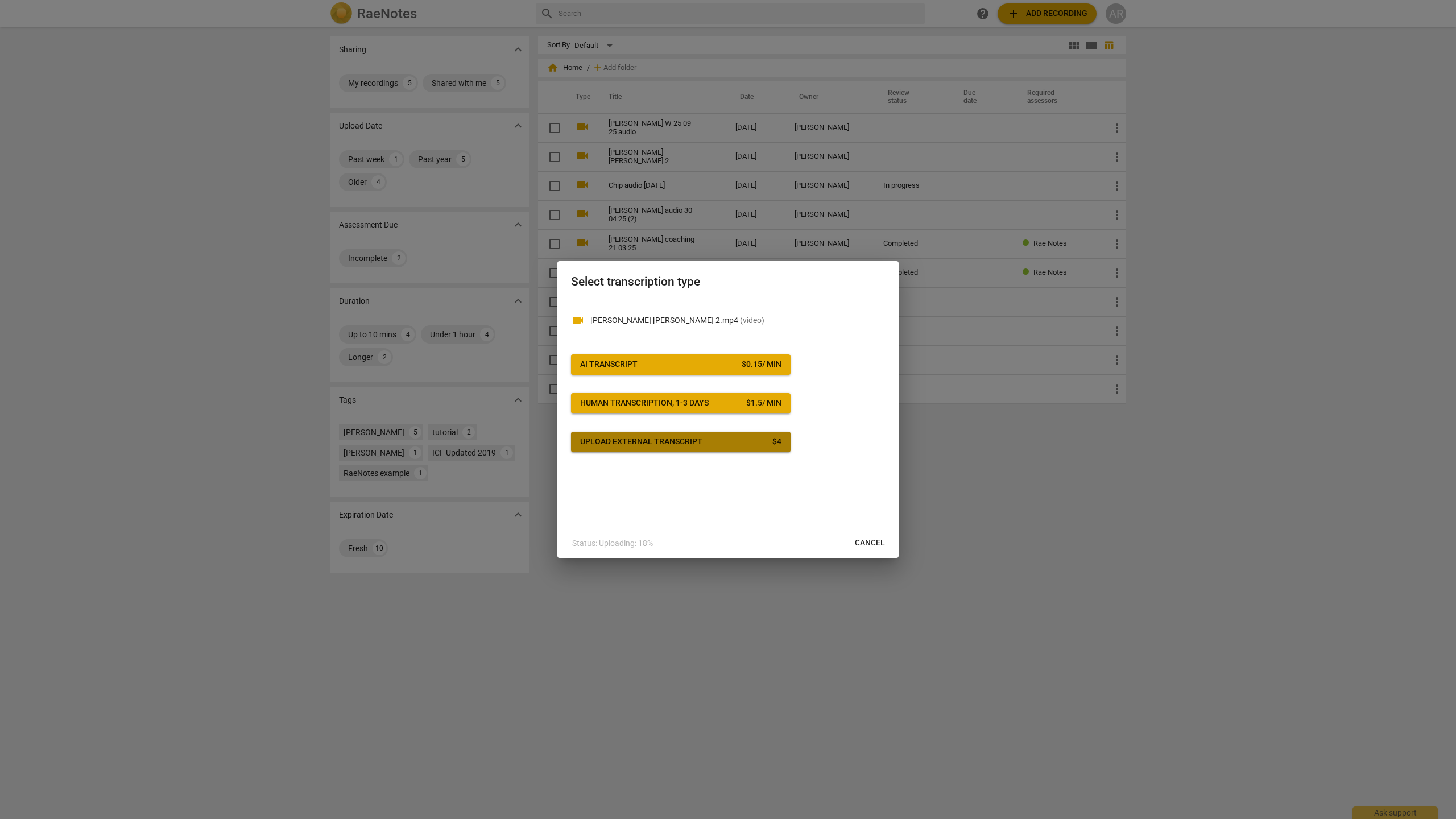
click at [656, 449] on button "Upload external transcript $ 4" at bounding box center [681, 442] width 219 height 21
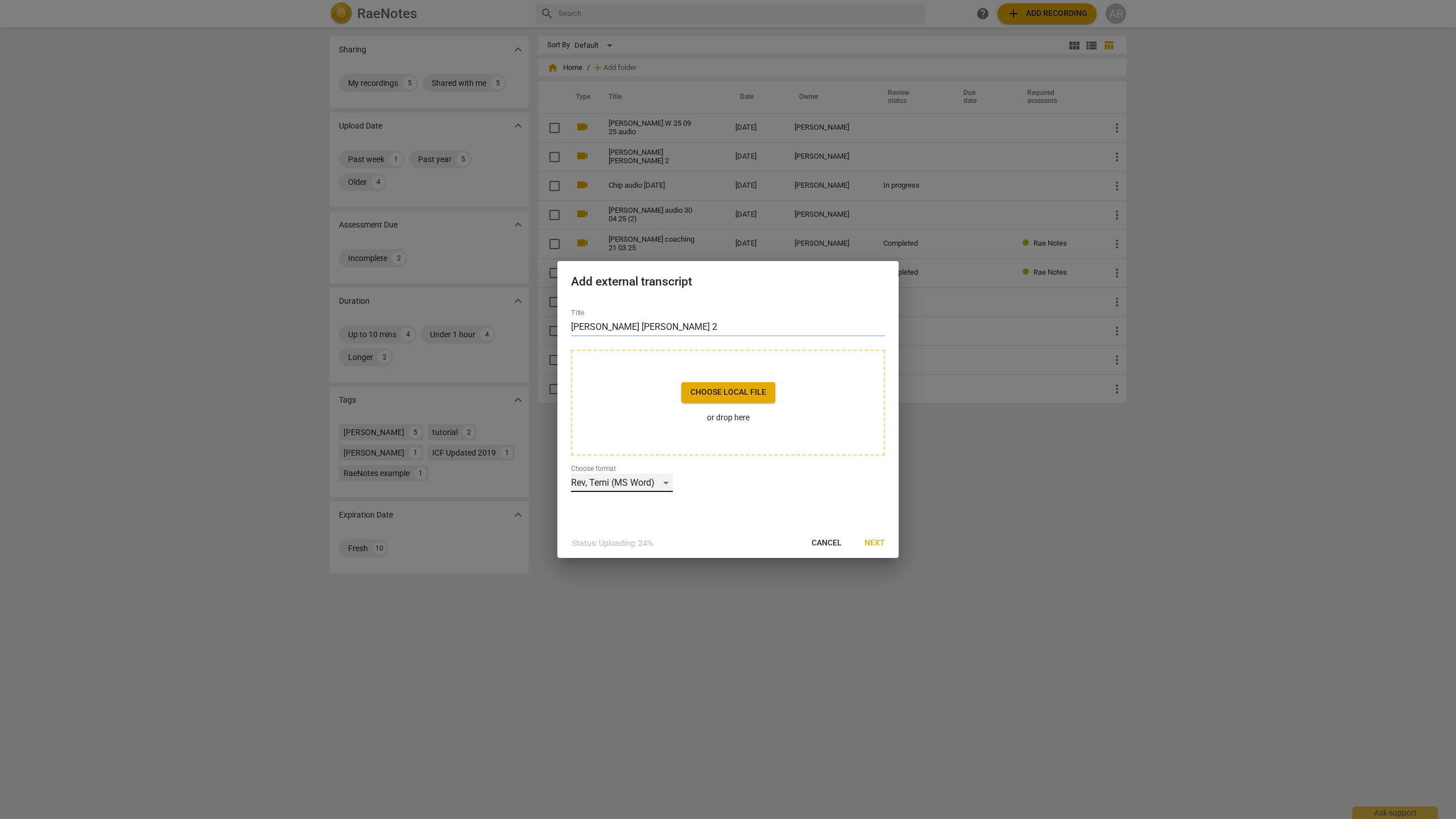
click at [661, 485] on div "Rev, Temi (MS Word)" at bounding box center [622, 483] width 102 height 19
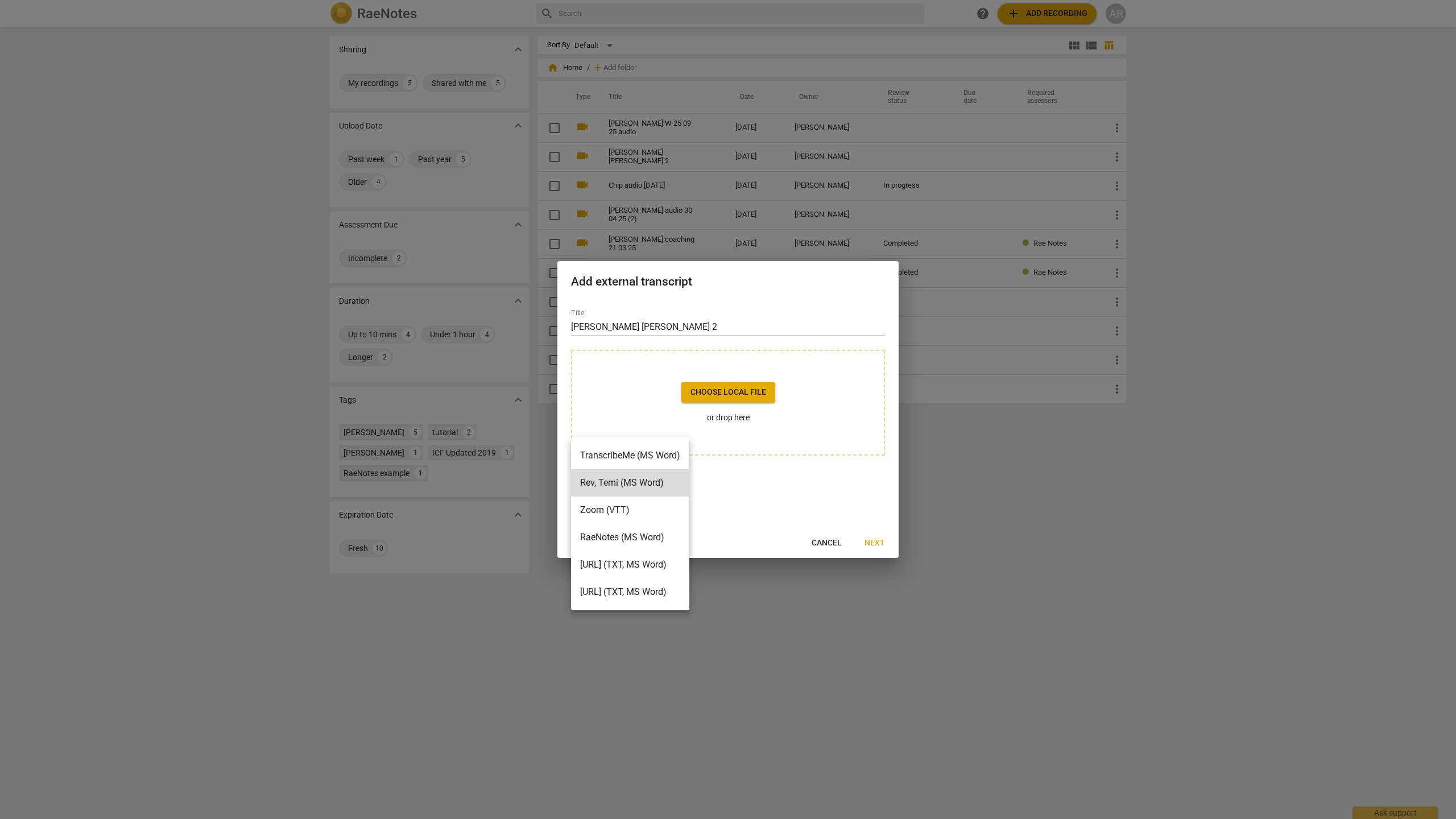
click at [658, 539] on li "RaeNotes (MS Word)" at bounding box center [630, 538] width 118 height 27
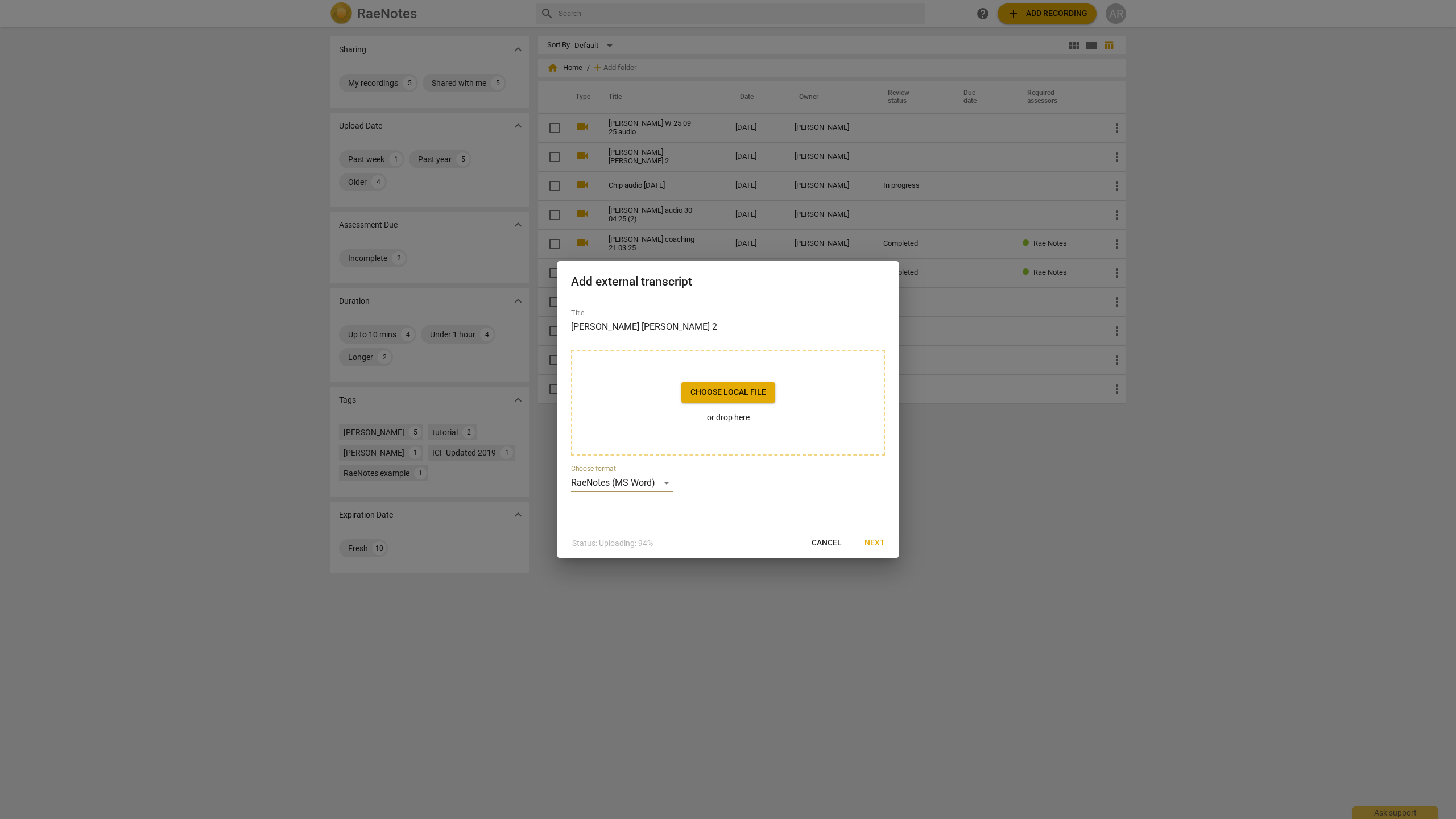
click at [745, 395] on span "Choose local file" at bounding box center [728, 392] width 75 height 11
click at [873, 546] on span "Next" at bounding box center [874, 543] width 21 height 11
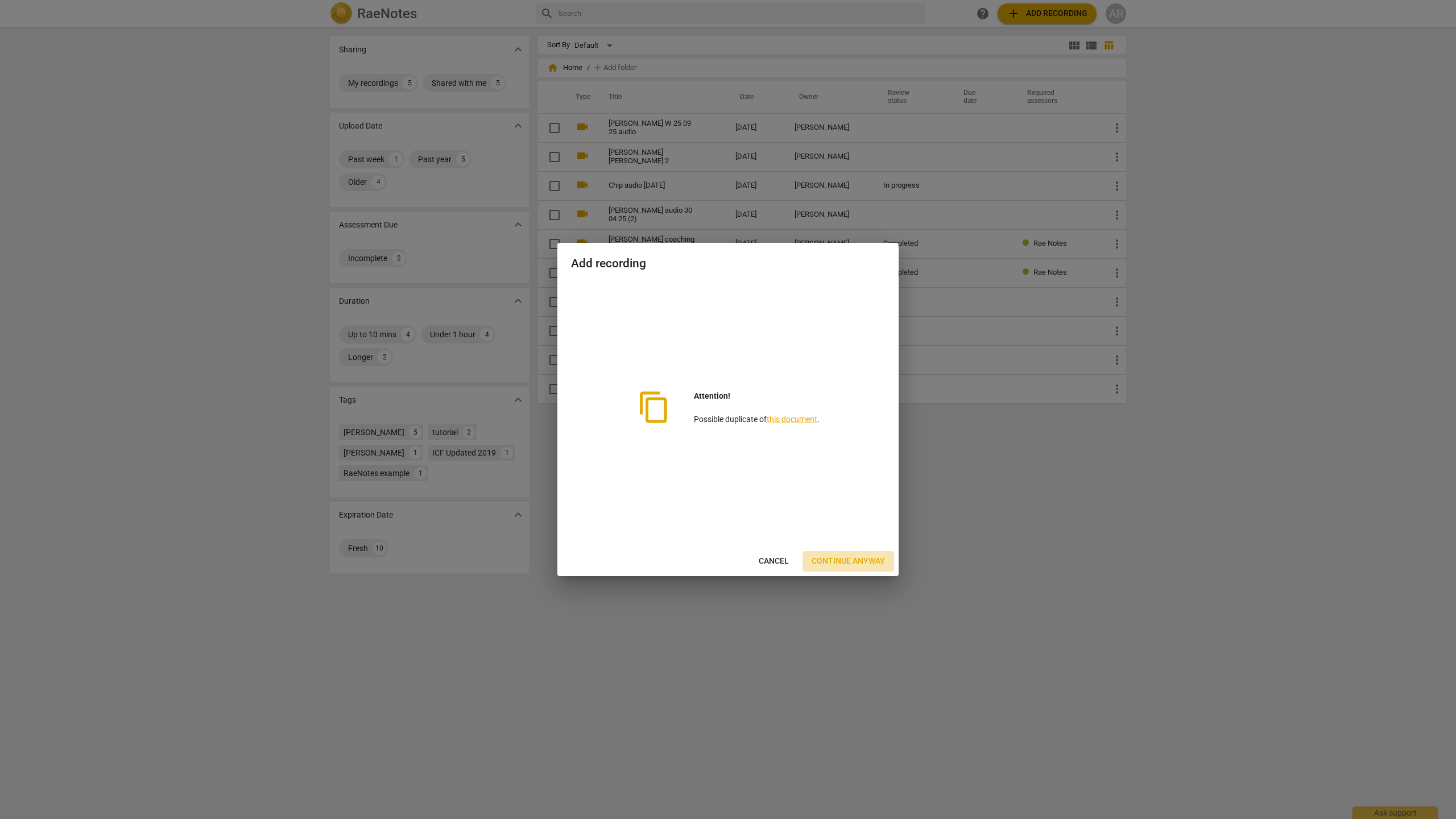
click at [859, 561] on span "Continue anyway" at bounding box center [848, 561] width 73 height 11
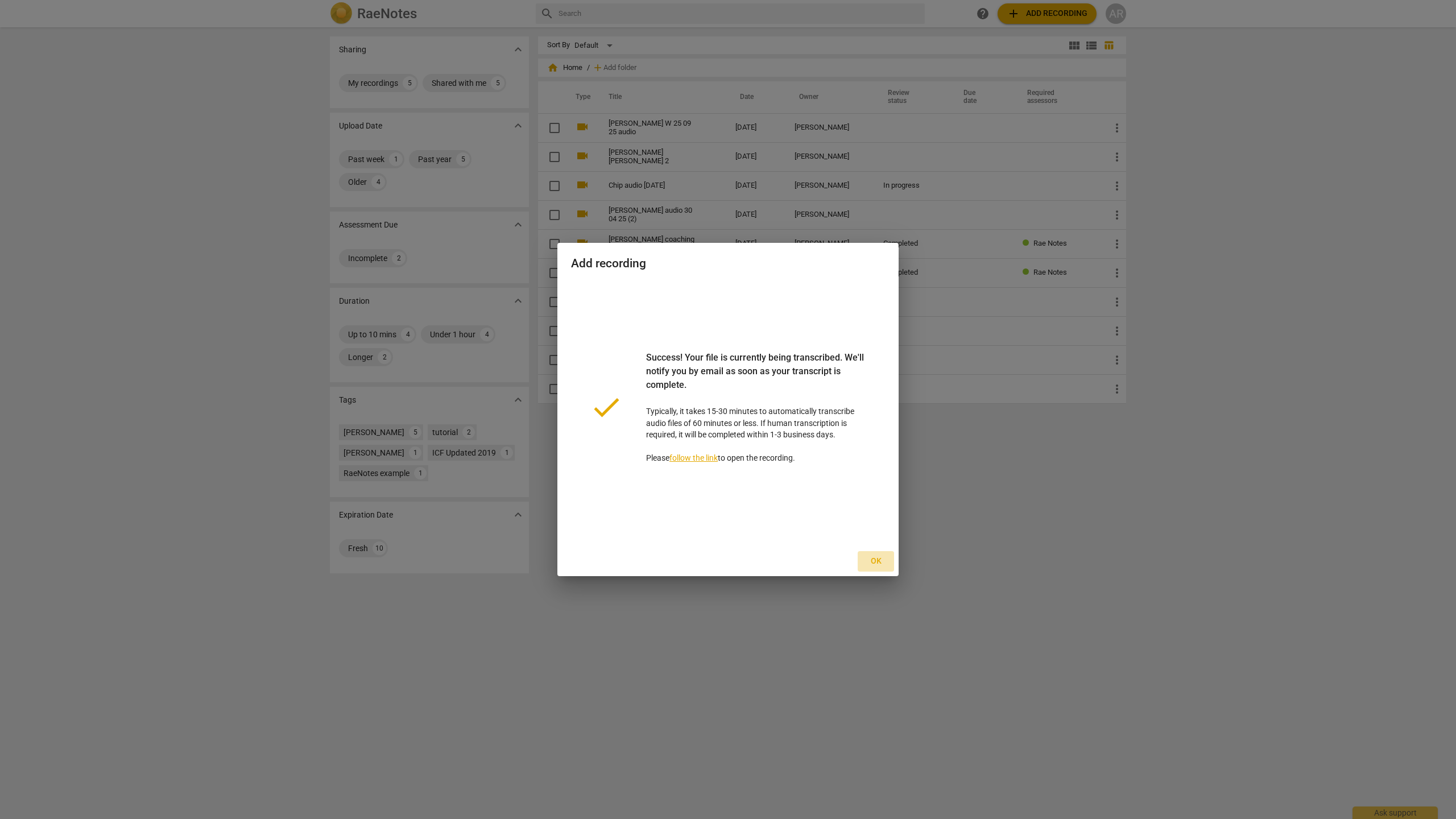
click at [873, 561] on span "Ok" at bounding box center [876, 561] width 19 height 11
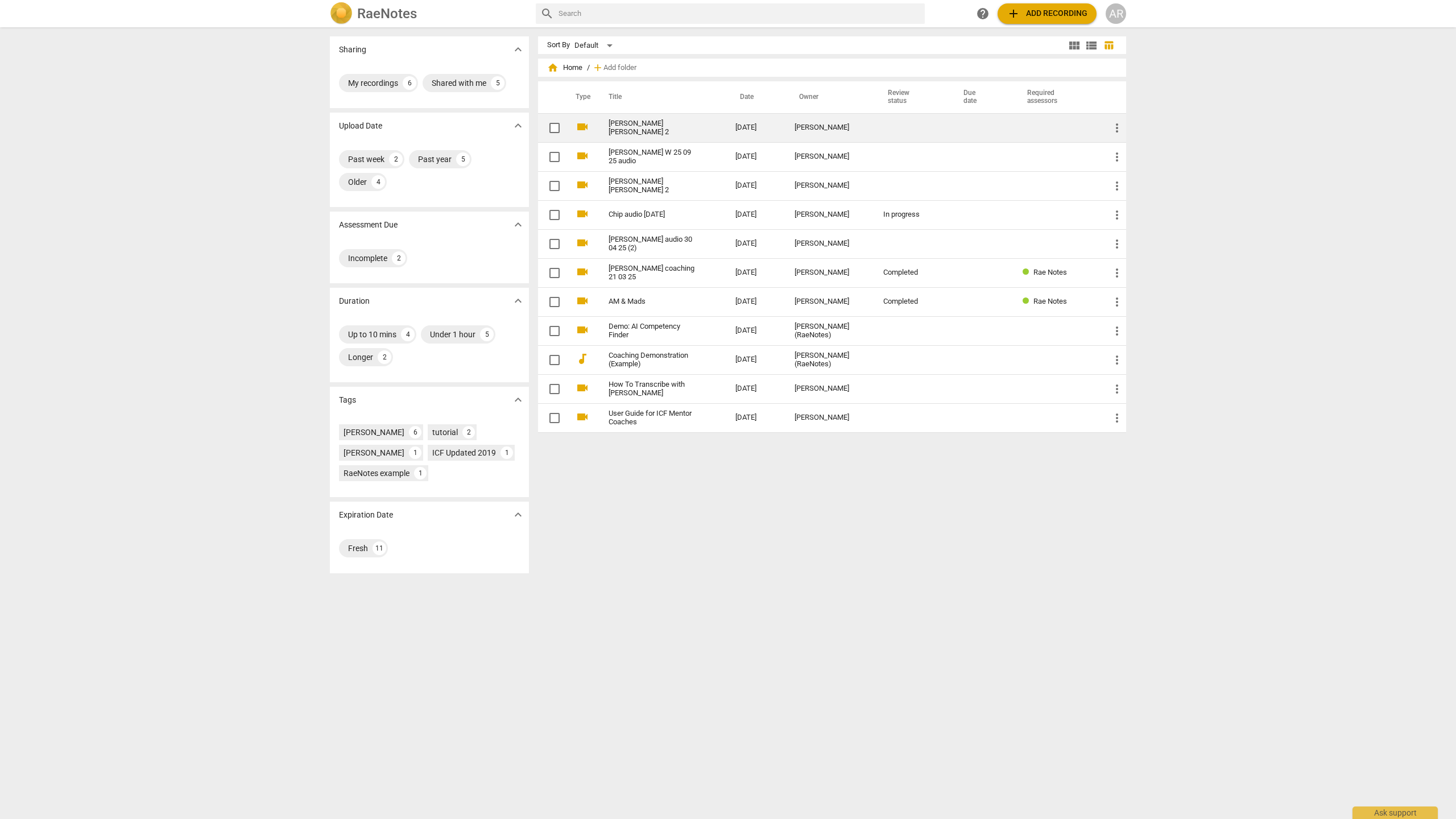
click at [622, 131] on link "[PERSON_NAME] [PERSON_NAME] 2" at bounding box center [651, 128] width 86 height 17
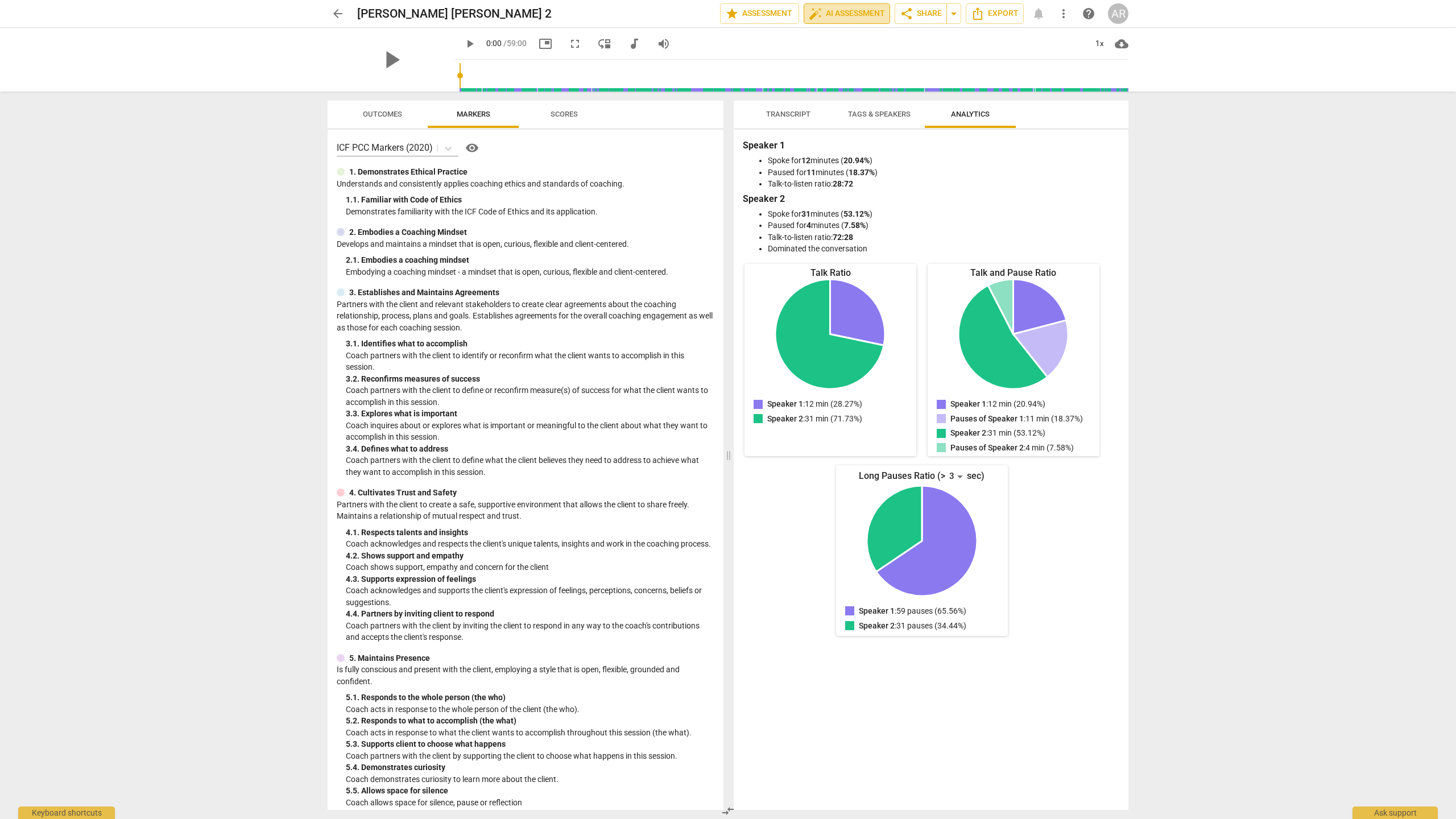
click at [849, 18] on span "auto_fix_high AI Assessment" at bounding box center [847, 14] width 76 height 14
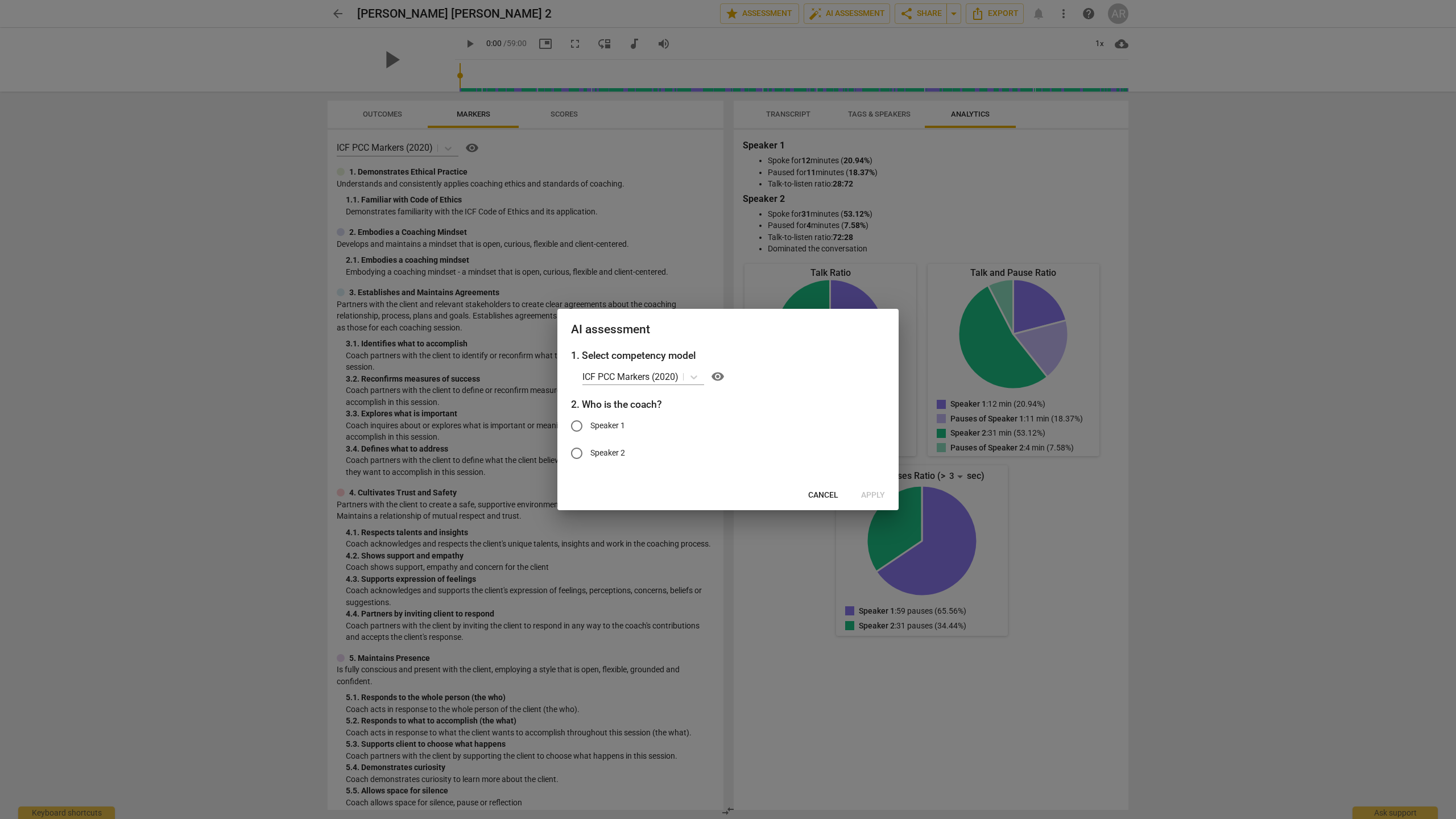
click at [597, 427] on span "Speaker 1" at bounding box center [607, 425] width 35 height 12
click at [590, 427] on input "Speaker 1" at bounding box center [577, 426] width 27 height 27
radio input "true"
click at [874, 494] on span "Apply" at bounding box center [873, 496] width 24 height 11
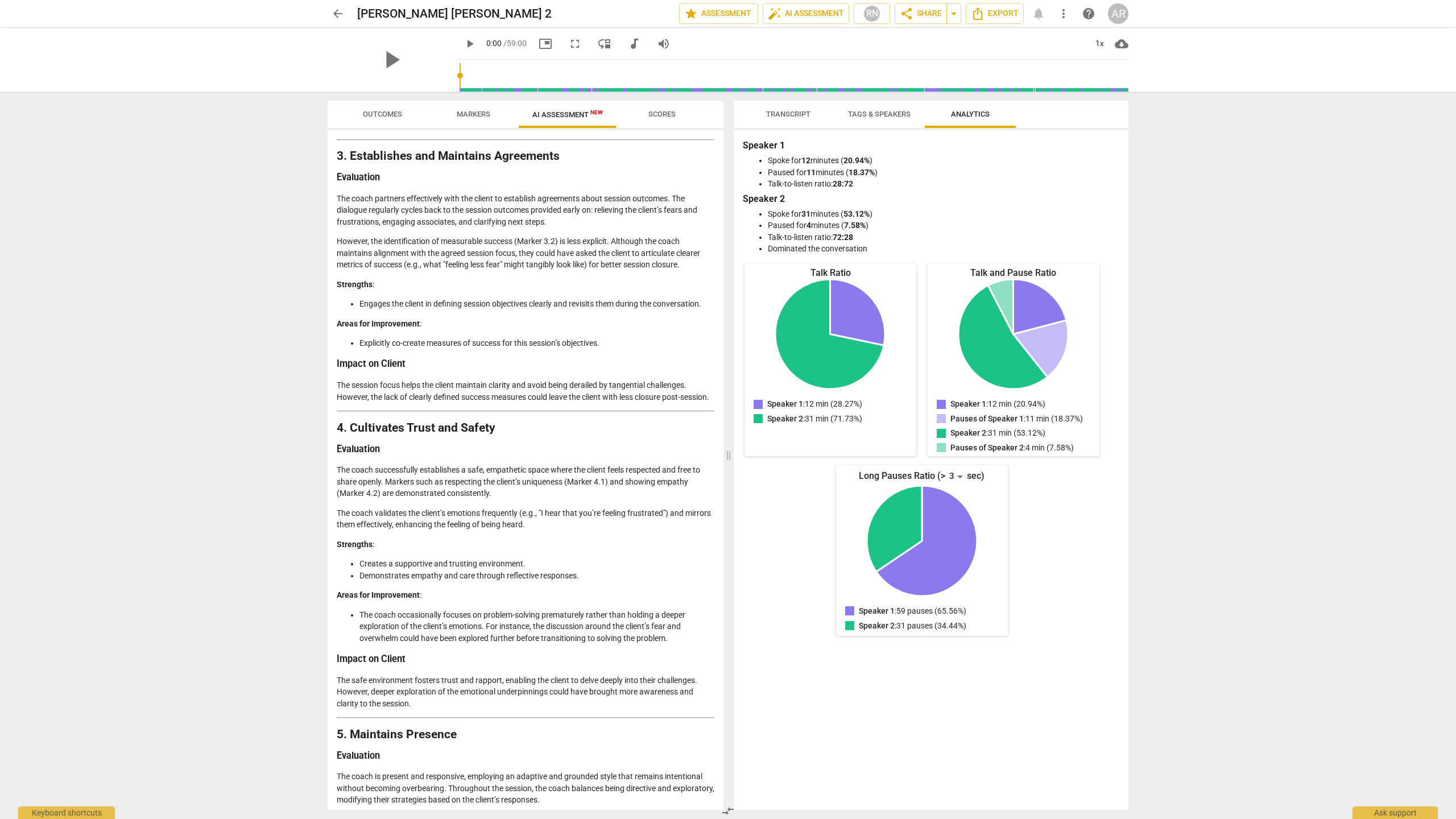
scroll to position [709, 0]
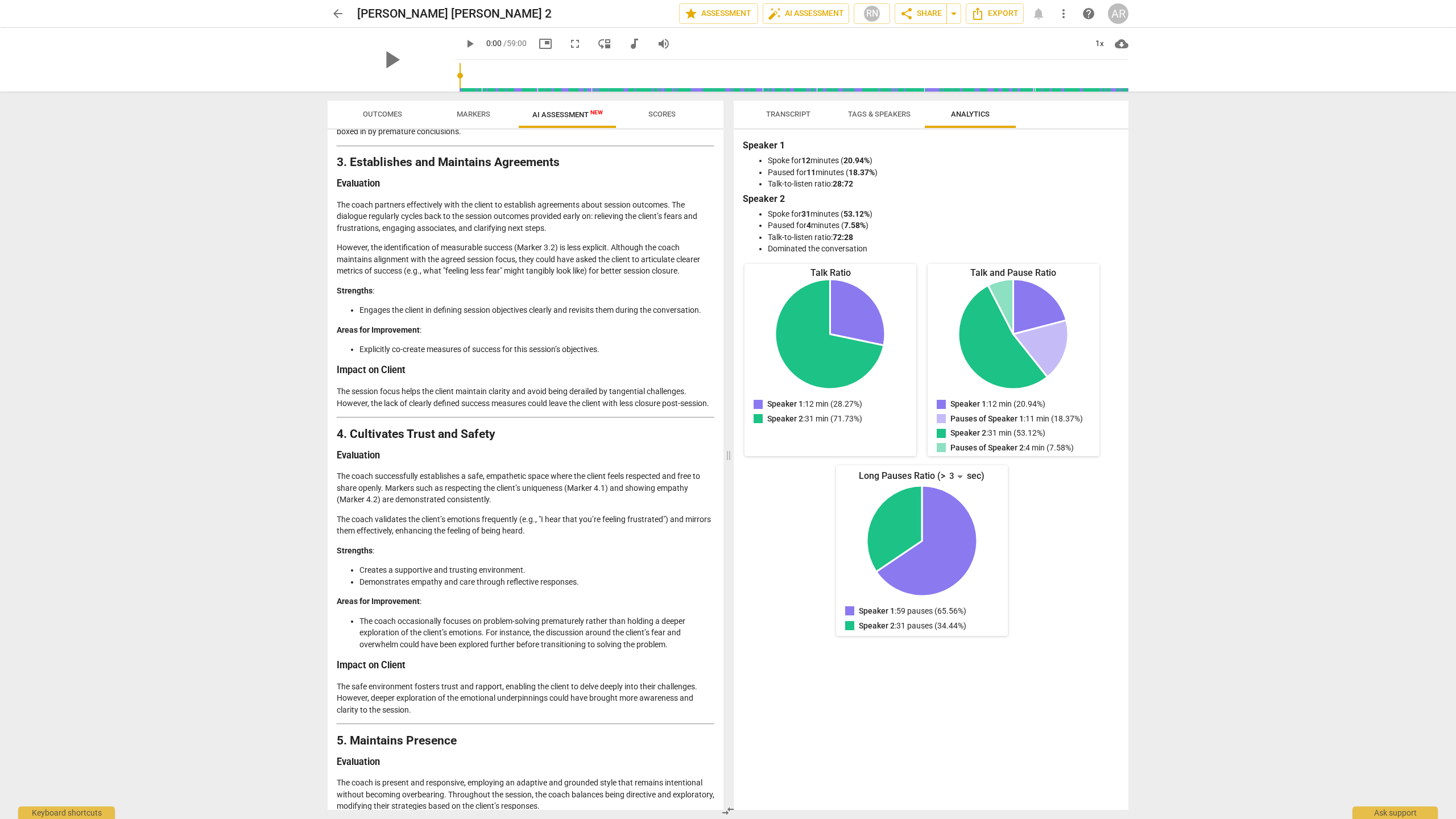
click at [343, 15] on span "arrow_back" at bounding box center [337, 14] width 14 height 14
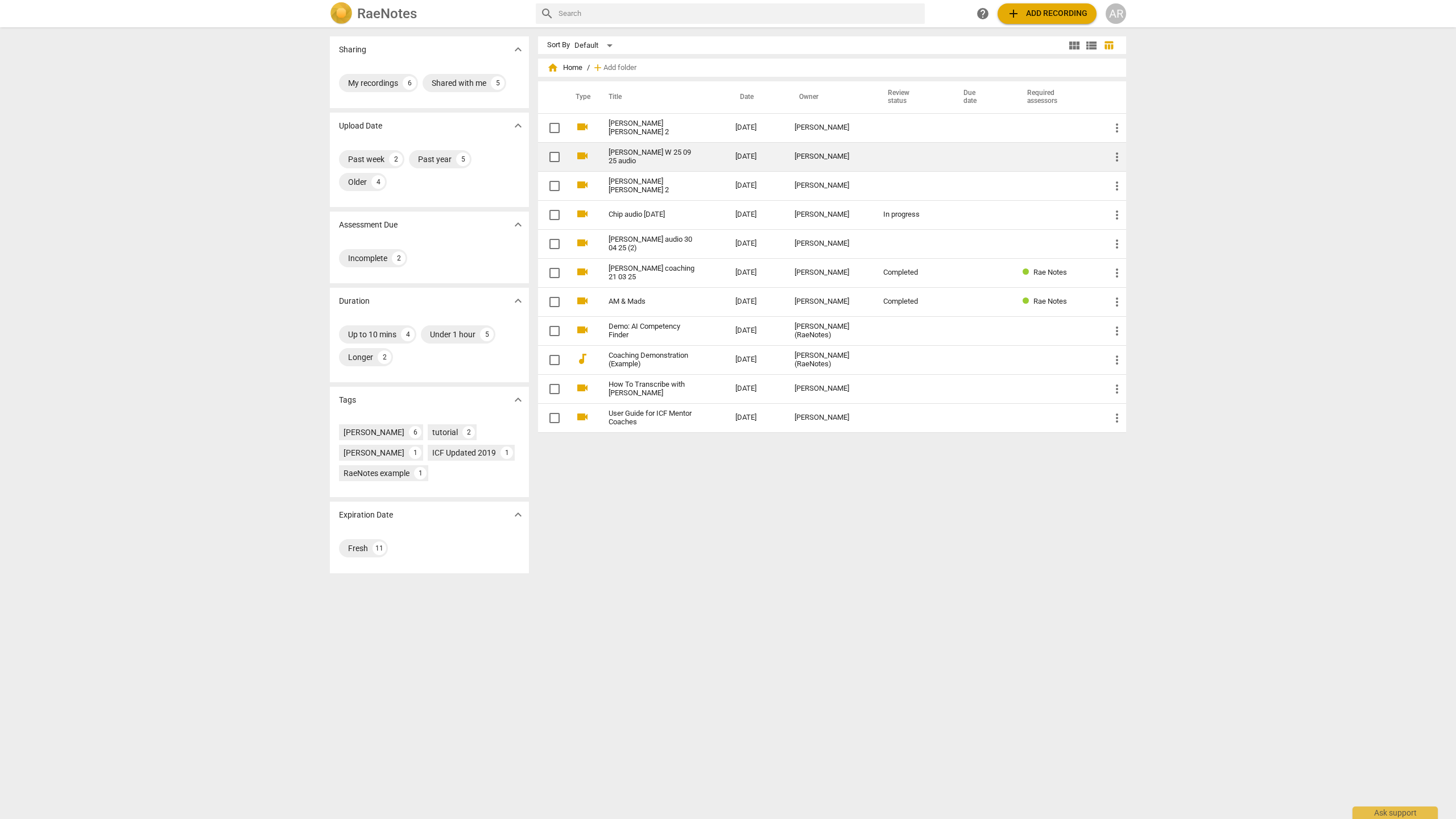
click at [694, 155] on link "[PERSON_NAME] W 25 09 25 audio" at bounding box center [651, 157] width 86 height 17
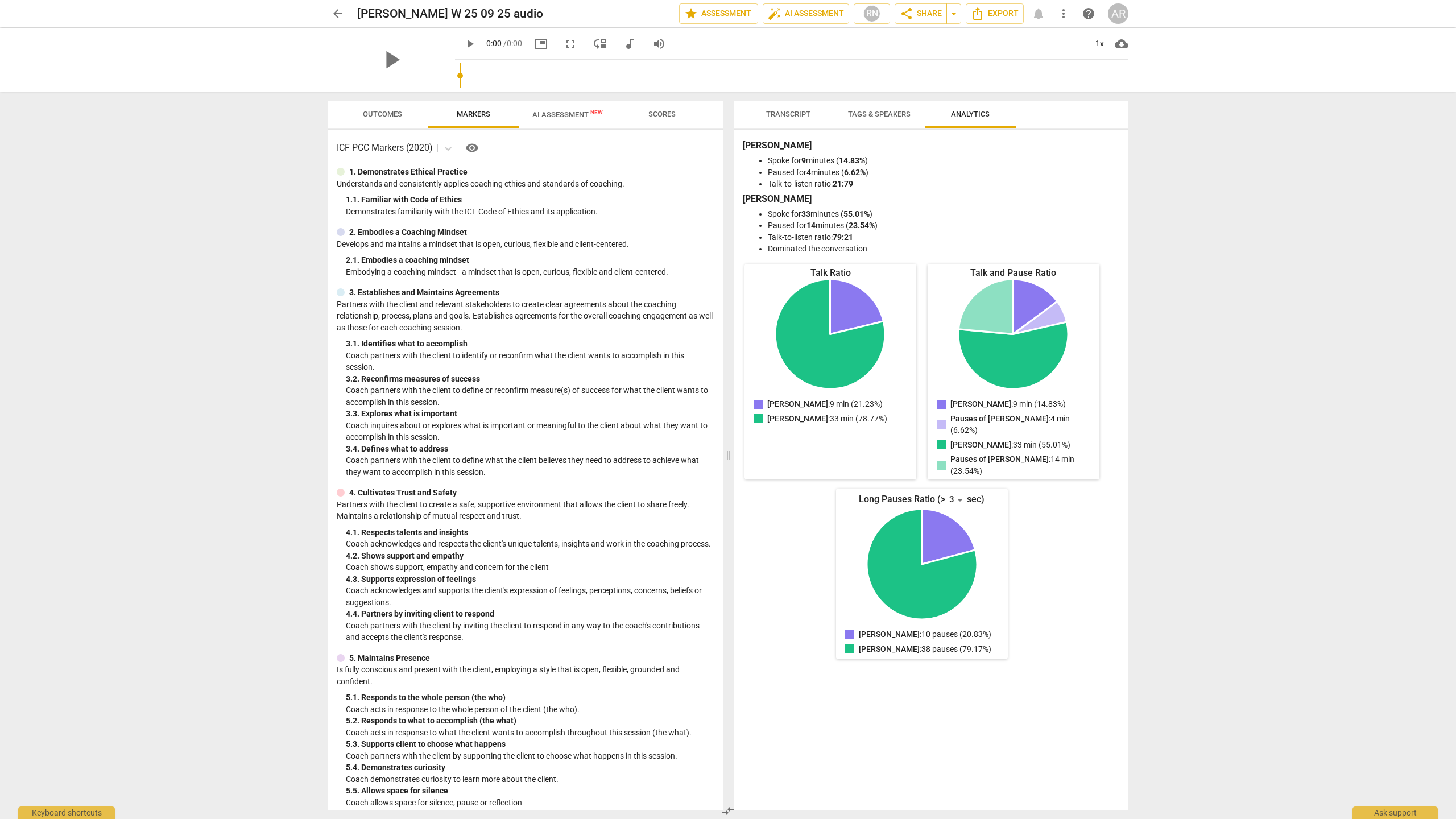
click at [575, 106] on span "AI Assessment New" at bounding box center [567, 115] width 98 height 17
click at [577, 121] on span "AI Assessment New" at bounding box center [567, 115] width 98 height 17
